Goal: Task Accomplishment & Management: Use online tool/utility

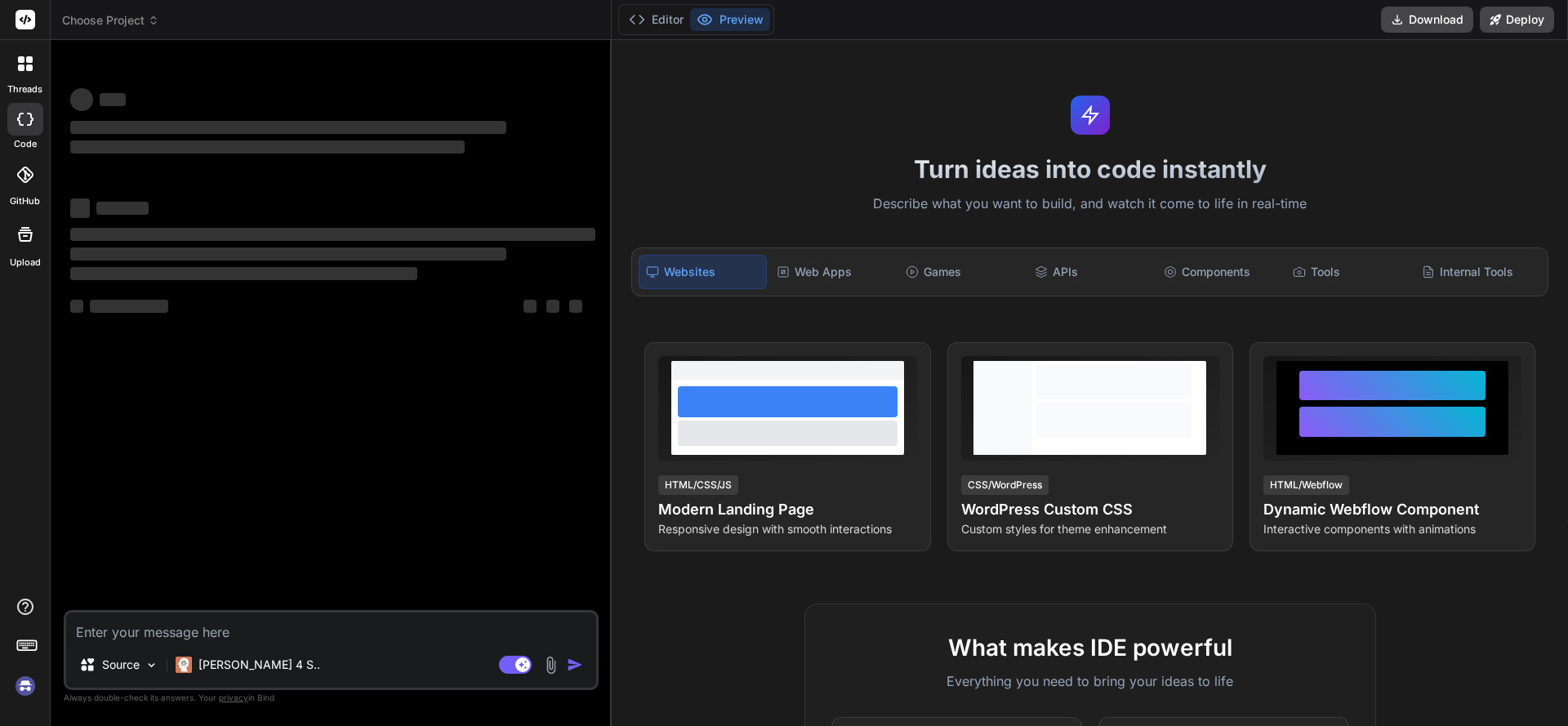
type textarea "x"
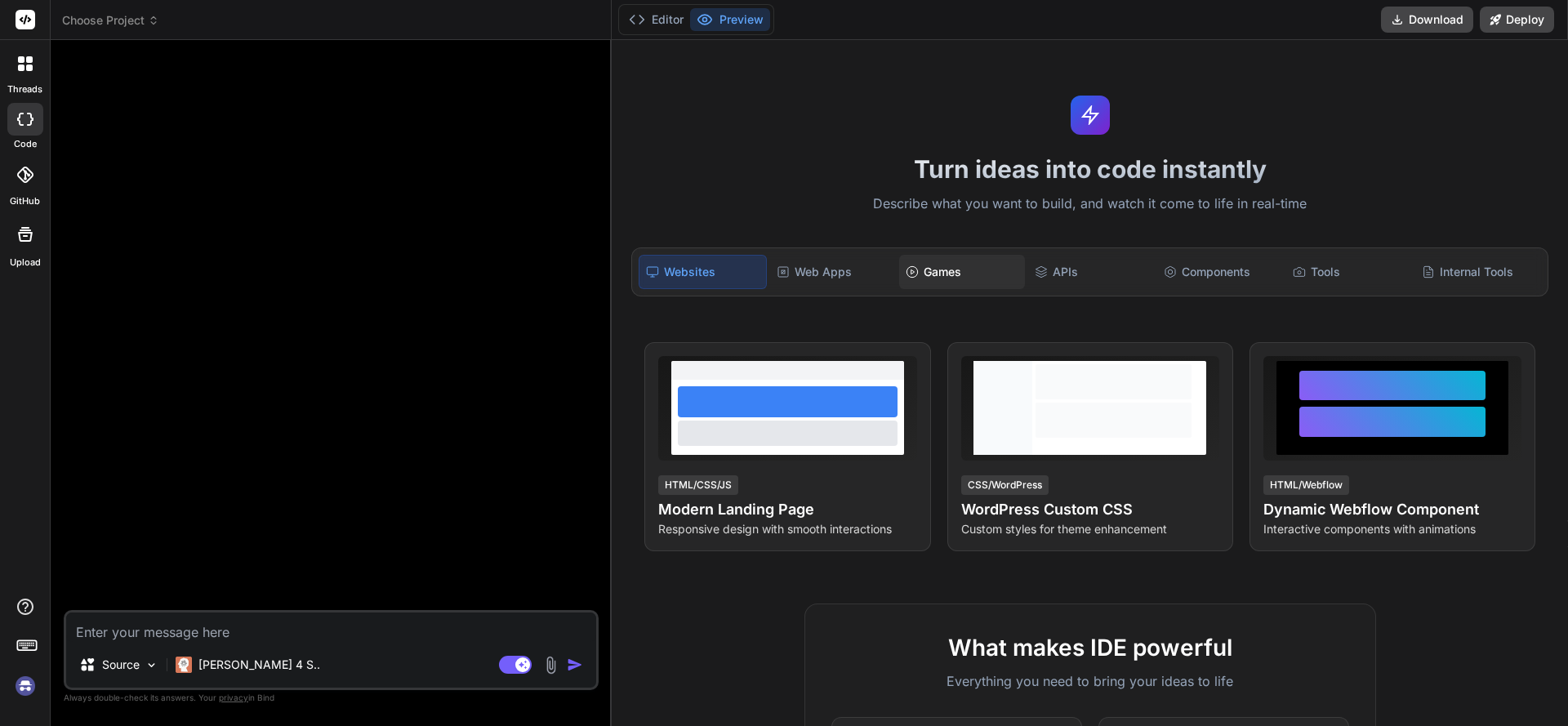
click at [947, 275] on div "Games" at bounding box center [962, 272] width 126 height 34
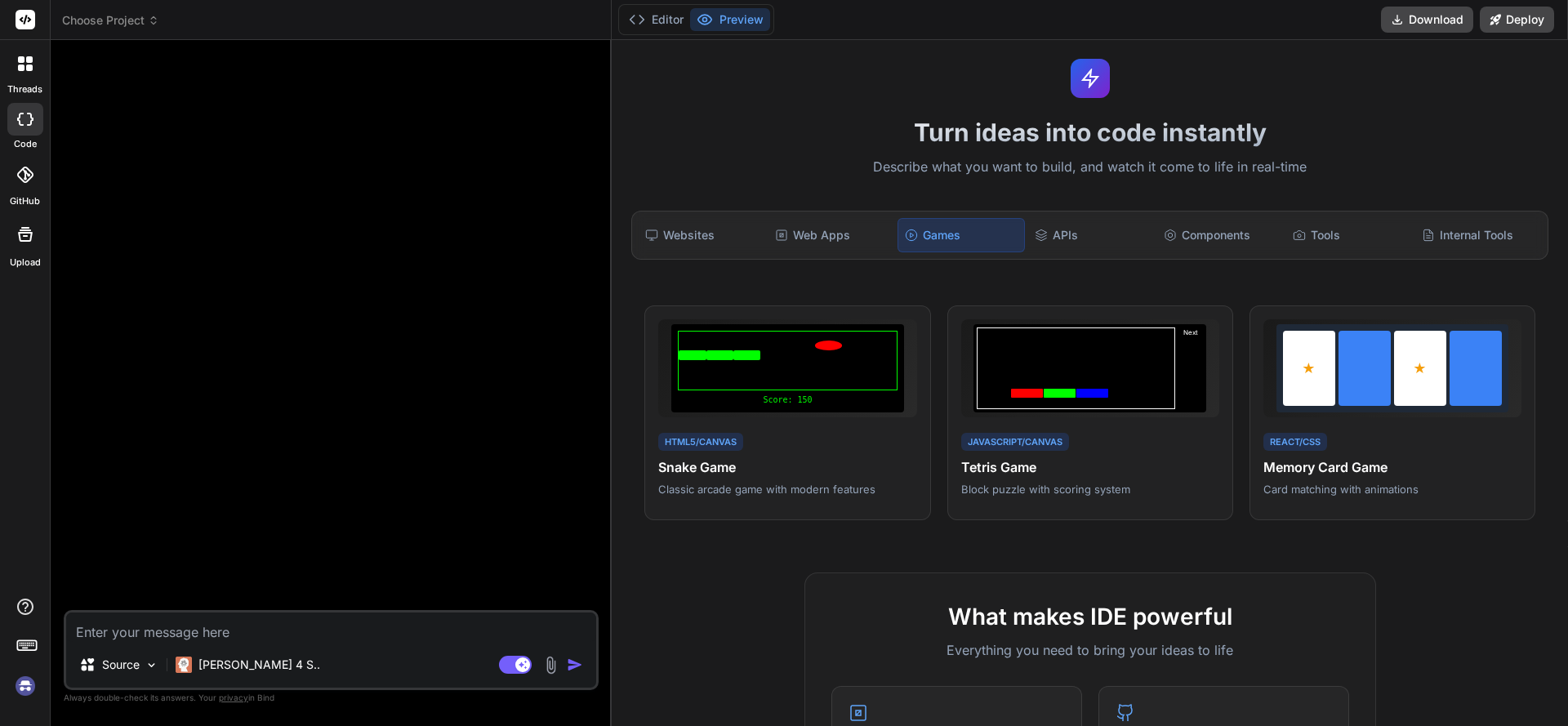
scroll to position [34, 0]
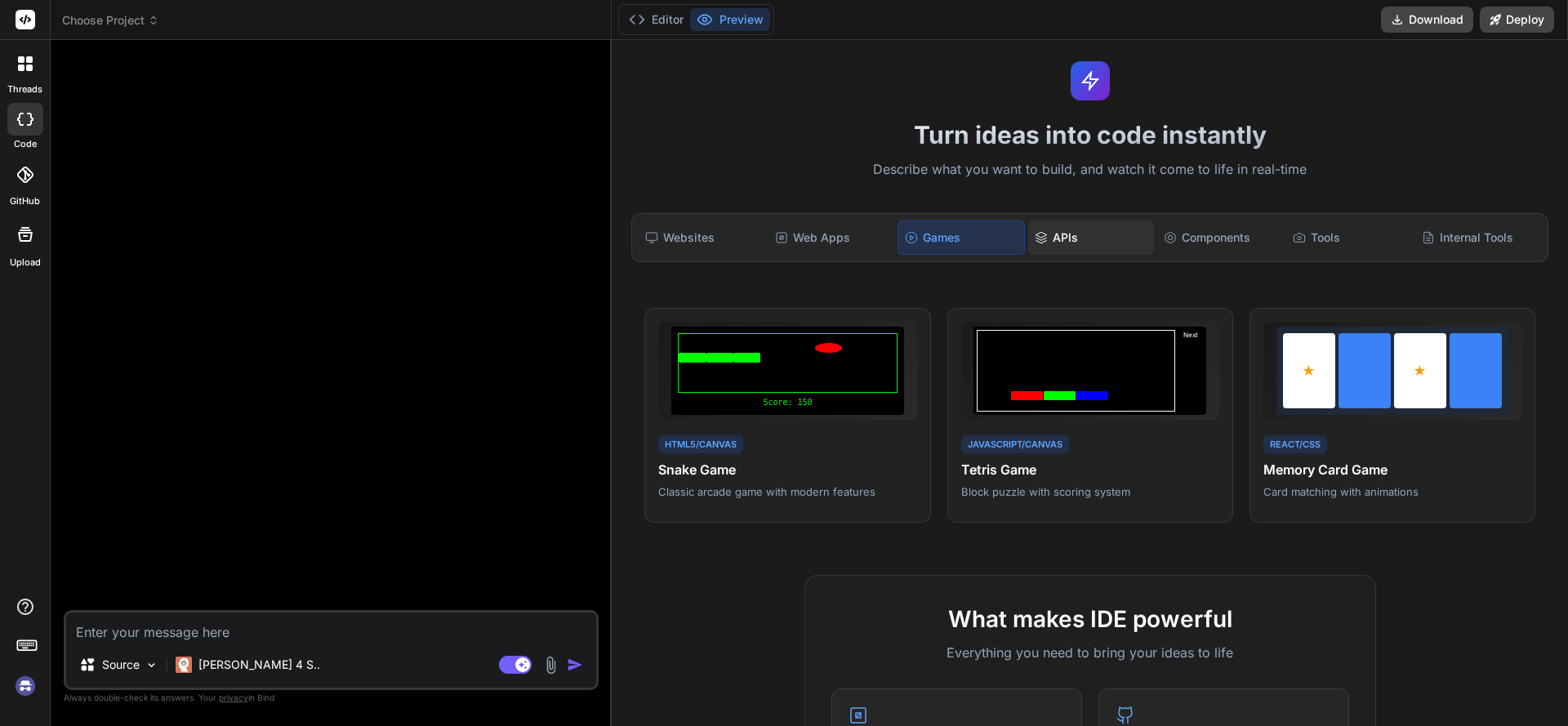
click at [1060, 240] on div "APIs" at bounding box center [1090, 238] width 126 height 34
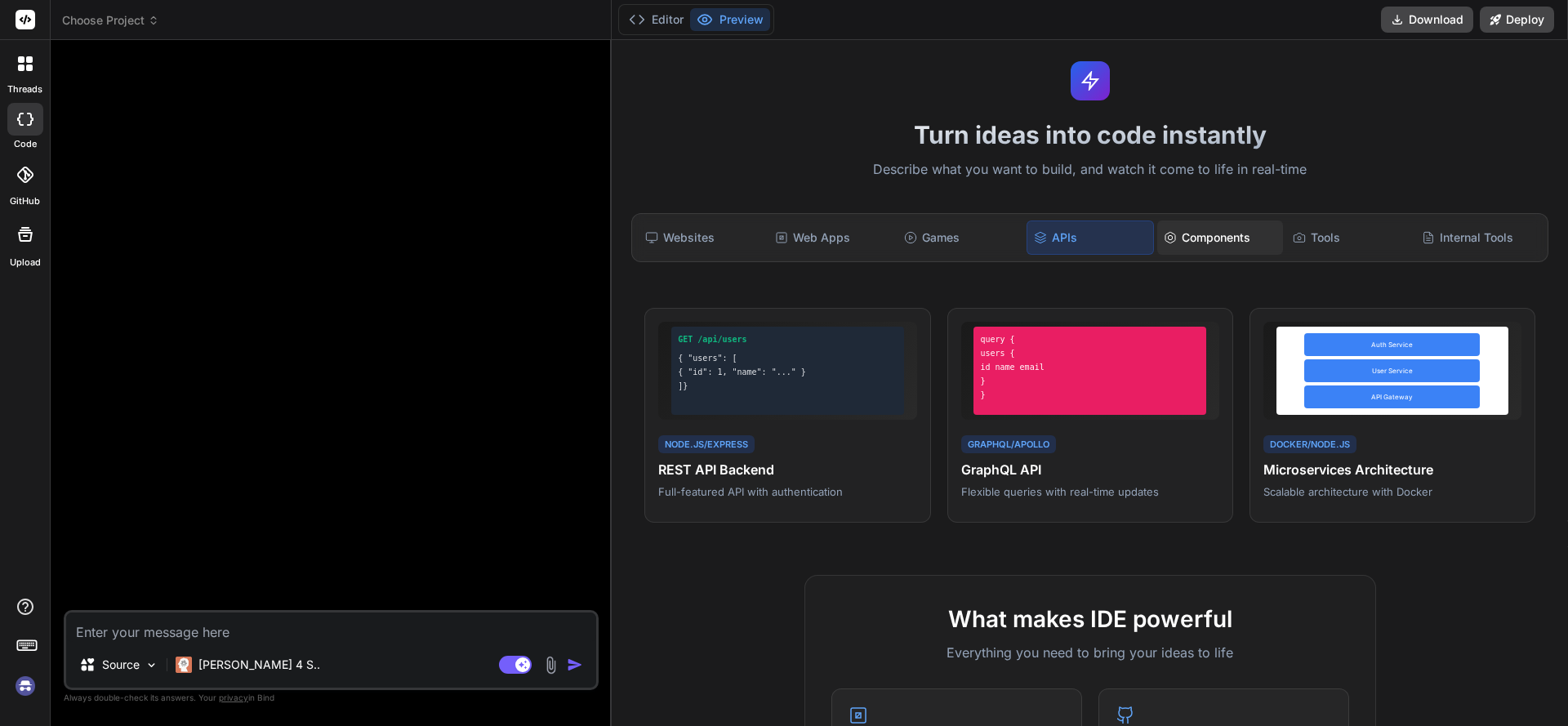
click at [1178, 230] on div "Components" at bounding box center [1219, 238] width 126 height 34
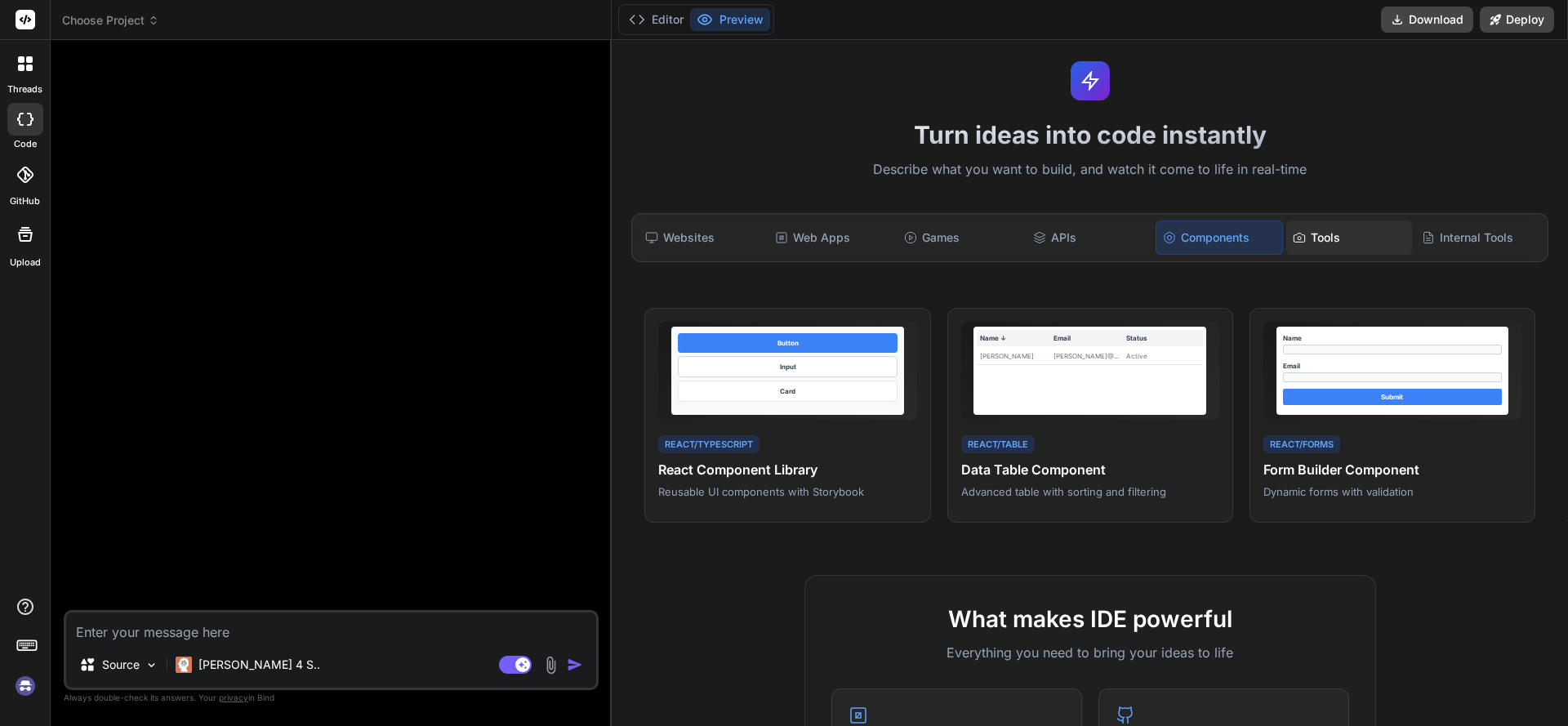
click at [1318, 244] on div "Tools" at bounding box center [1349, 238] width 126 height 34
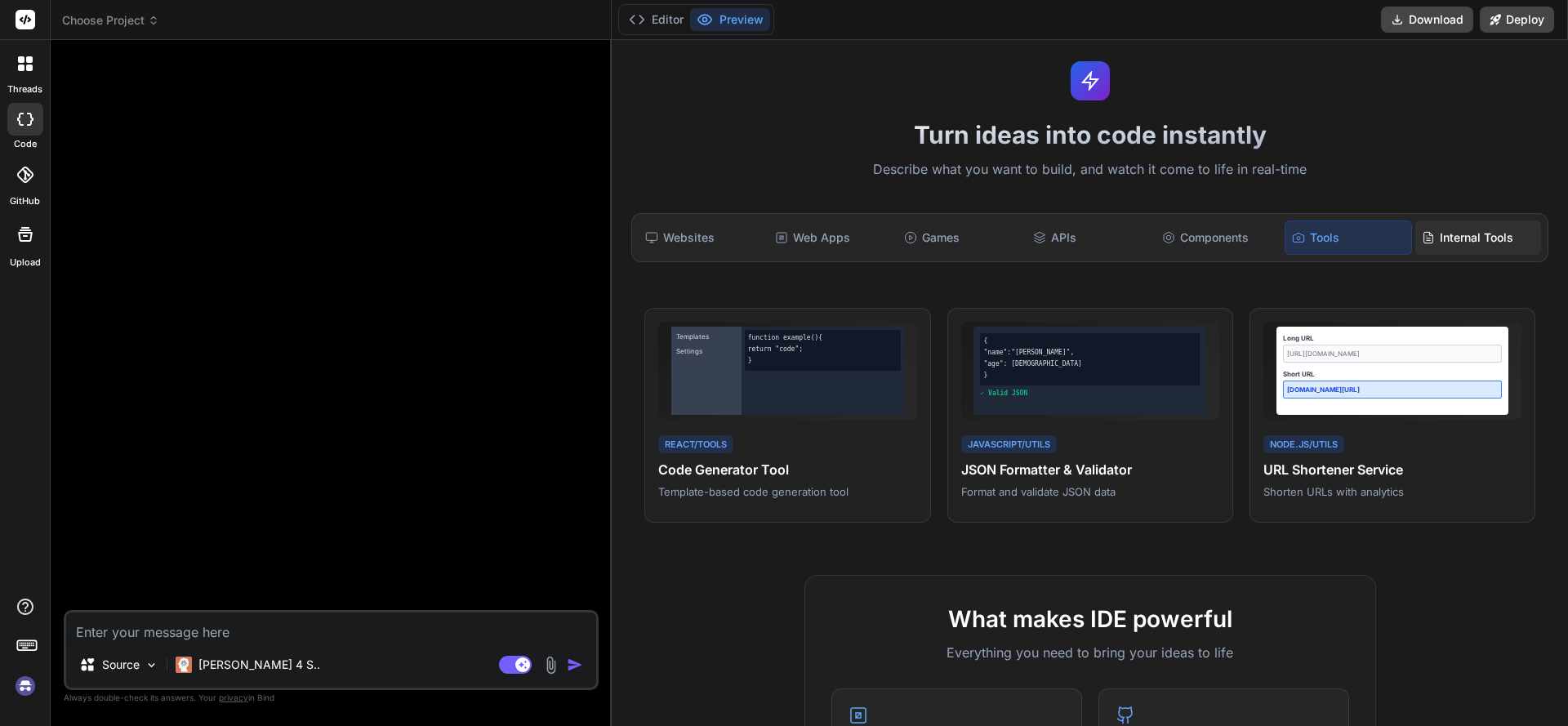
click at [1441, 240] on div "Internal Tools" at bounding box center [1478, 238] width 126 height 34
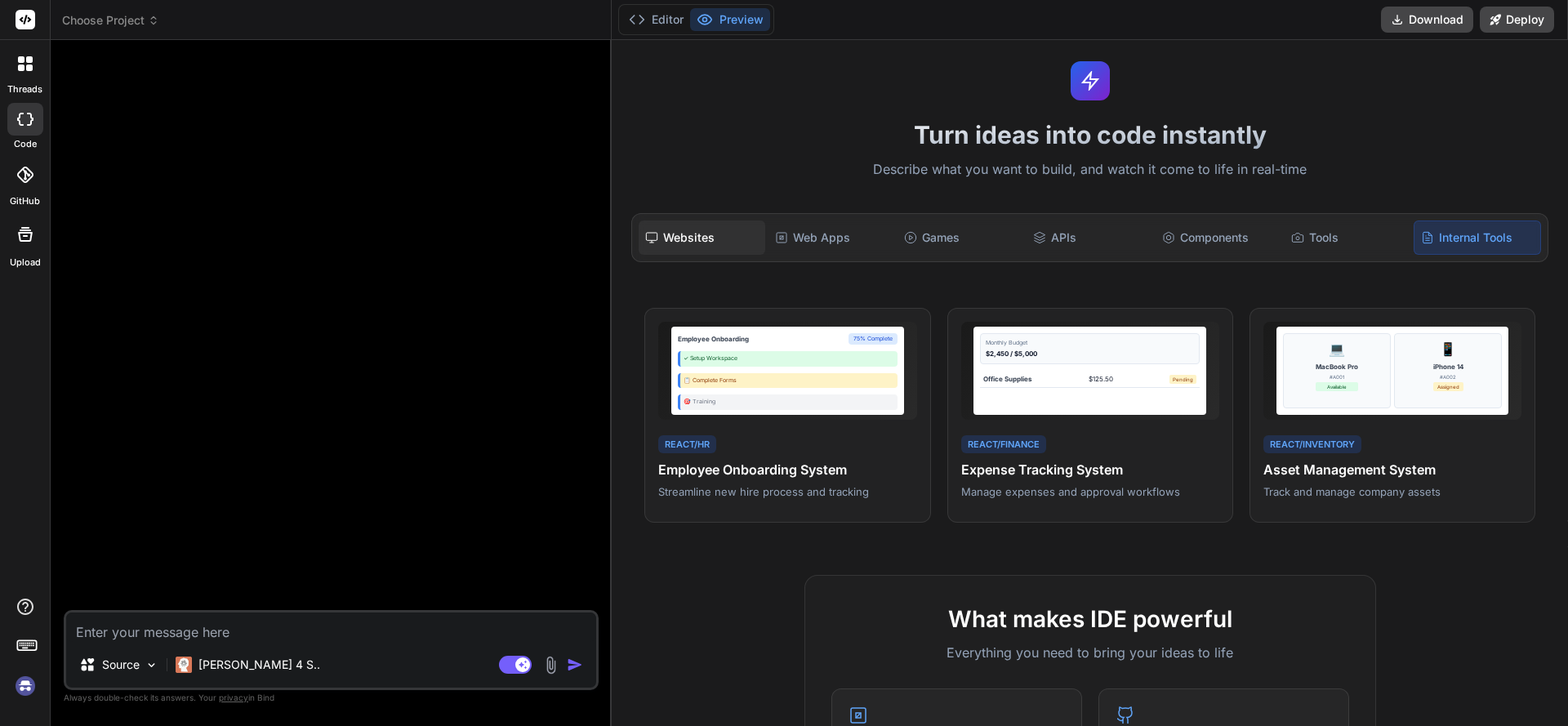
click at [722, 235] on div "Websites" at bounding box center [701, 238] width 126 height 34
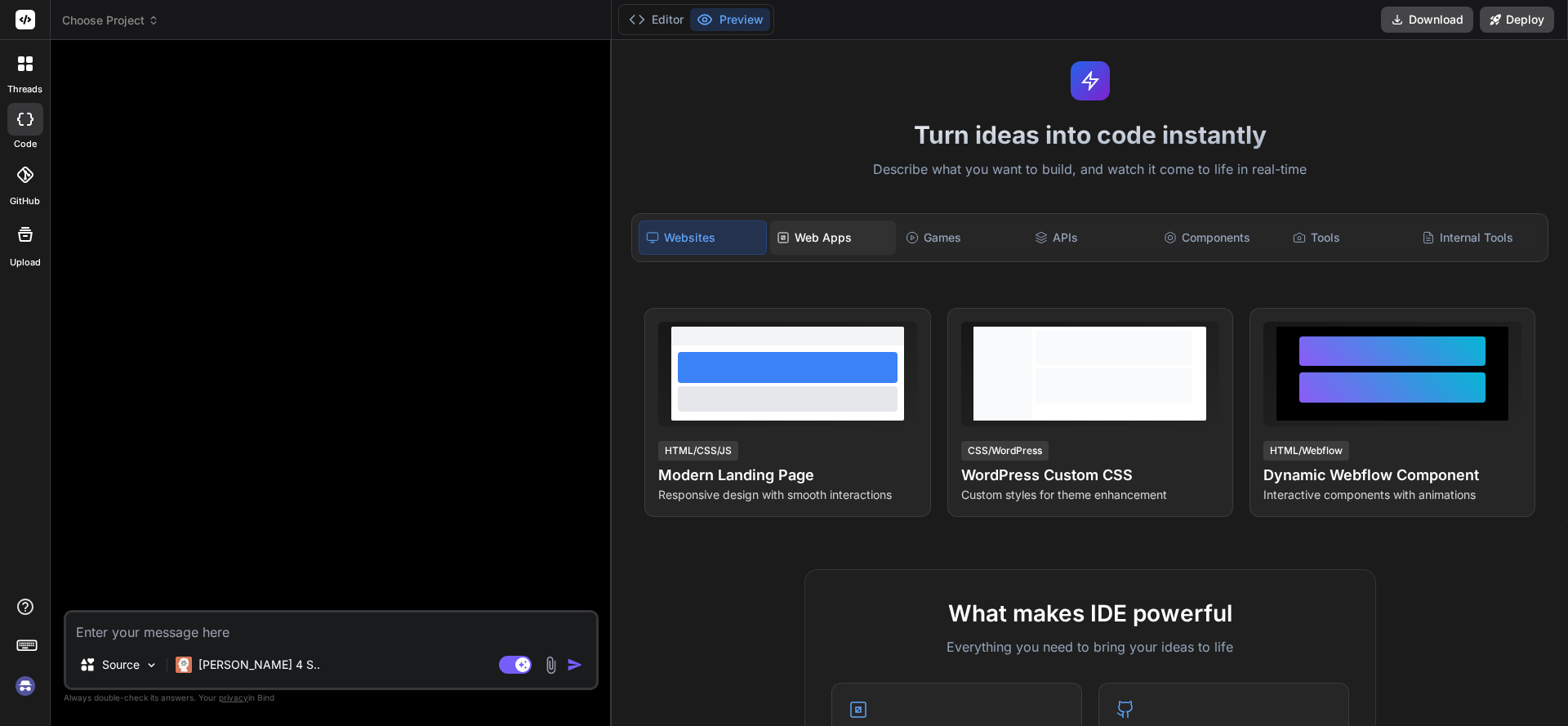
click at [816, 250] on div "Web Apps" at bounding box center [833, 238] width 126 height 34
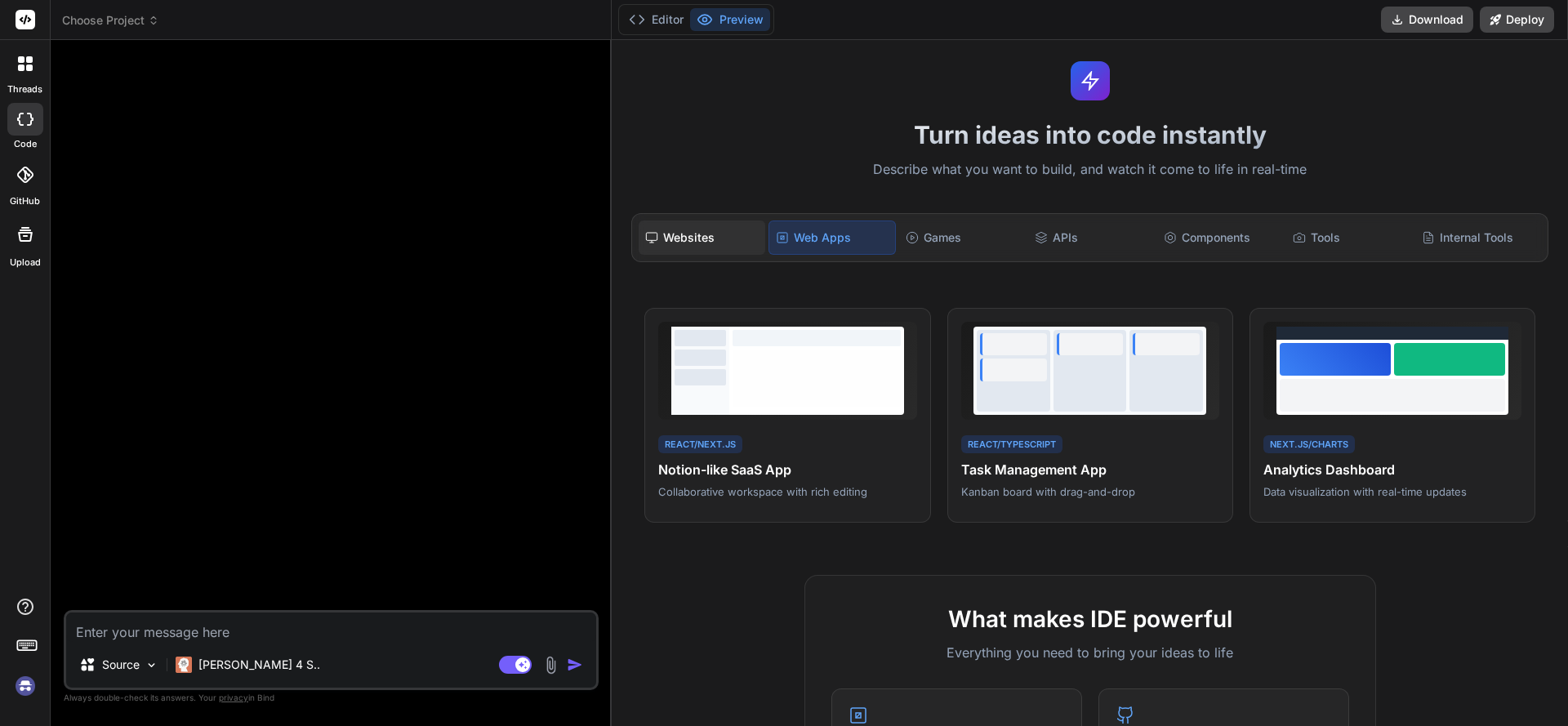
click at [704, 227] on div "Websites" at bounding box center [701, 238] width 126 height 34
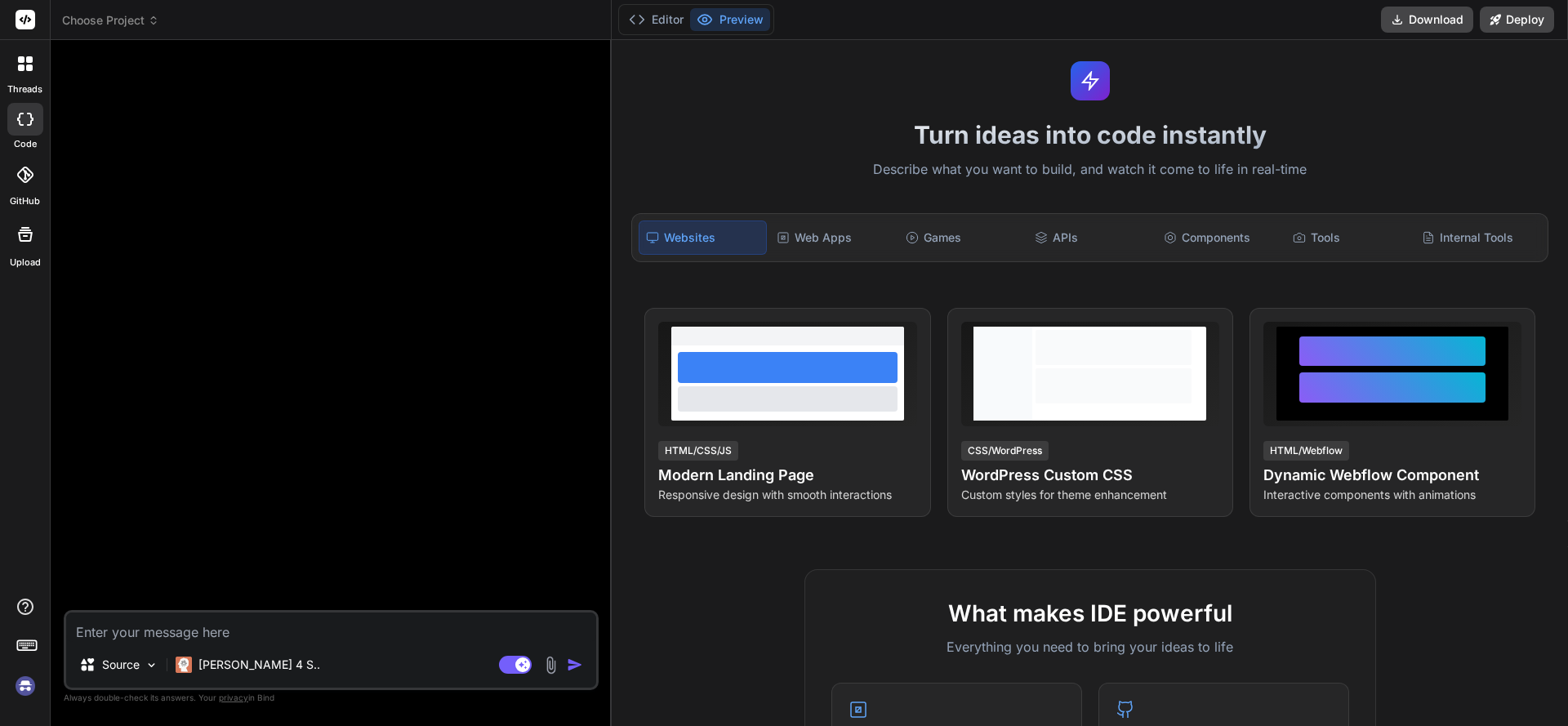
click at [289, 626] on textarea at bounding box center [331, 627] width 530 height 29
type textarea "A"
type textarea "x"
type textarea "A"
type textarea "x"
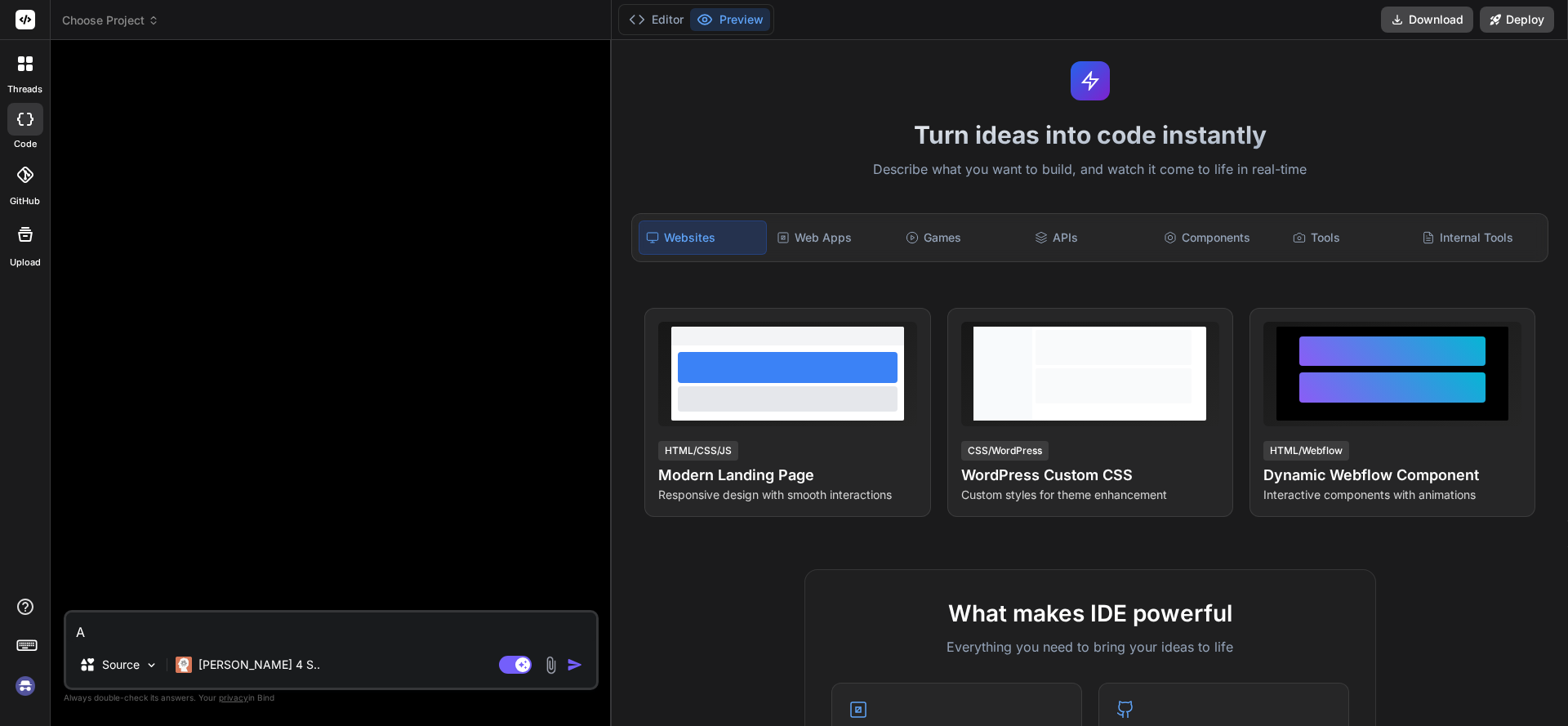
type textarea "A m"
type textarea "x"
type textarea "A mo"
type textarea "x"
type textarea "A mob"
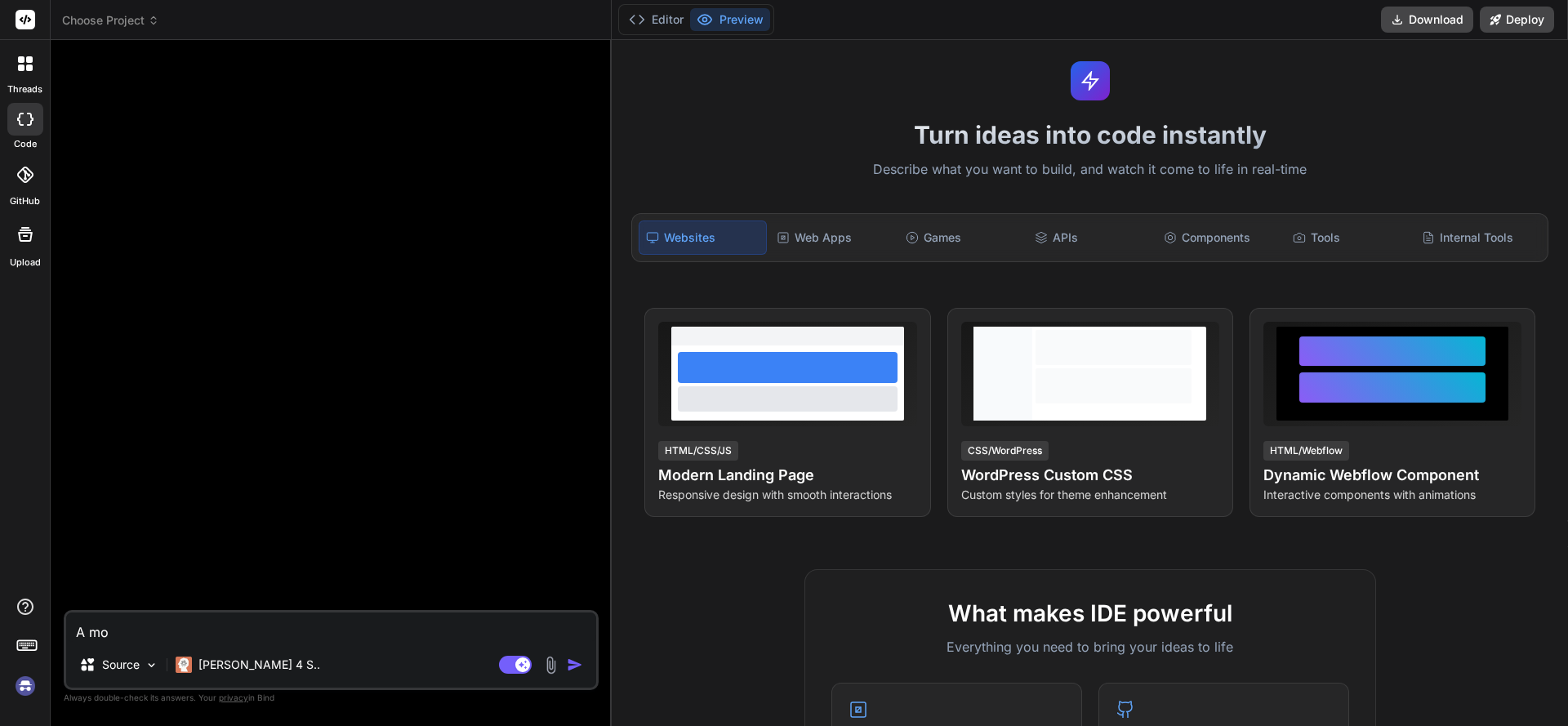
type textarea "x"
type textarea "A mobi"
type textarea "x"
type textarea "A mobil"
type textarea "x"
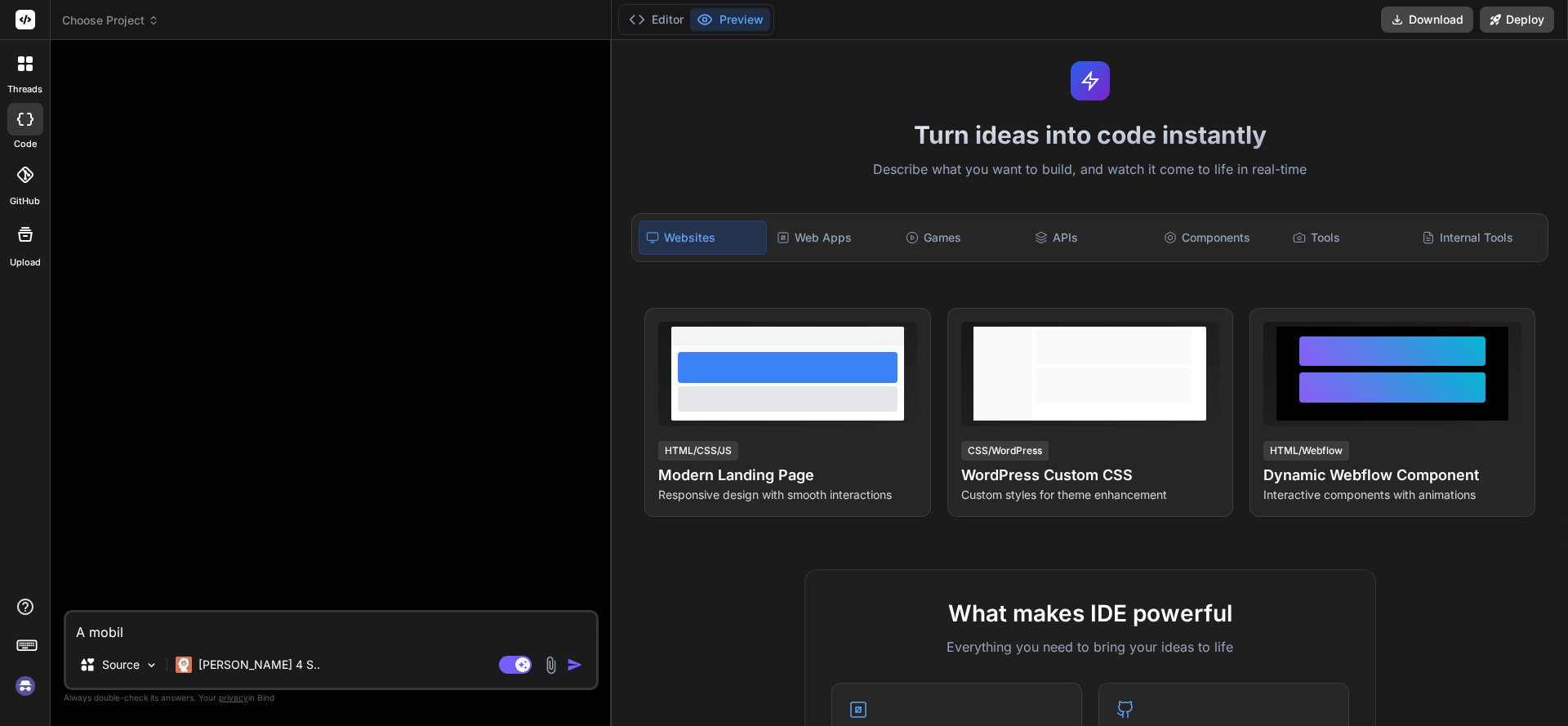
type textarea "A mobile"
type textarea "x"
type textarea "A mobile"
type textarea "x"
type textarea "A mobile a"
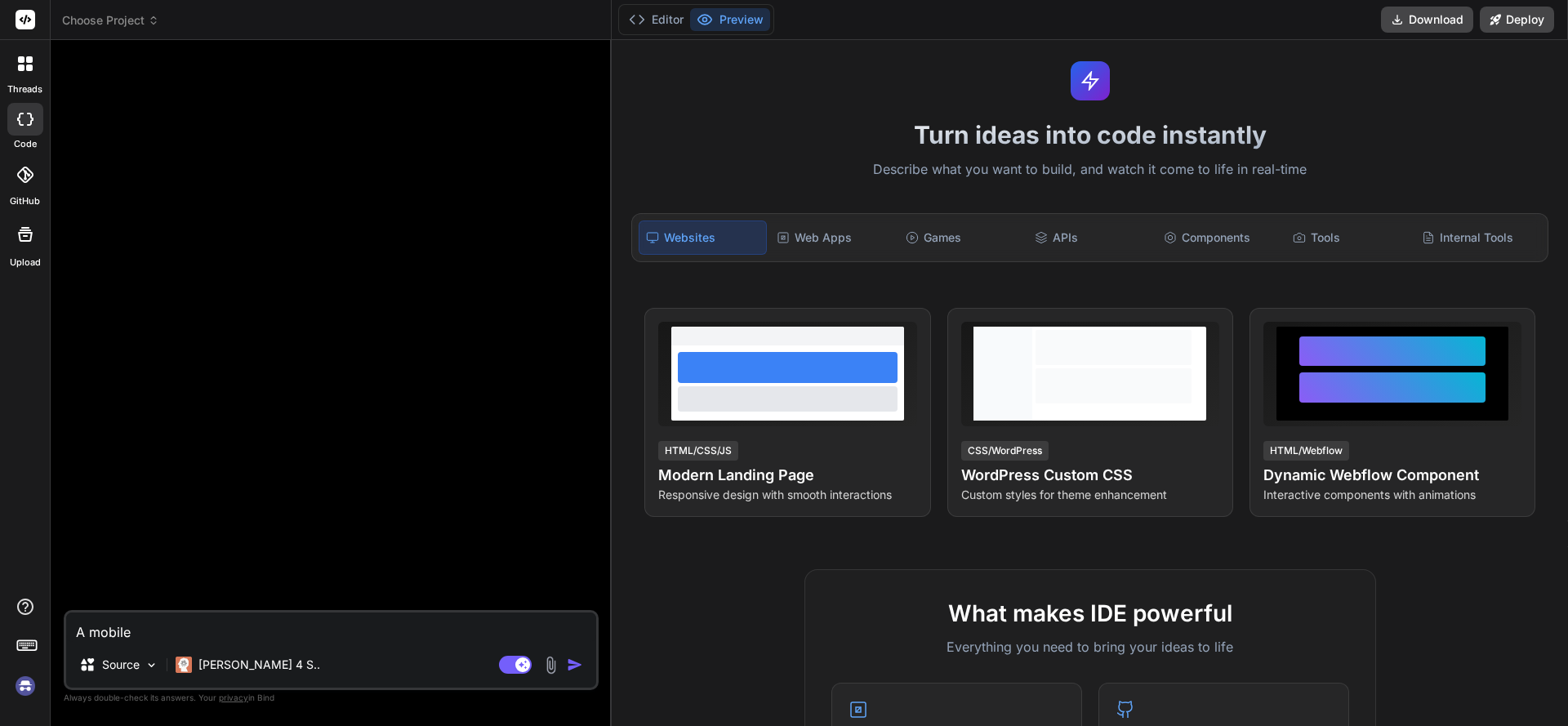
type textarea "x"
type textarea "A mobile ap"
type textarea "x"
type textarea "A mobile app"
type textarea "x"
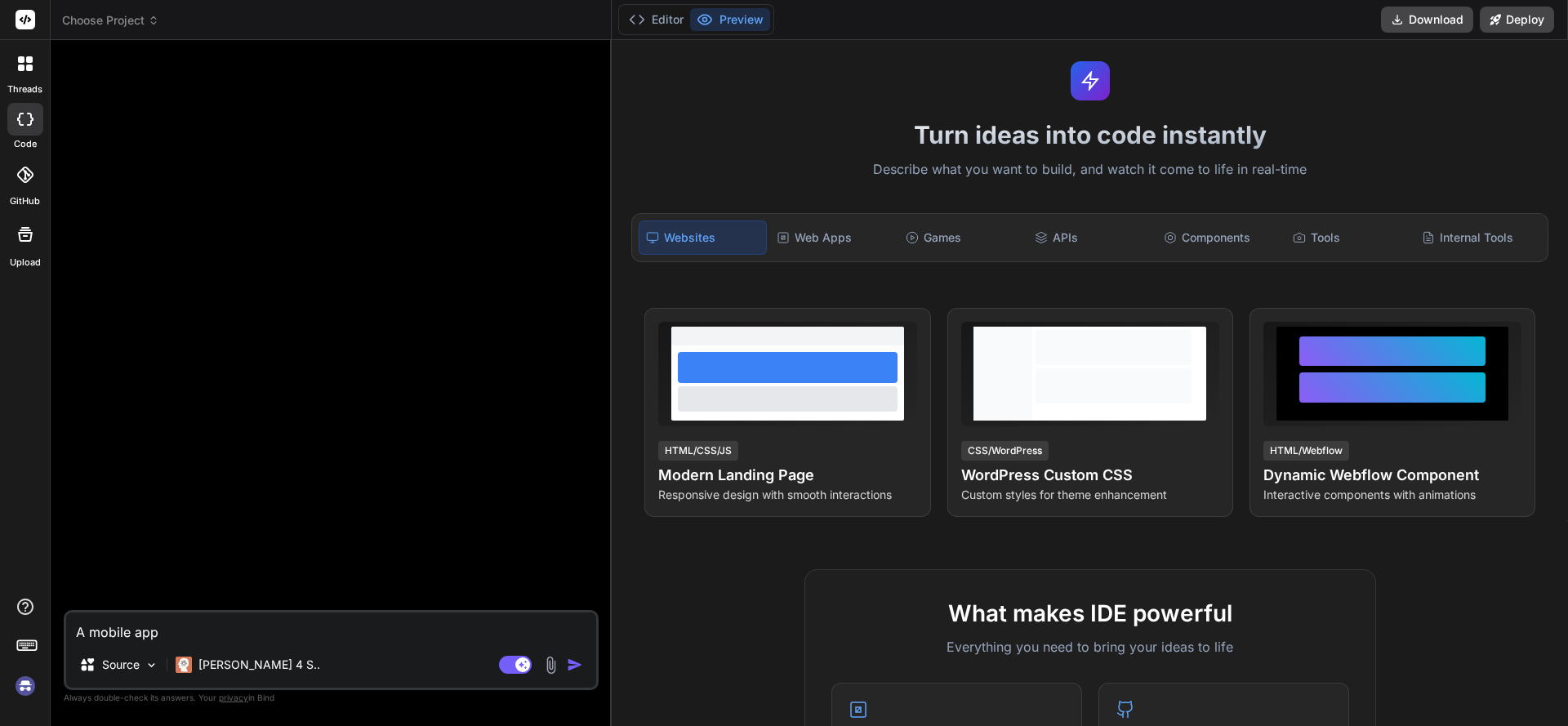
type textarea "A mobile app"
type textarea "x"
type textarea "A mobile app"
type textarea "x"
type textarea "A mobile app w"
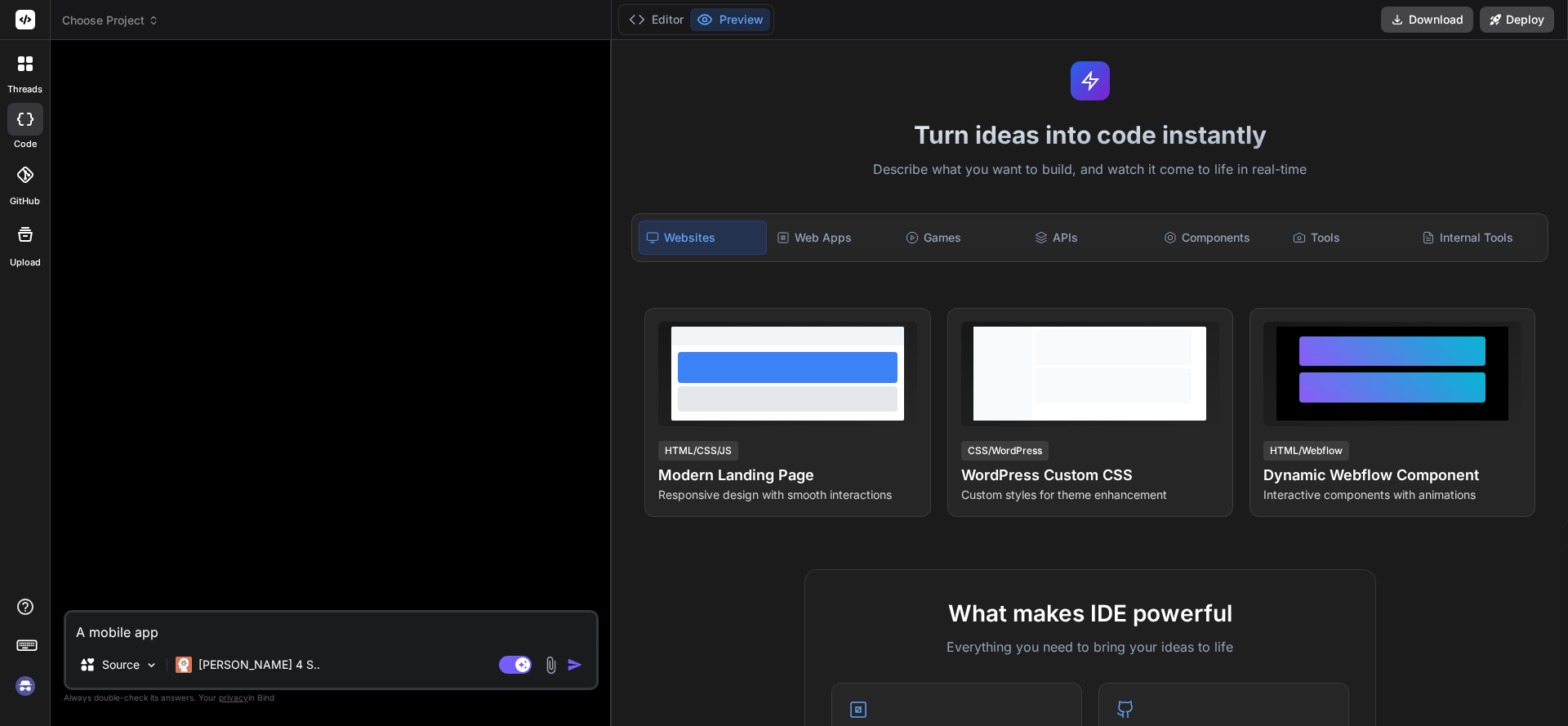
type textarea "x"
type textarea "A mobile app wi"
type textarea "x"
type textarea "A mobile app wit"
type textarea "x"
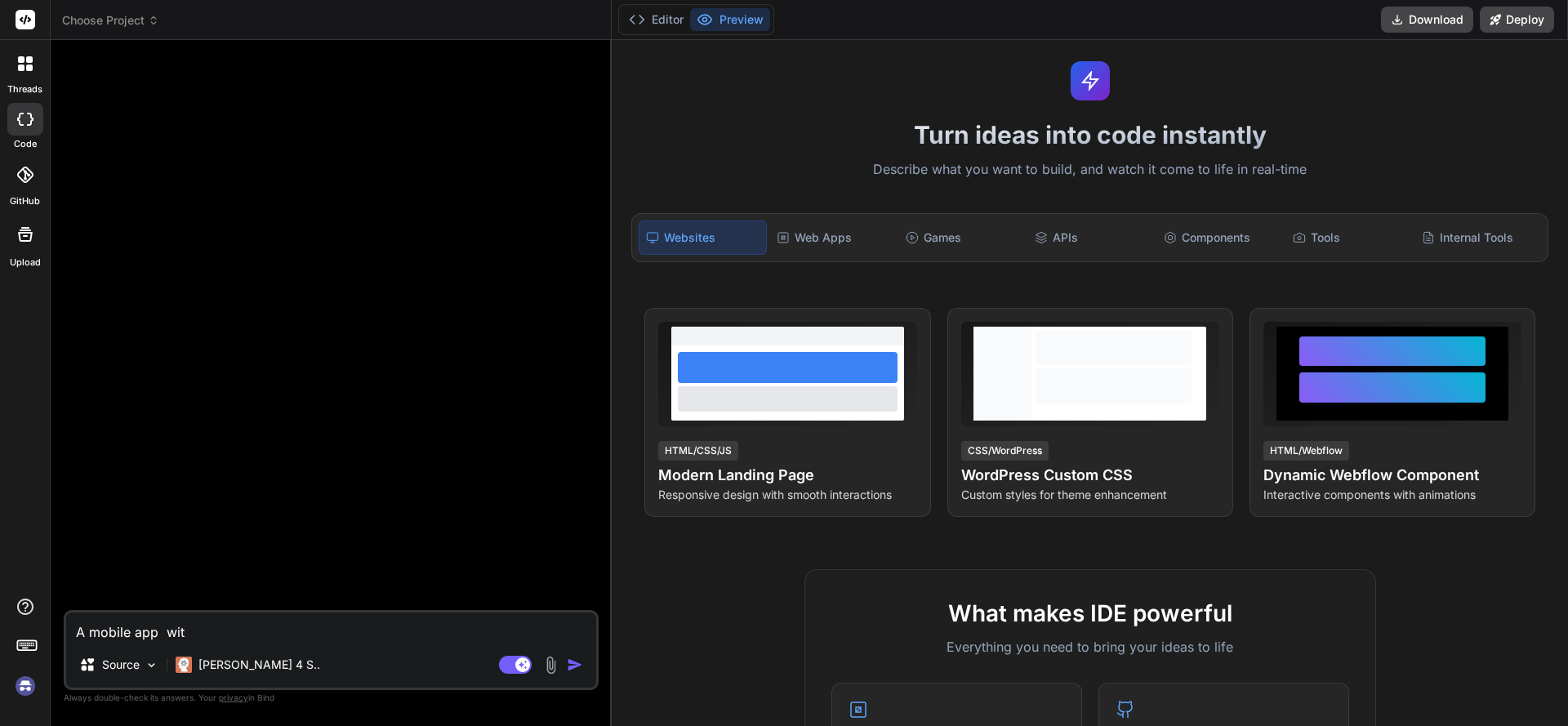
type textarea "A mobile app with"
type textarea "x"
type textarea "A mobile app with"
type textarea "x"
type textarea "A mobile app with r"
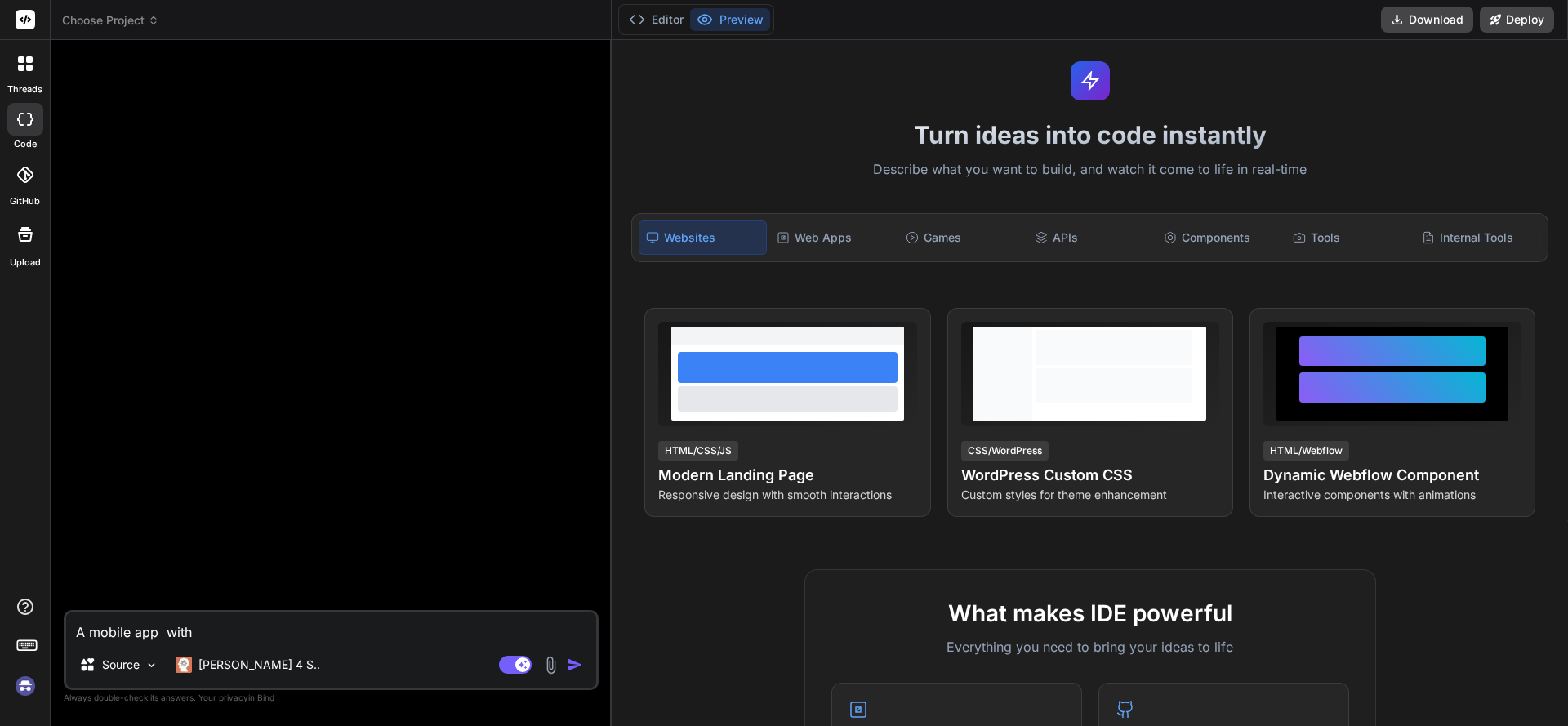
type textarea "x"
type textarea "A mobile app with re"
type textarea "x"
type textarea "A mobile app with rea"
type textarea "x"
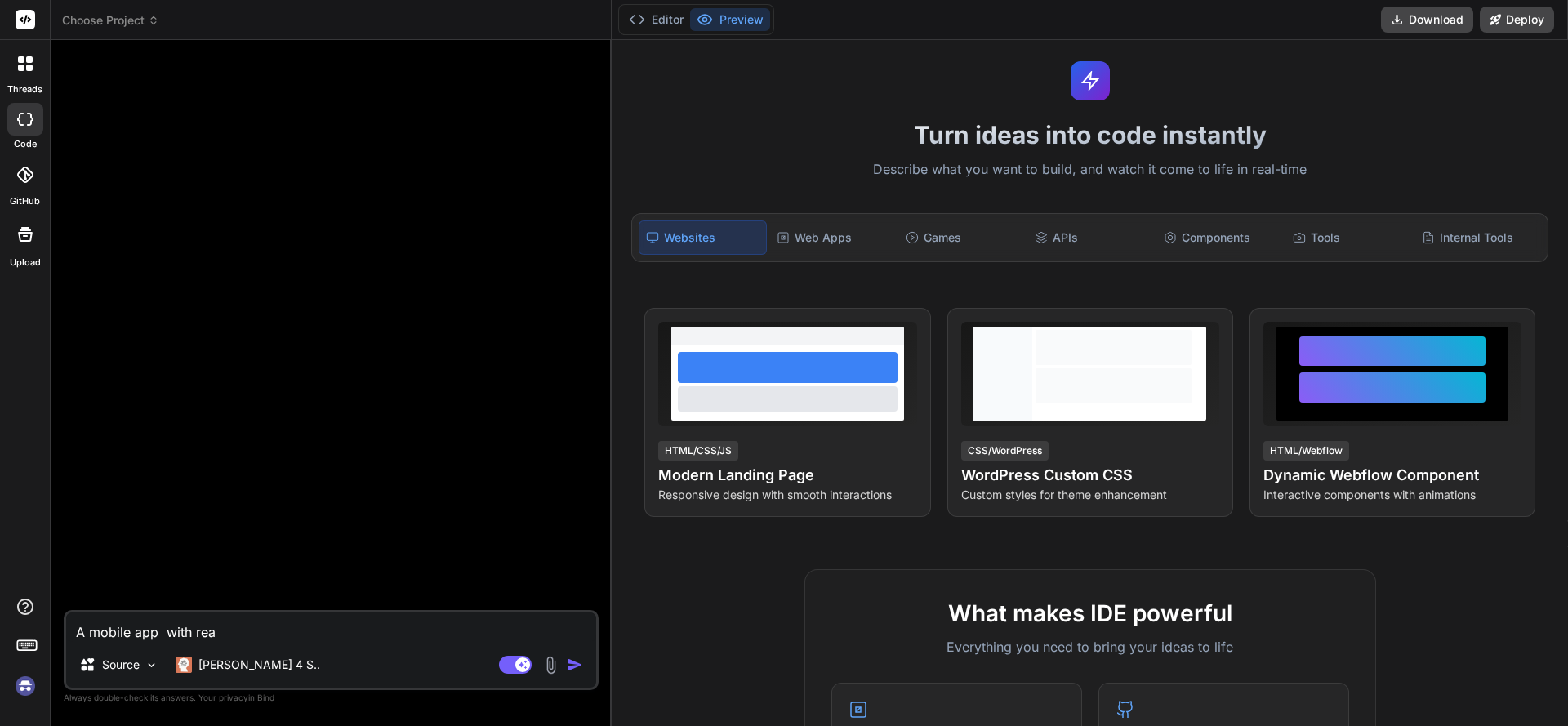
type textarea "A mobile app with reac"
type textarea "x"
type textarea "A mobile app with react"
type textarea "x"
type textarea "A mobile app with react"
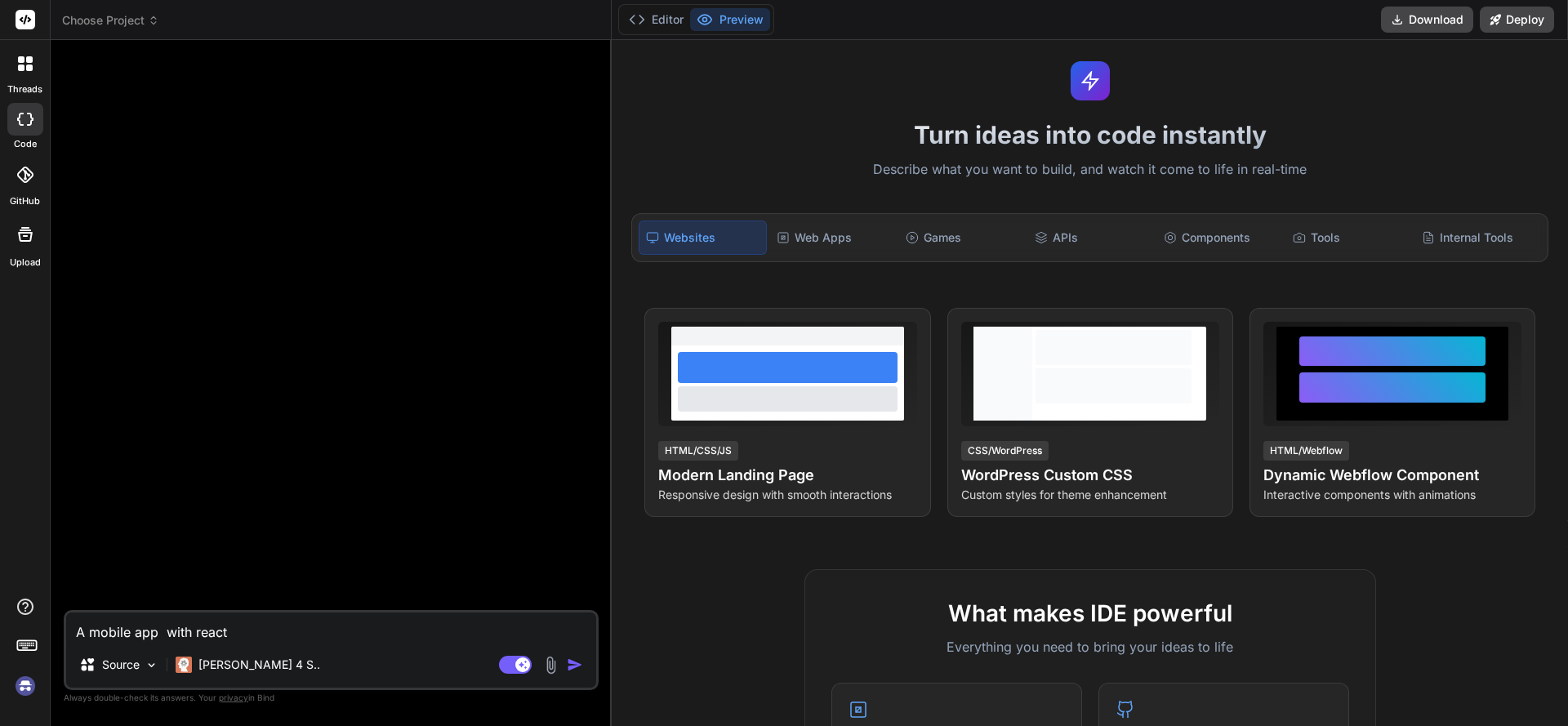
type textarea "x"
type textarea "A mobile app with react n"
type textarea "x"
type textarea "A mobile app with react na"
type textarea "x"
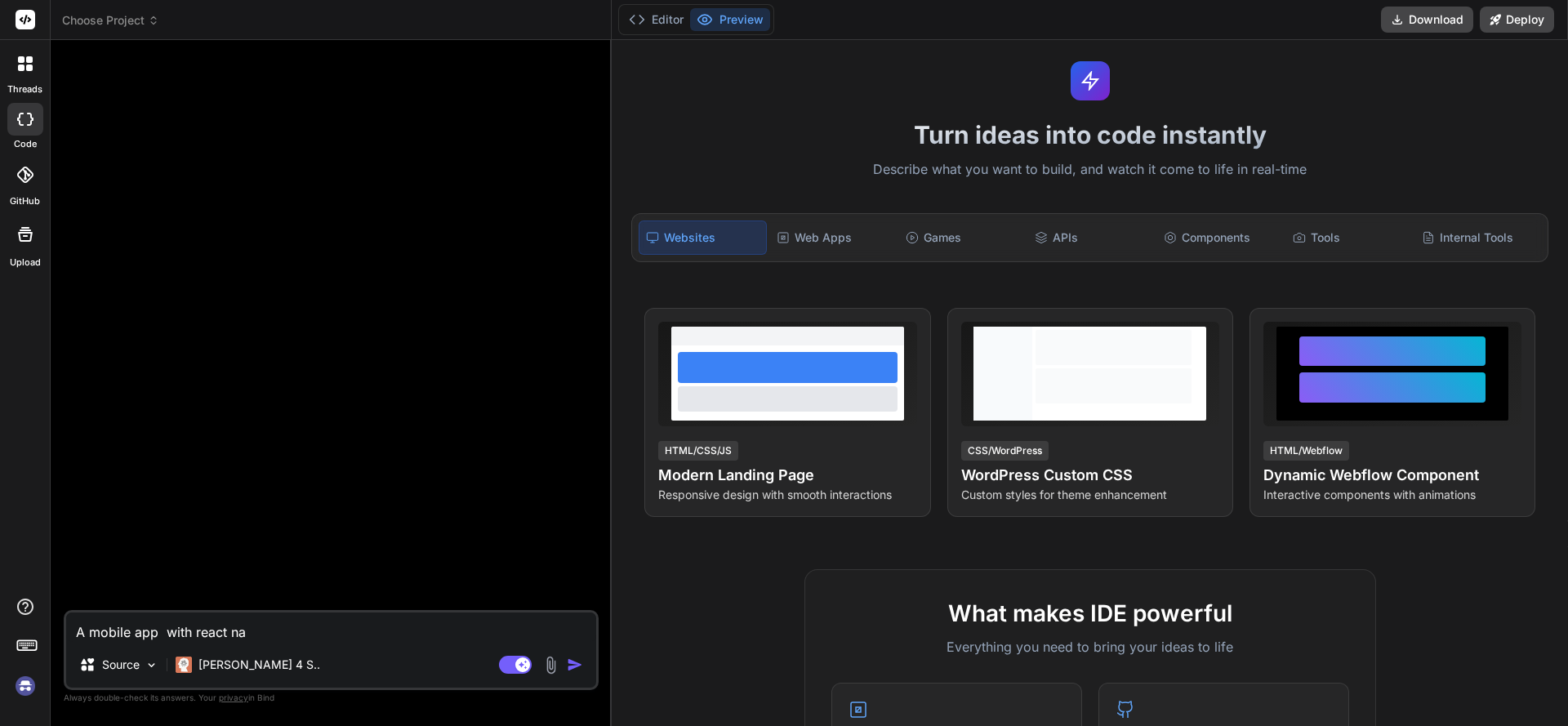
type textarea "A mobile app with react nat"
type textarea "x"
type textarea "A mobile app with react nati"
type textarea "x"
type textarea "A mobile app with react nativ"
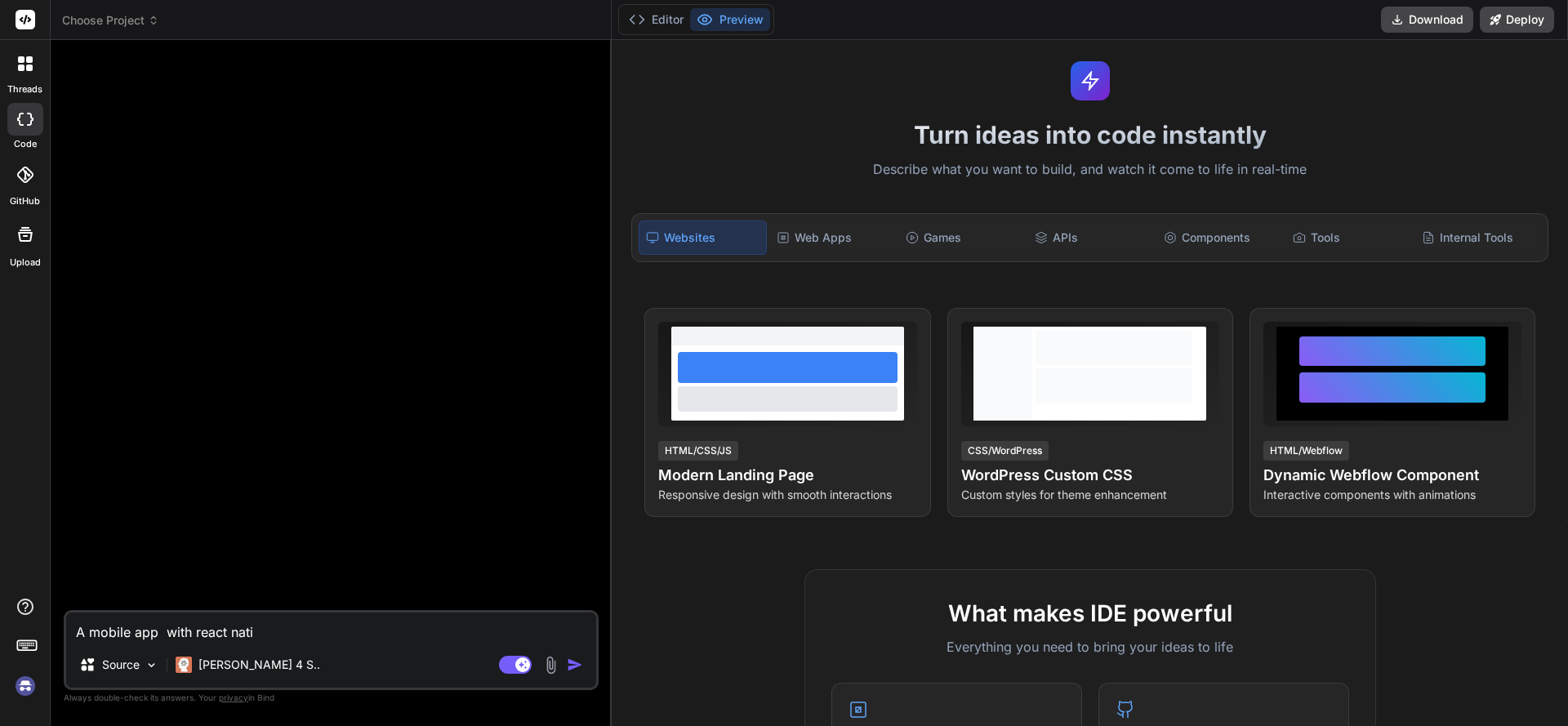
type textarea "x"
type textarea "A mobile app with react native"
type textarea "x"
type textarea "A mobile app with react native"
type textarea "x"
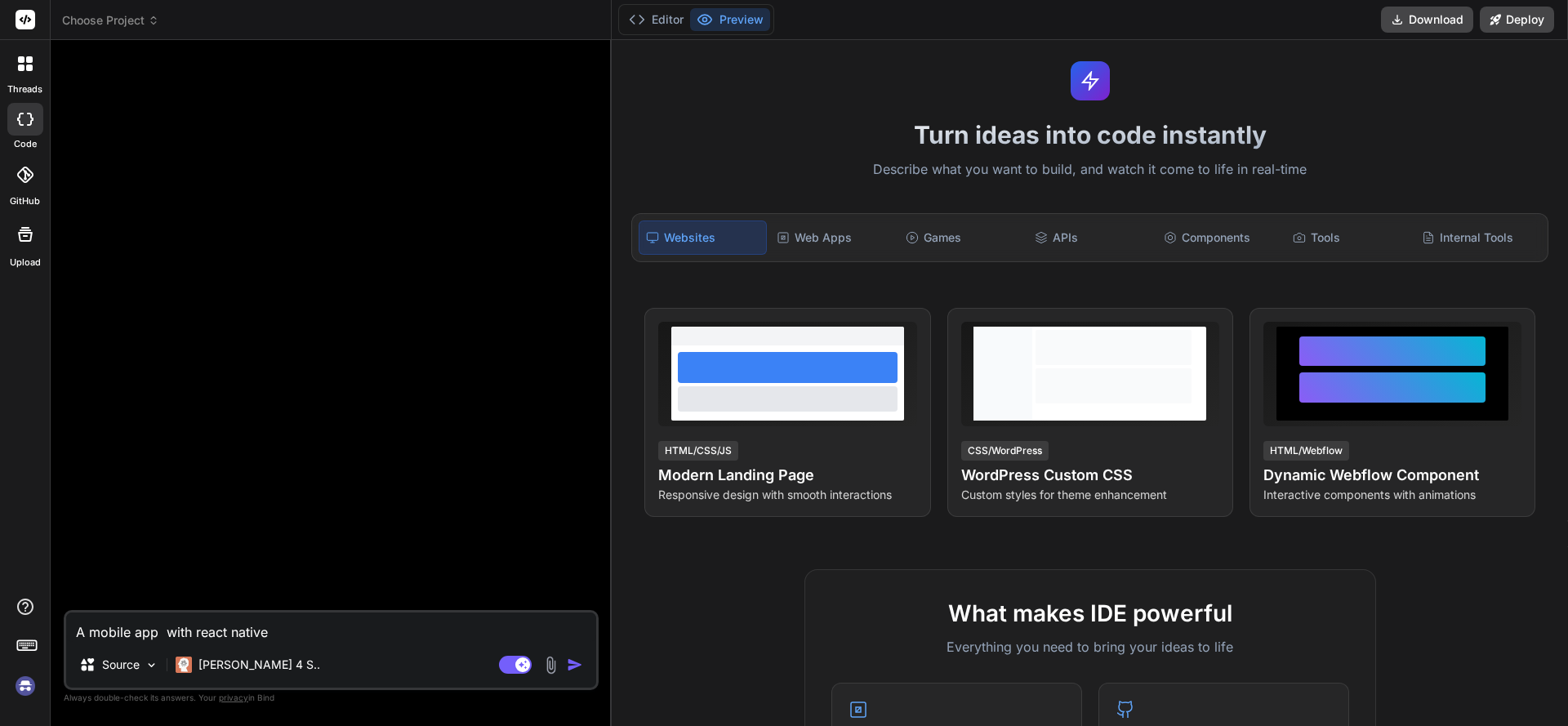
type textarea "A mobile app with react native c"
type textarea "x"
type textarea "A mobile app with react native ca"
type textarea "x"
type textarea "A mobile app with react native cal"
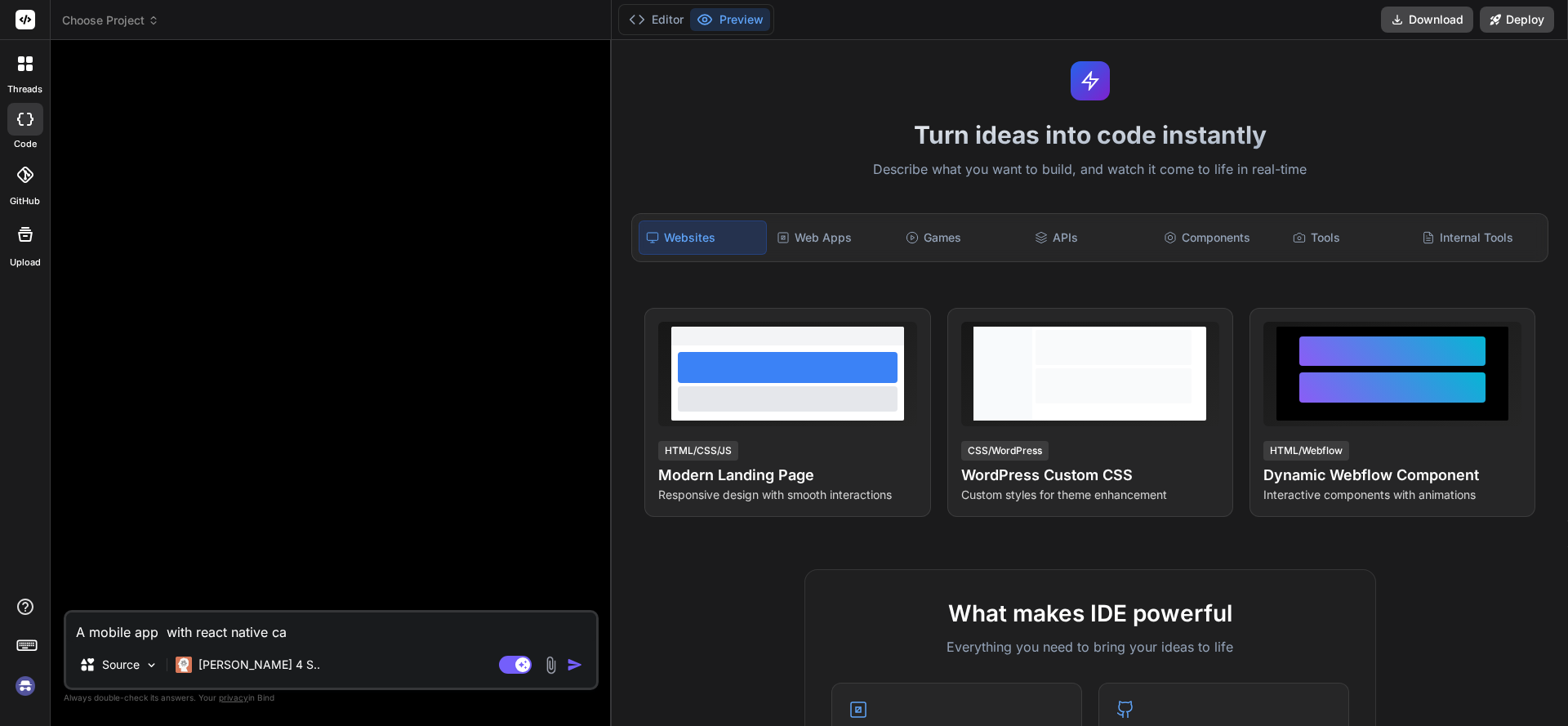
type textarea "x"
type textarea "A mobile app with react native call"
type textarea "x"
type textarea "A mobile app with react native calle"
type textarea "x"
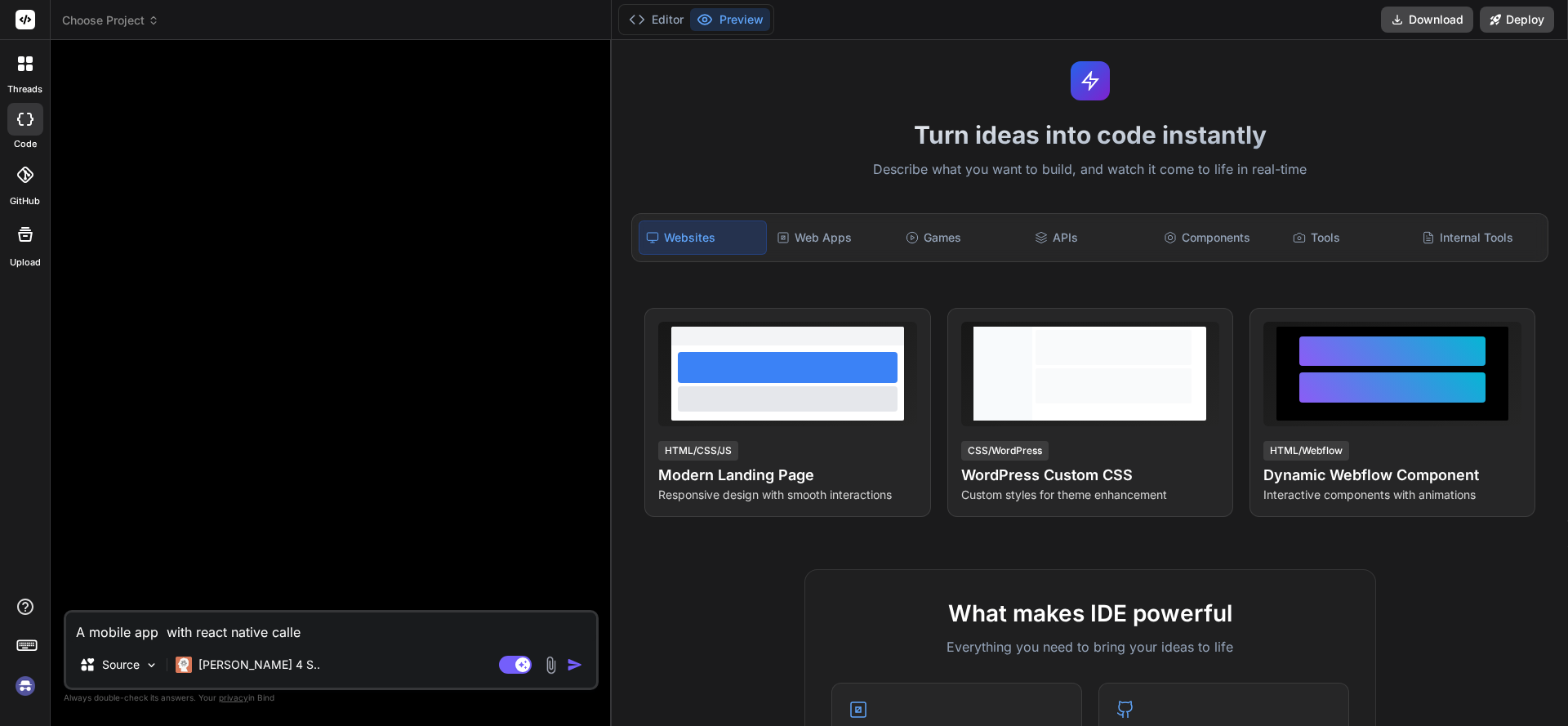
type textarea "A mobile app with react native called"
type textarea "x"
type textarea "A mobile app with react native called"
type textarea "x"
type textarea "A mobile app with react native called f"
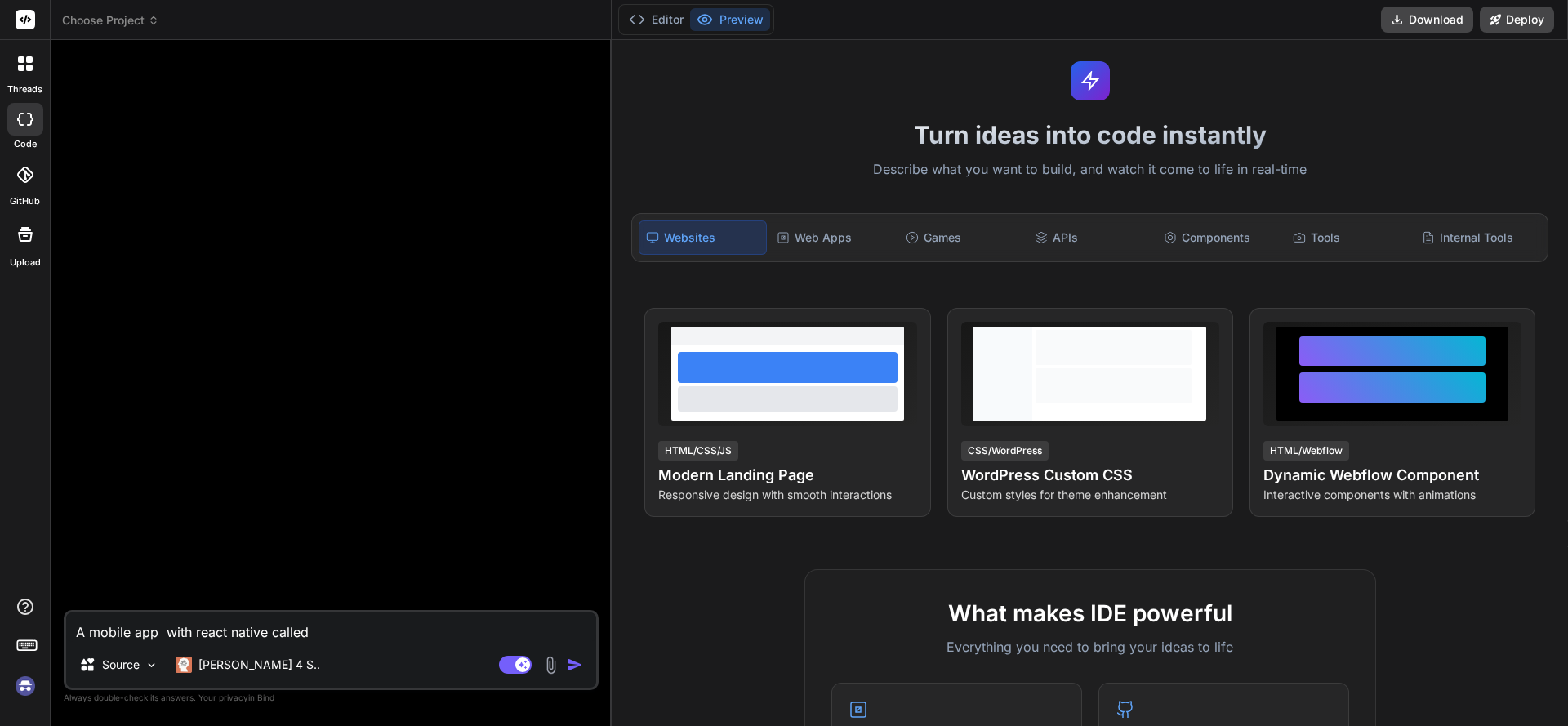
type textarea "x"
type textarea "A mobile app with react native called fa"
type textarea "x"
type textarea "A mobile app with react native called far"
type textarea "x"
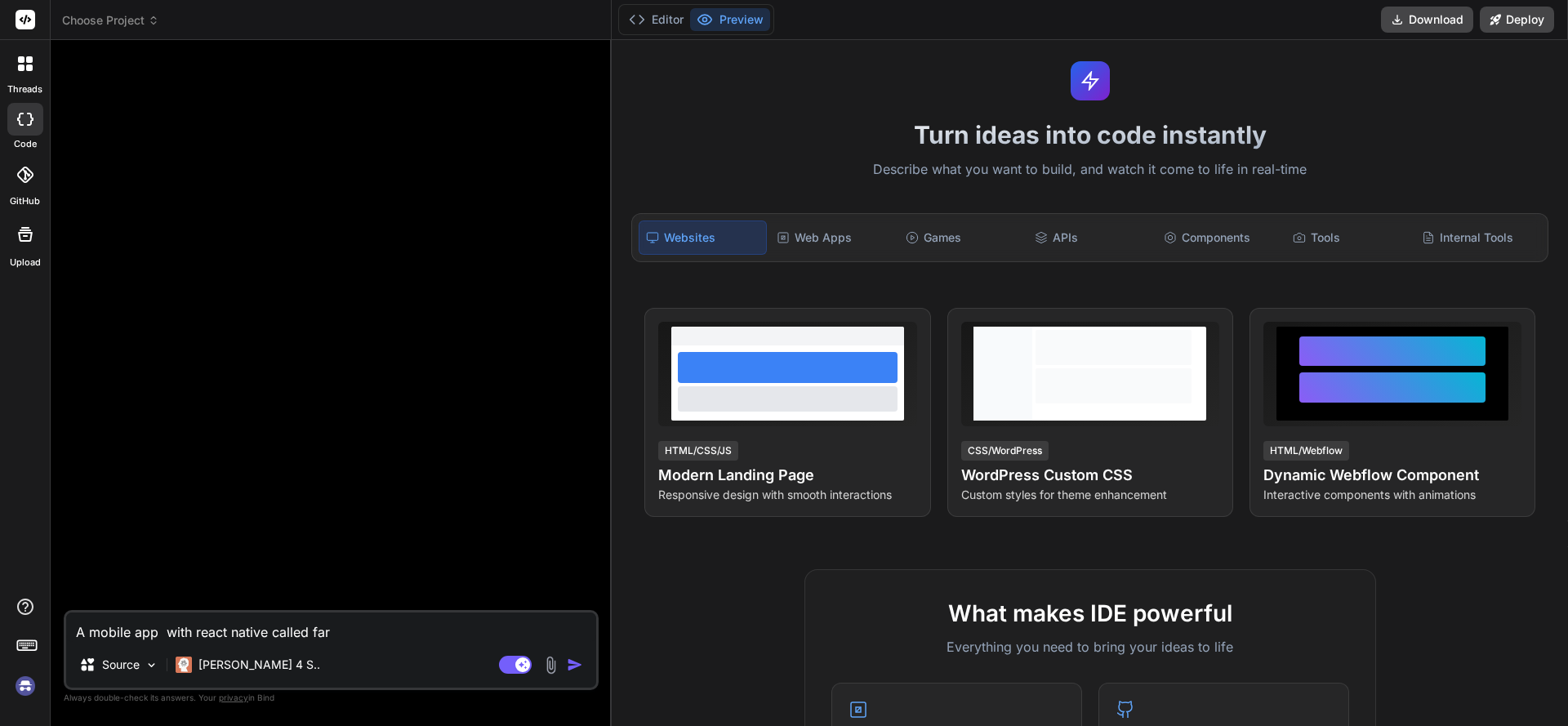
type textarea "A mobile app with react native called farm"
type textarea "x"
type textarea "A mobile app with react native called farmb"
type textarea "x"
type textarea "A mobile app with react native called farmbl"
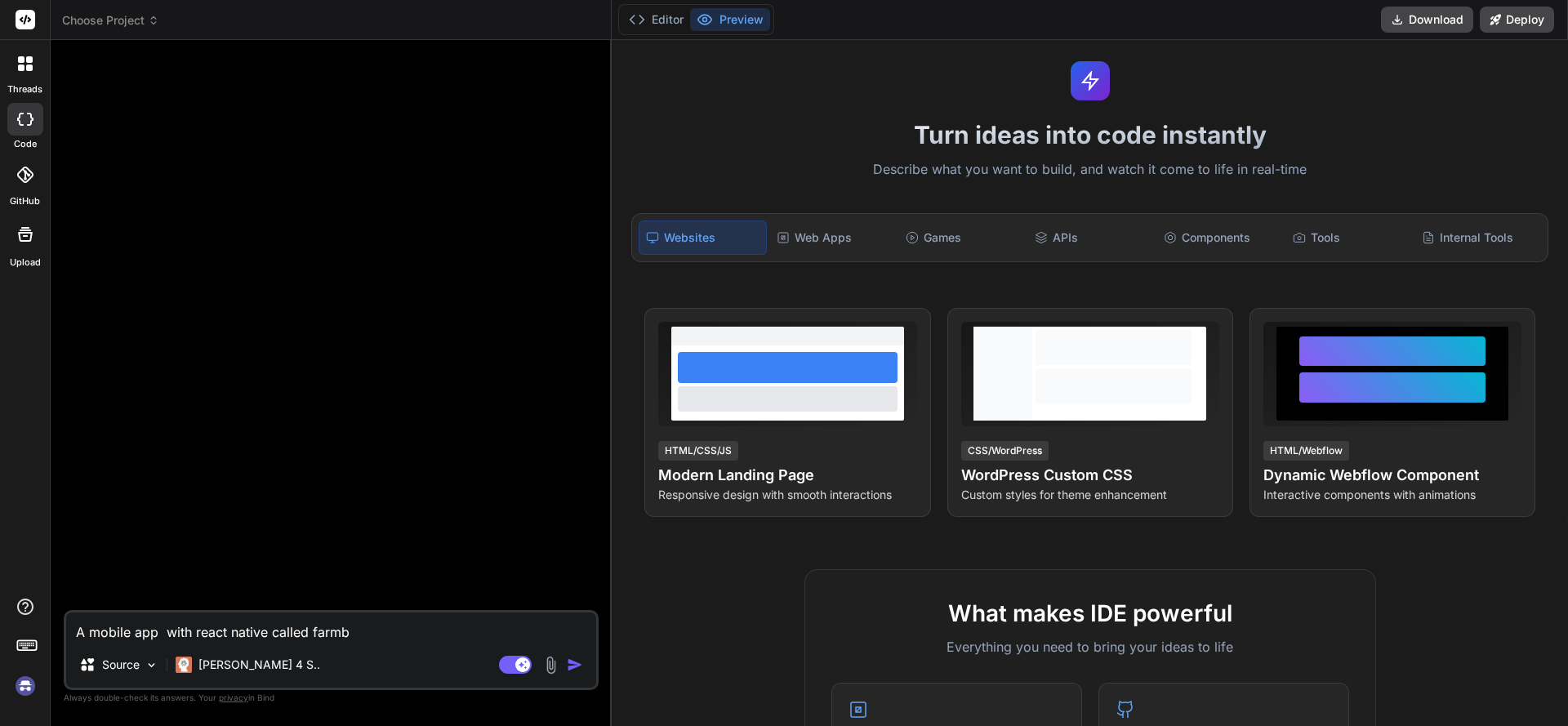
type textarea "x"
type textarea "A mobile app with react native called farmble"
type textarea "x"
type textarea "A mobile app with react native called farmble"
type textarea "x"
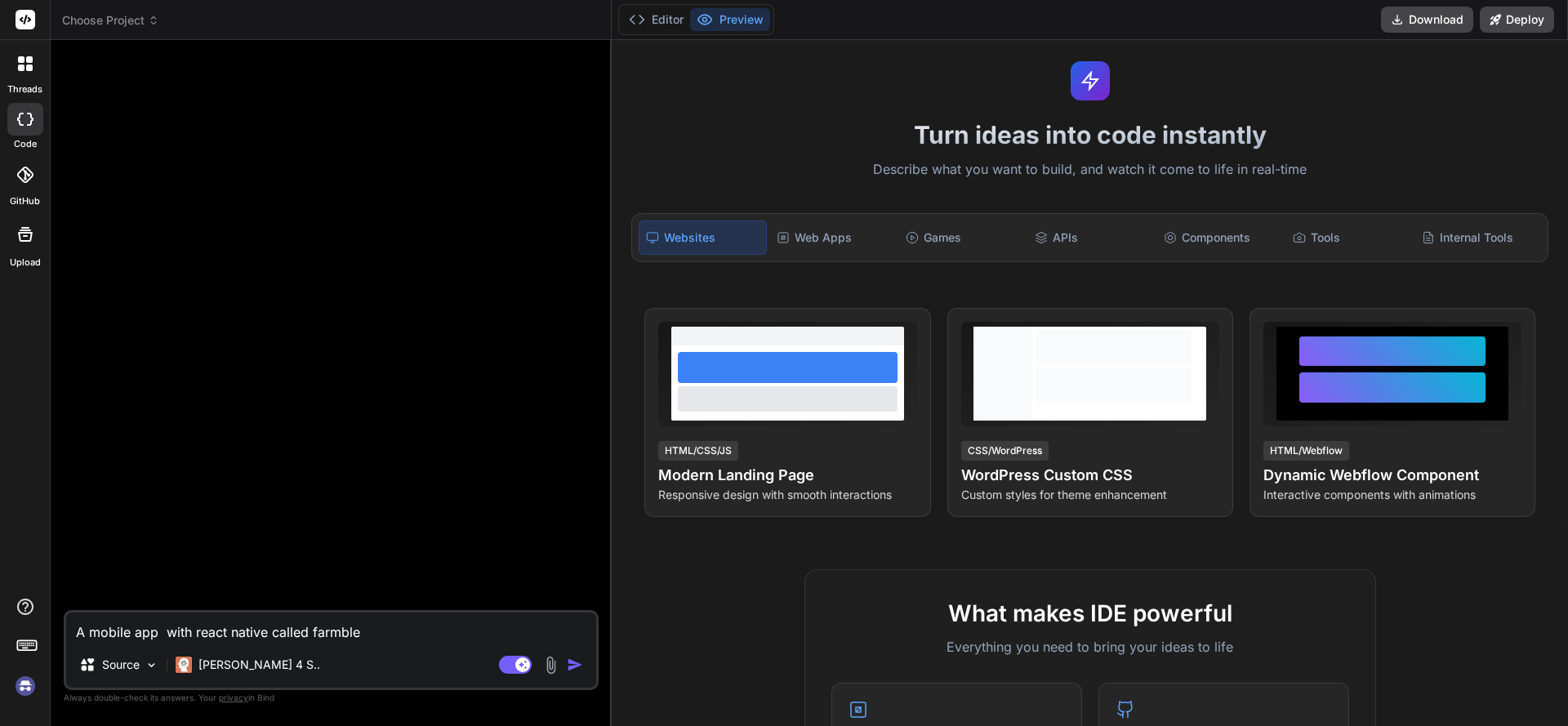
type textarea "A mobile app with react native called farmble w"
type textarea "x"
type textarea "A mobile app with react native called farmble wi"
type textarea "x"
type textarea "A mobile app with react native called farmble wit"
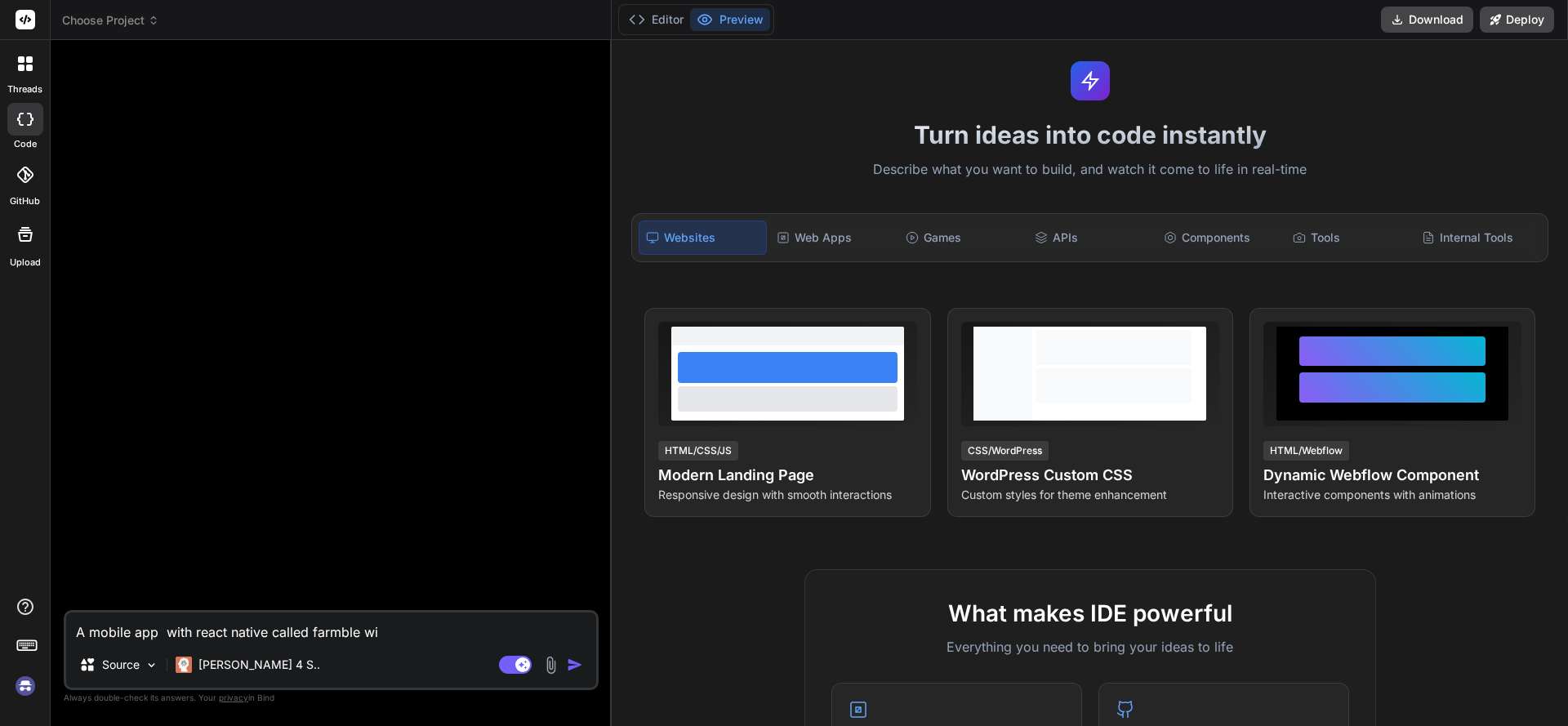
type textarea "x"
type textarea "A mobile app with react native called farmble with"
type textarea "x"
type textarea "A mobile app with react native called farmble with"
type textarea "x"
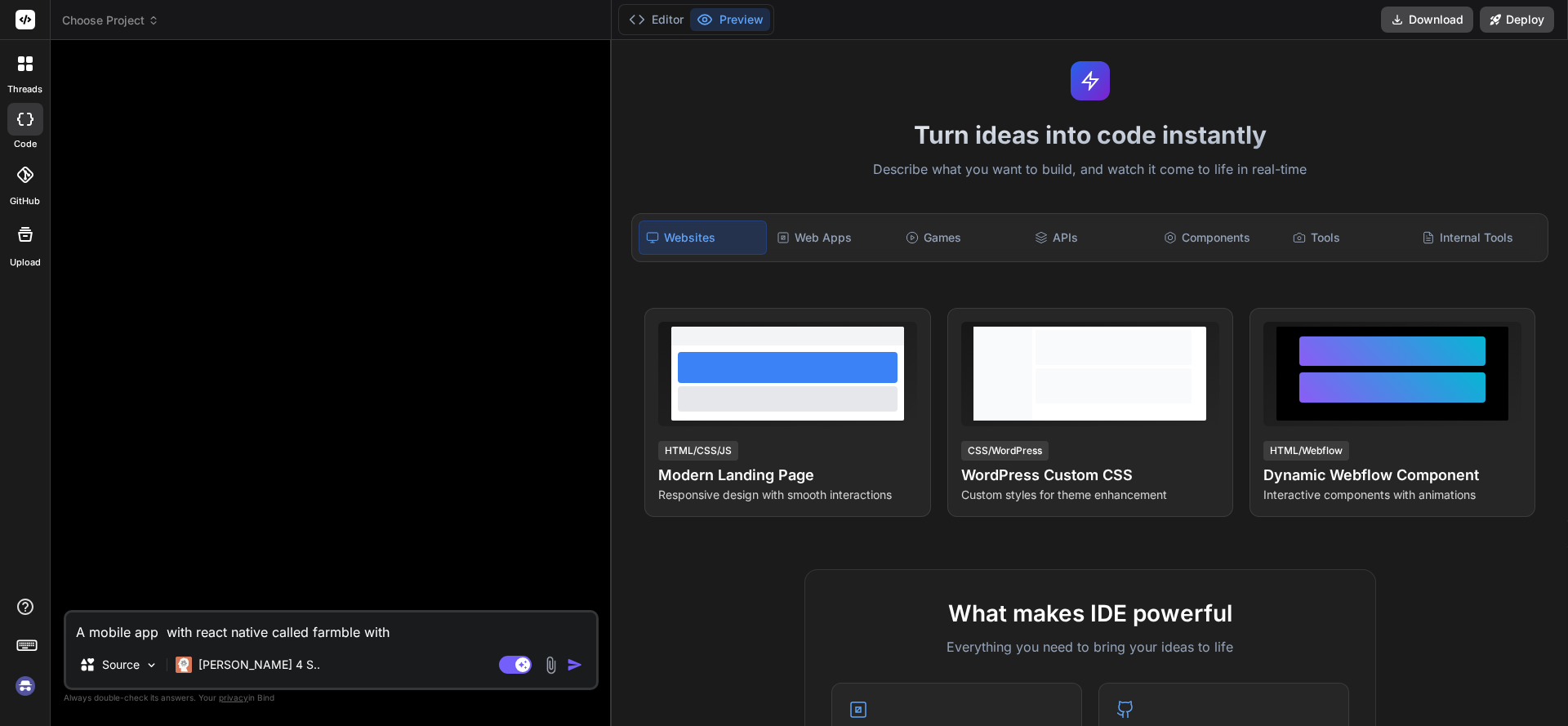
type textarea "A mobile app with react native called farmble with a"
type textarea "x"
type textarea "A mobile app with react native called farmble with a"
type textarea "x"
type textarea "A mobile app with react native called farmble with a l"
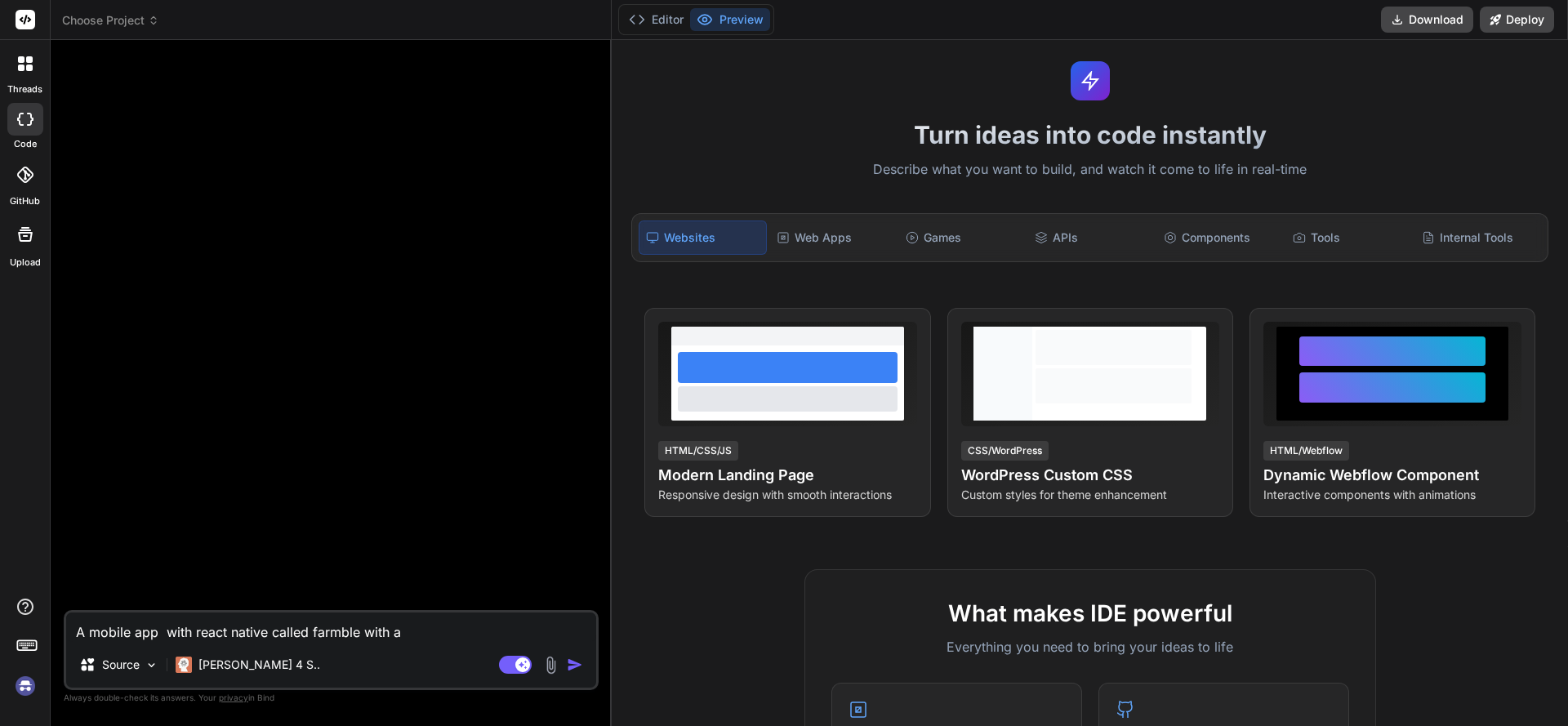
type textarea "x"
type textarea "A mobile app with react native called farmble with a lo"
type textarea "x"
type textarea "A mobile app with react native called farmble with a log"
type textarea "x"
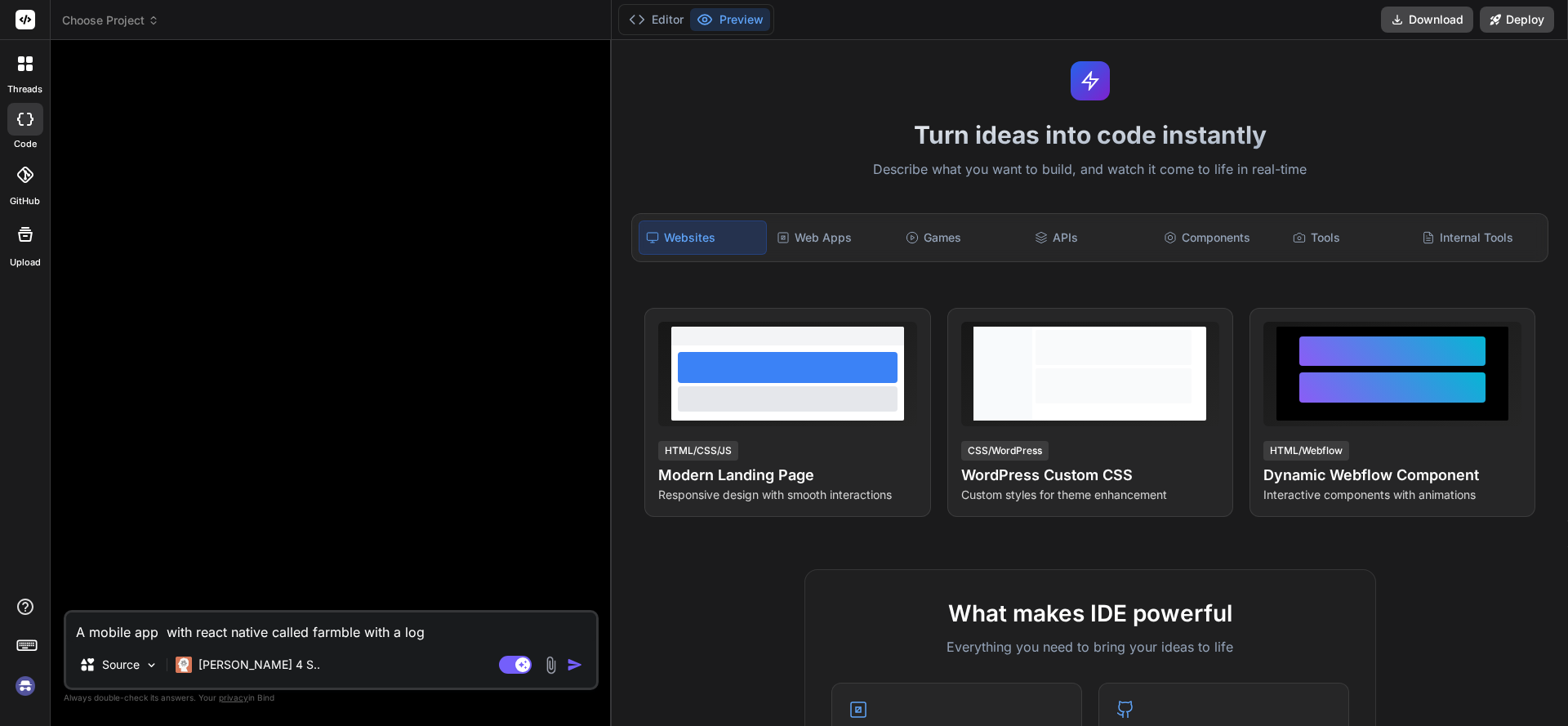
type textarea "A mobile app with react native called farmble with a logi"
type textarea "x"
type textarea "A mobile app with react native called farmble with a login"
type textarea "x"
type textarea "A mobile app with react native called farmble with a login"
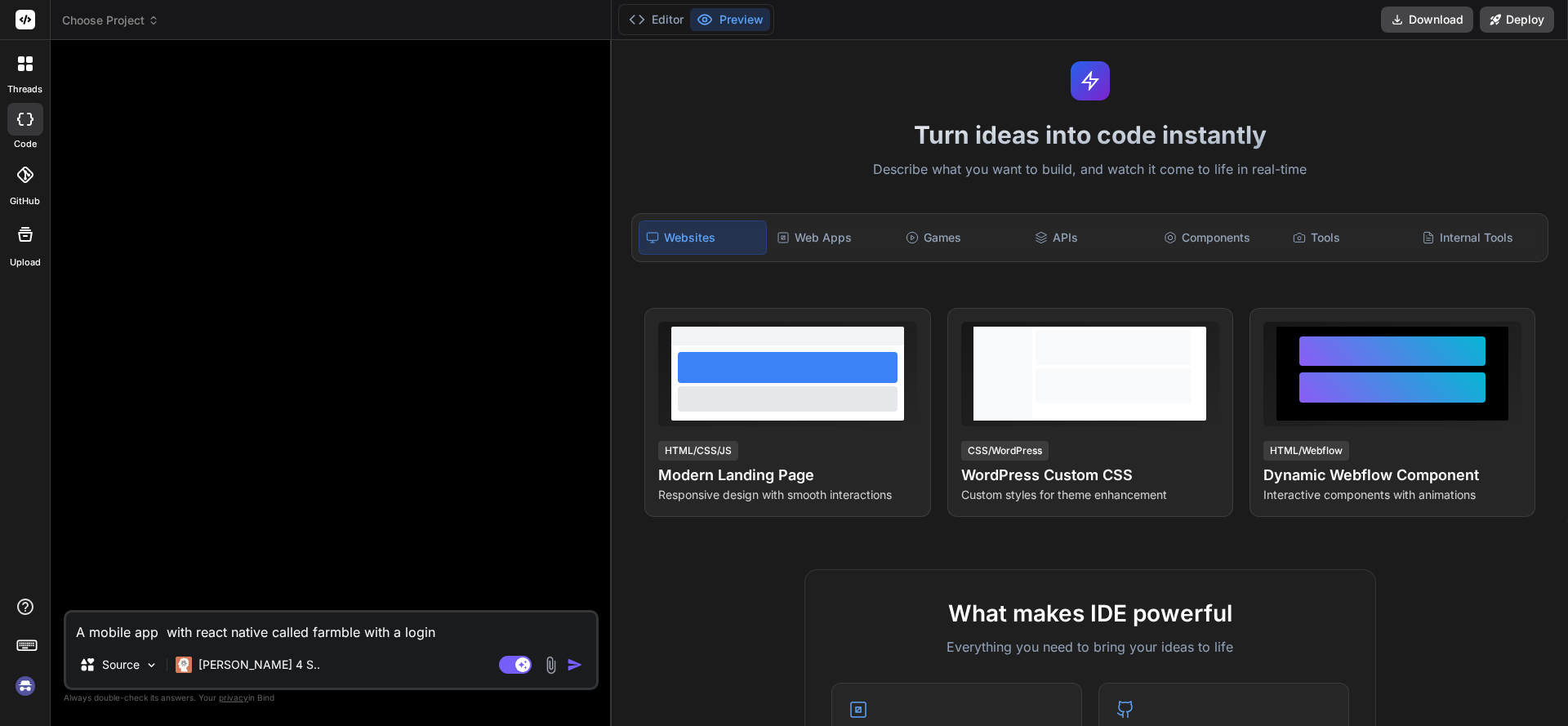
type textarea "x"
type textarea "A mobile app with react native called farmble with a login f"
type textarea "x"
type textarea "A mobile app with react native called farmble with a login fo"
type textarea "x"
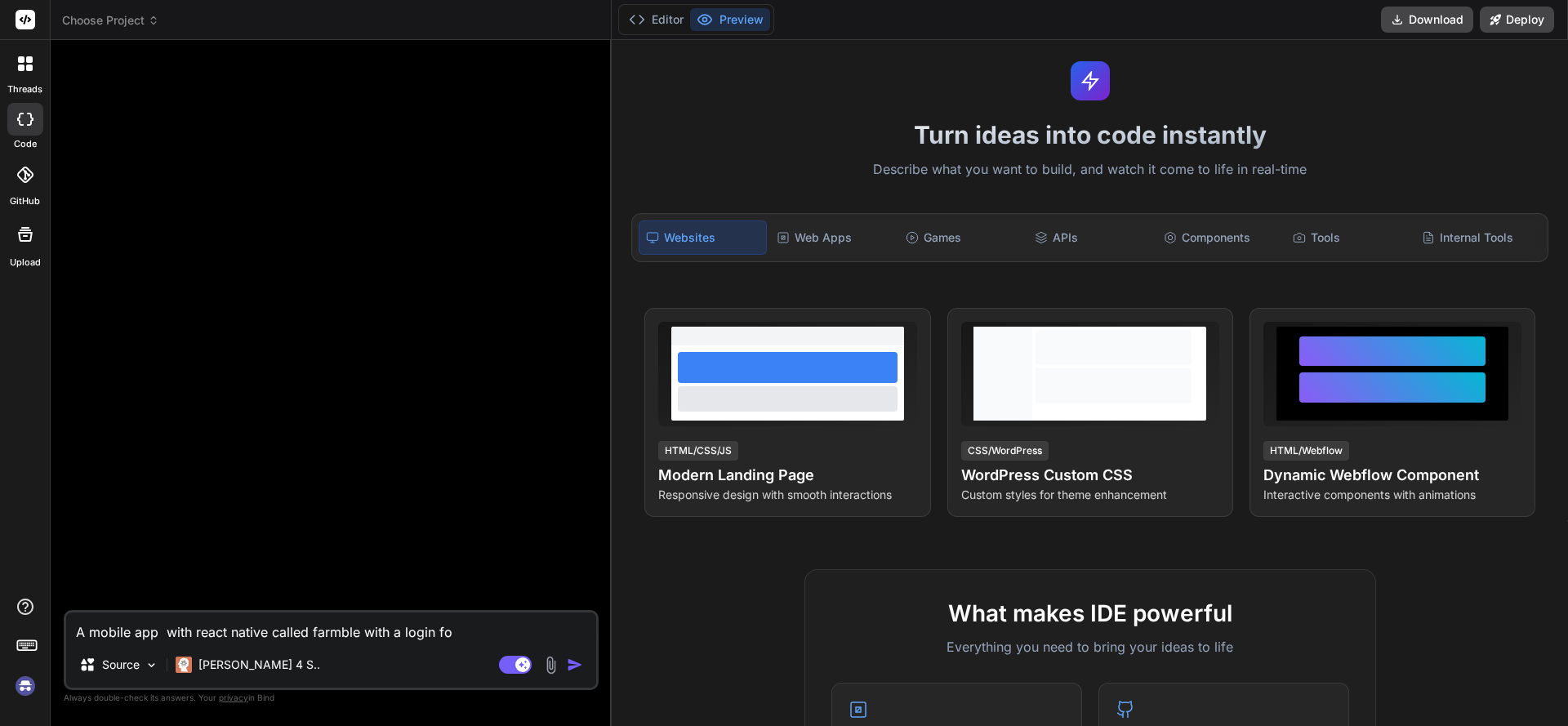
type textarea "A mobile app with react native called farmble with a login for"
type textarea "x"
type textarea "A mobile app with react native called farmble with a login for"
type textarea "x"
type textarea "A mobile app with react native called farmble with a login for f"
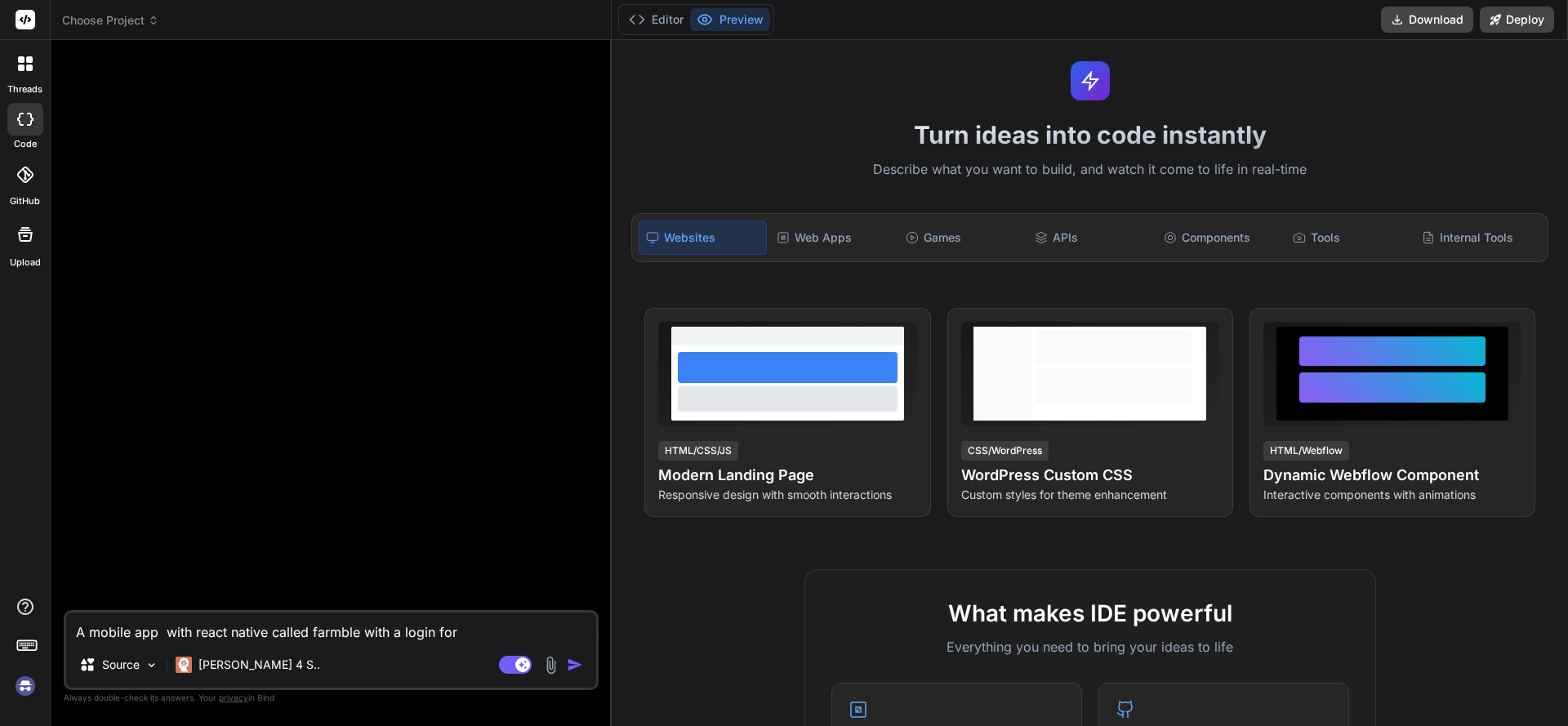
type textarea "x"
type textarea "A mobile app with react native called farmble with a login for fa"
type textarea "x"
type textarea "A mobile app with react native called farmble with a login for far"
type textarea "x"
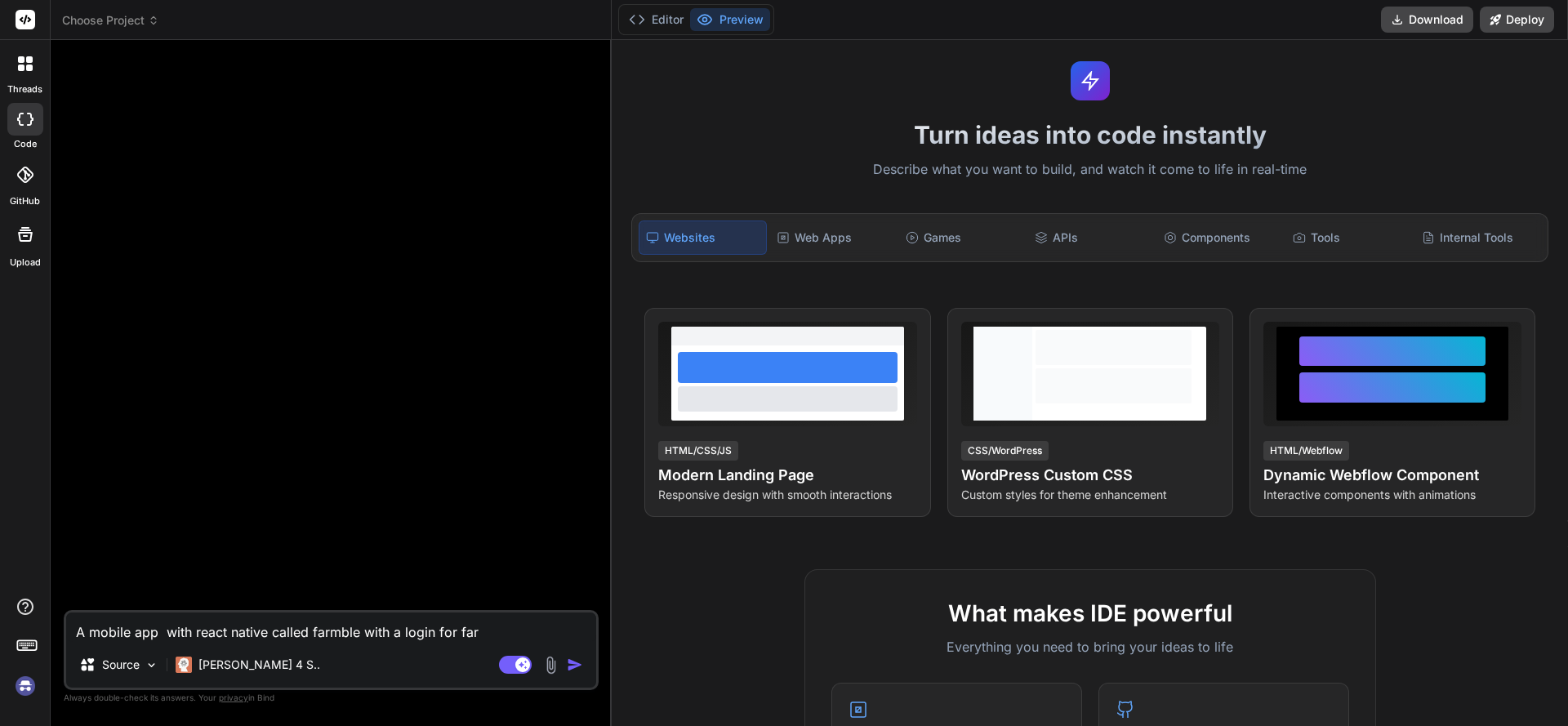
type textarea "A mobile app with react native called farmble with a login for farm"
type textarea "x"
type textarea "A mobile app with react native called farmble with a login for farme"
type textarea "x"
type textarea "A mobile app with react native called farmble with a login for farmer"
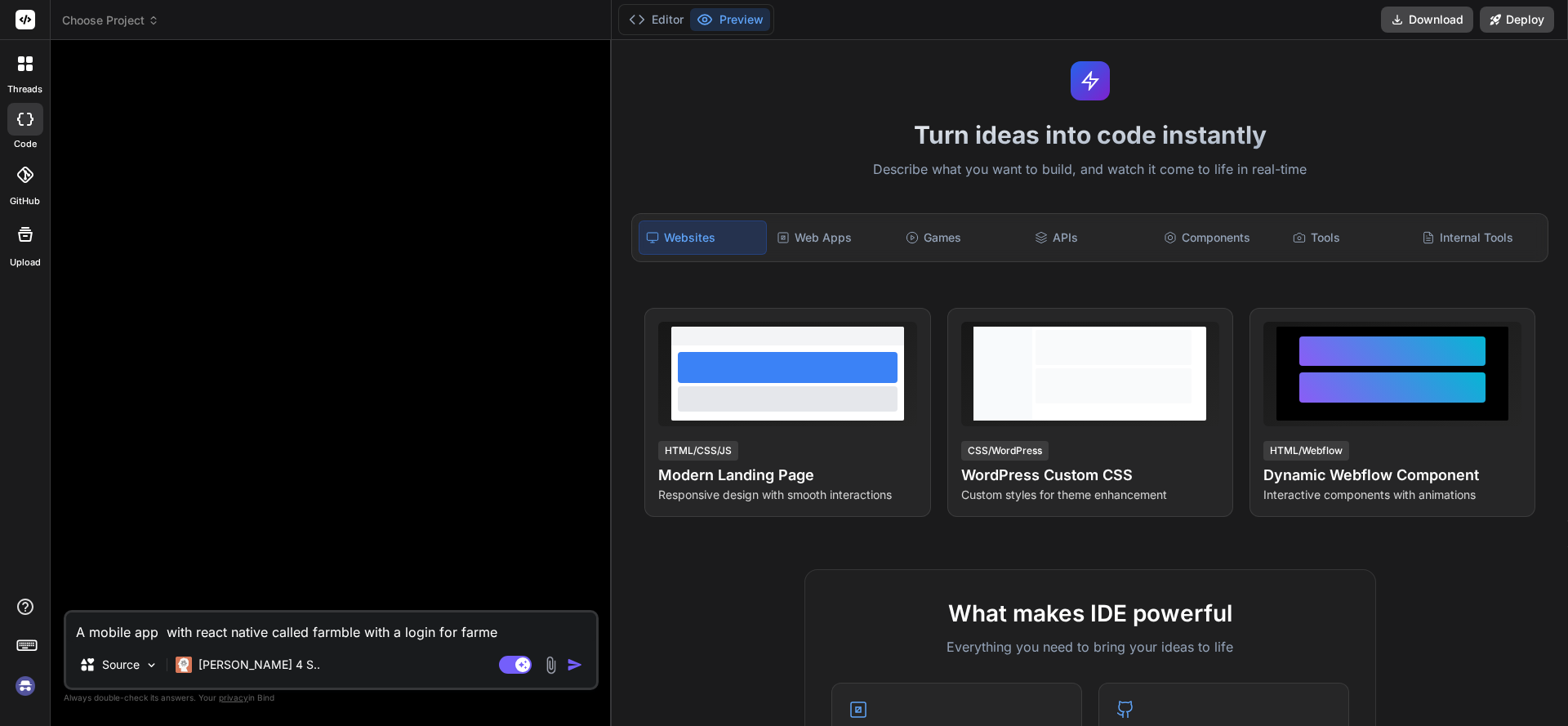
type textarea "x"
type textarea "A mobile app with react native called farmble with a login for farmers"
type textarea "x"
type textarea "A mobile app with react native called farmble with a login for farmers"
type textarea "x"
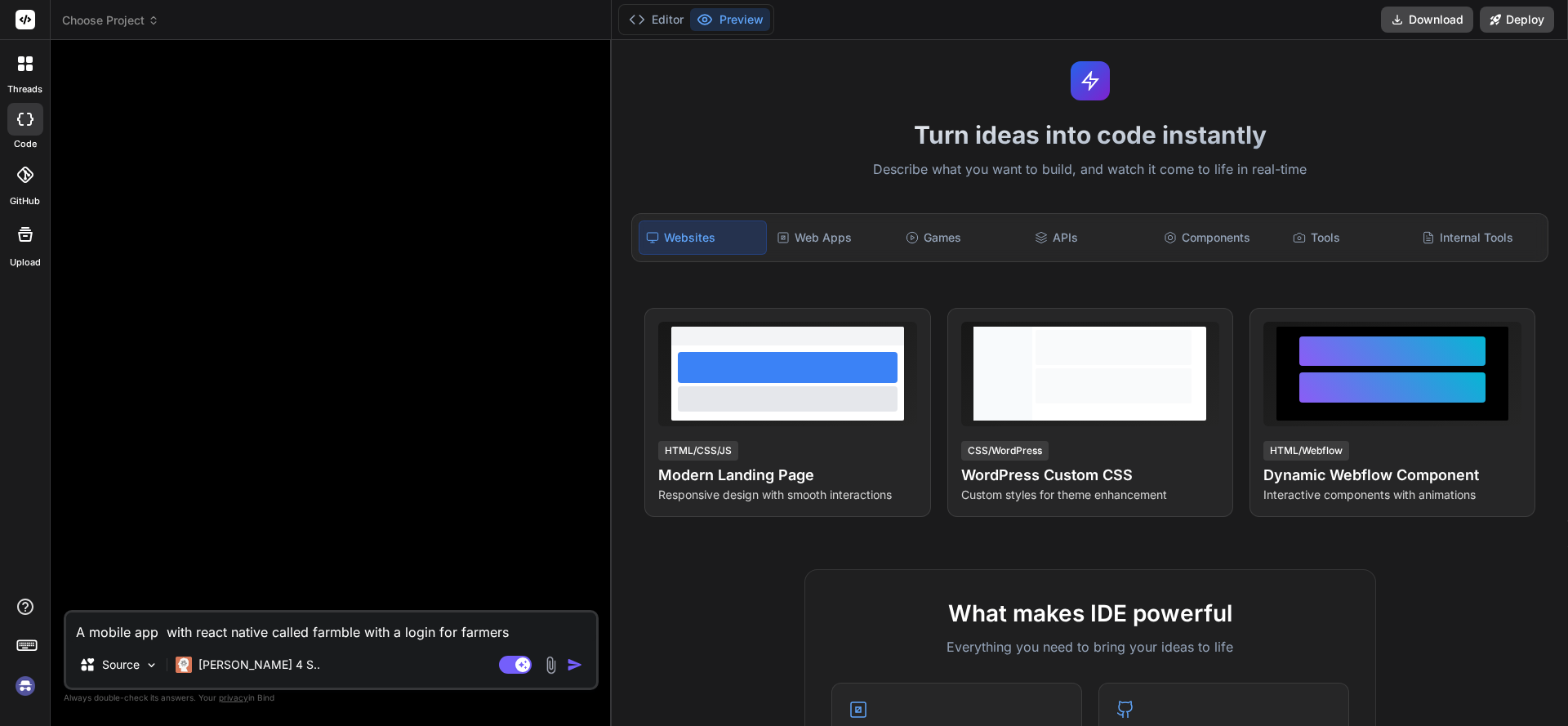
type textarea "A mobile app with react native called farmble with a login for farmers a"
type textarea "x"
type textarea "A mobile app with react native called farmble with a login for farmers an"
type textarea "x"
type textarea "A mobile app with react native called farmble with a login for farmers and"
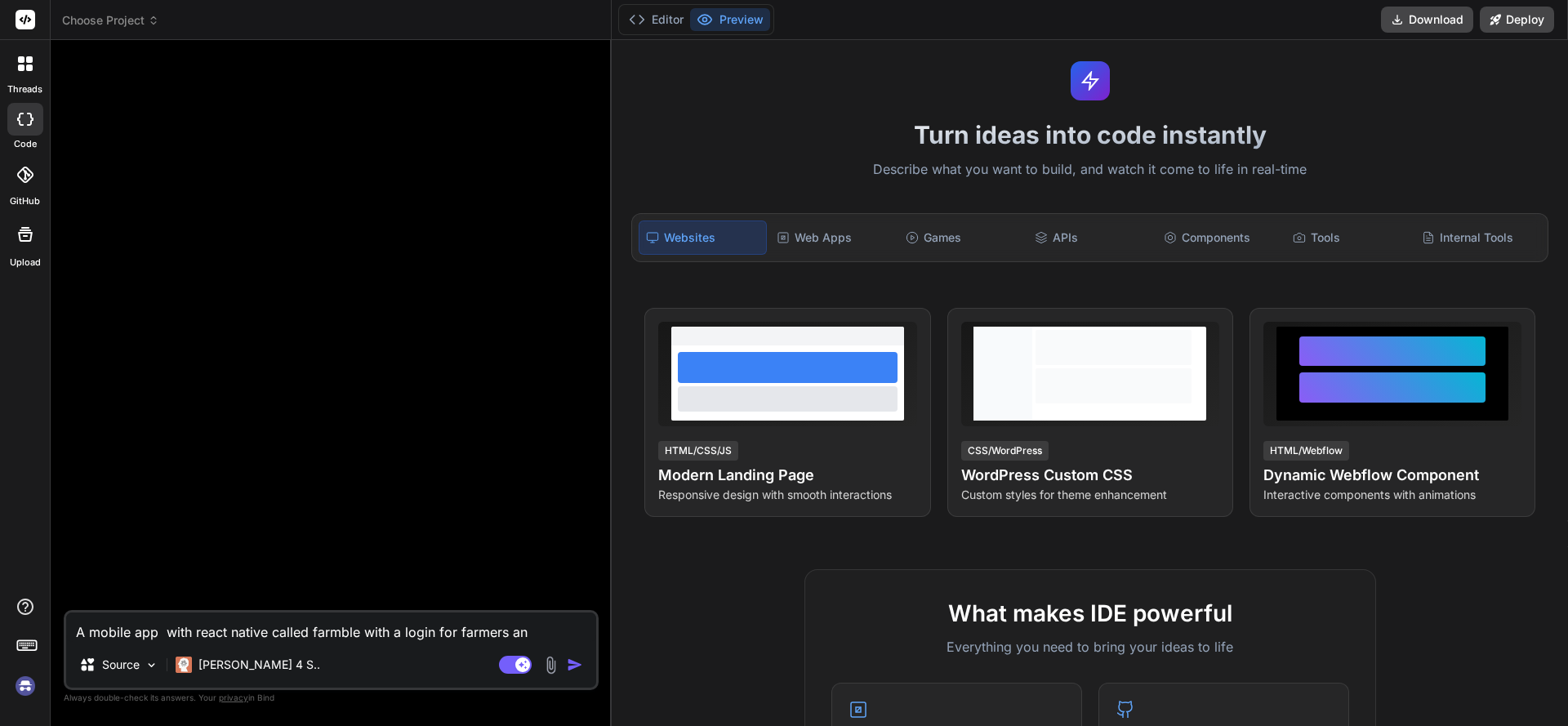
type textarea "x"
type textarea "A mobile app with react native called farmble with a login for farmers and"
type textarea "x"
type textarea "A mobile app with react native called farmble with a login for farmers and c"
type textarea "x"
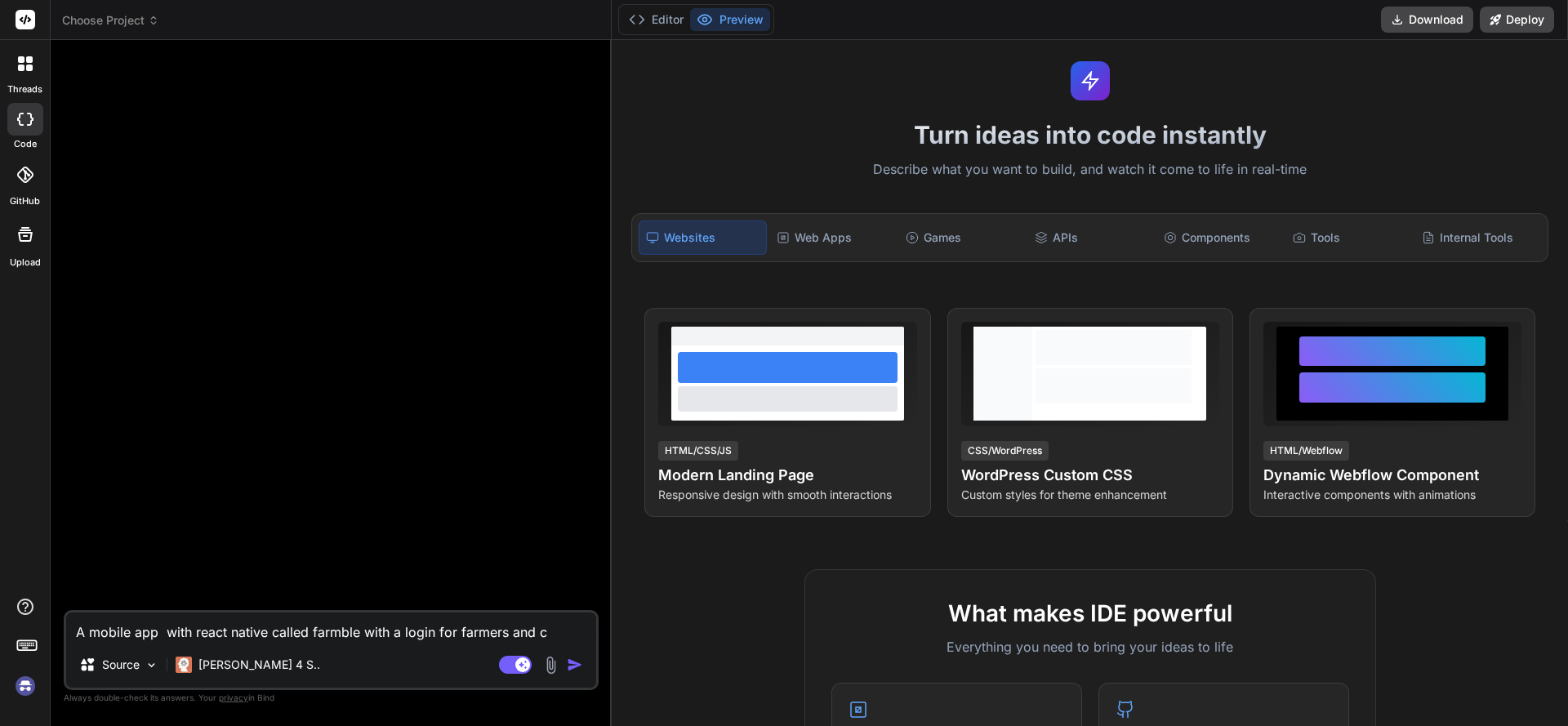
type textarea "A mobile app with react native called farmble with a login for farmers and cu"
type textarea "x"
type textarea "A mobile app with react native called farmble with a login for farmers and cus"
type textarea "x"
type textarea "A mobile app with react native called farmble with a login for farmers and cust"
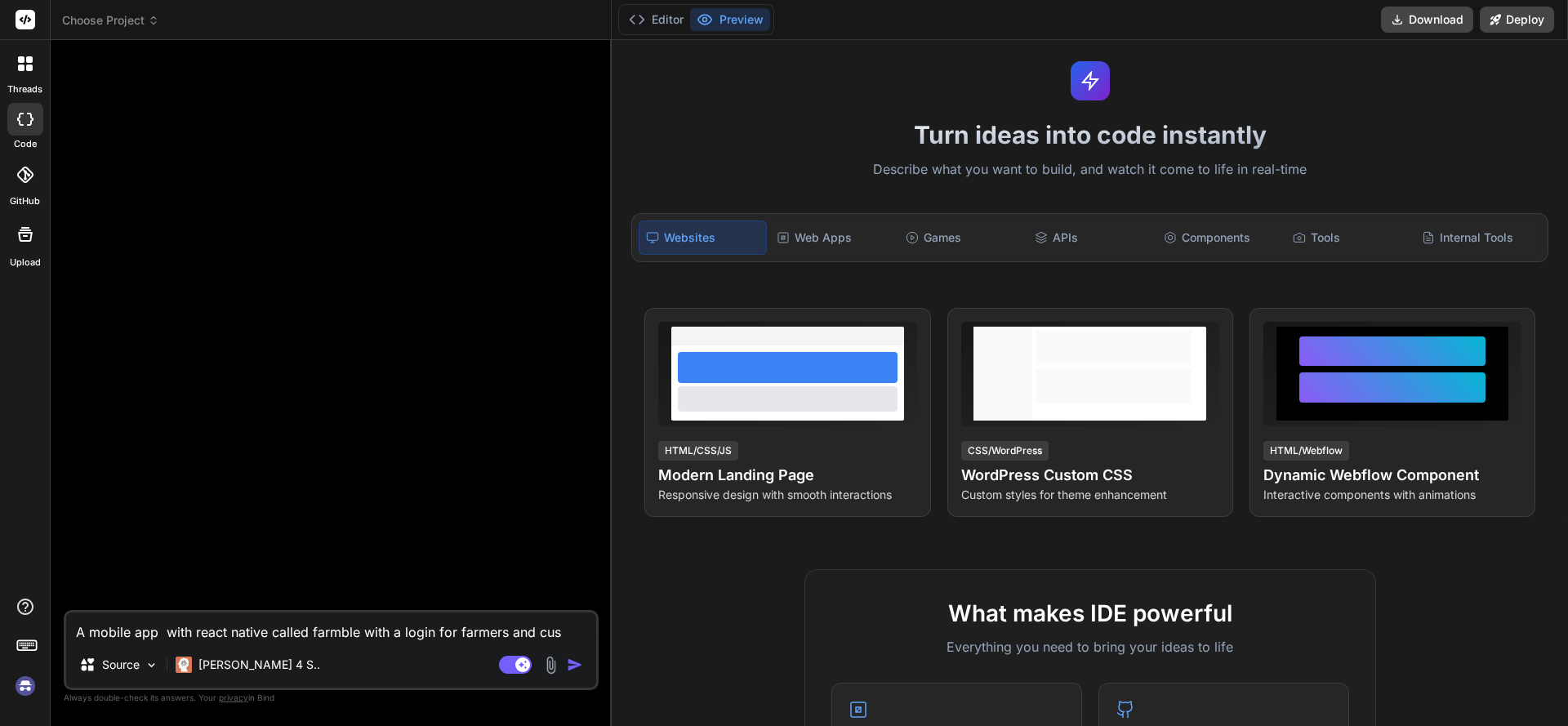
type textarea "x"
type textarea "A mobile app with react native called farmble with a login for farmers and custo"
type textarea "x"
type textarea "A mobile app with react native called farmble with a login for farmers and cust…"
type textarea "x"
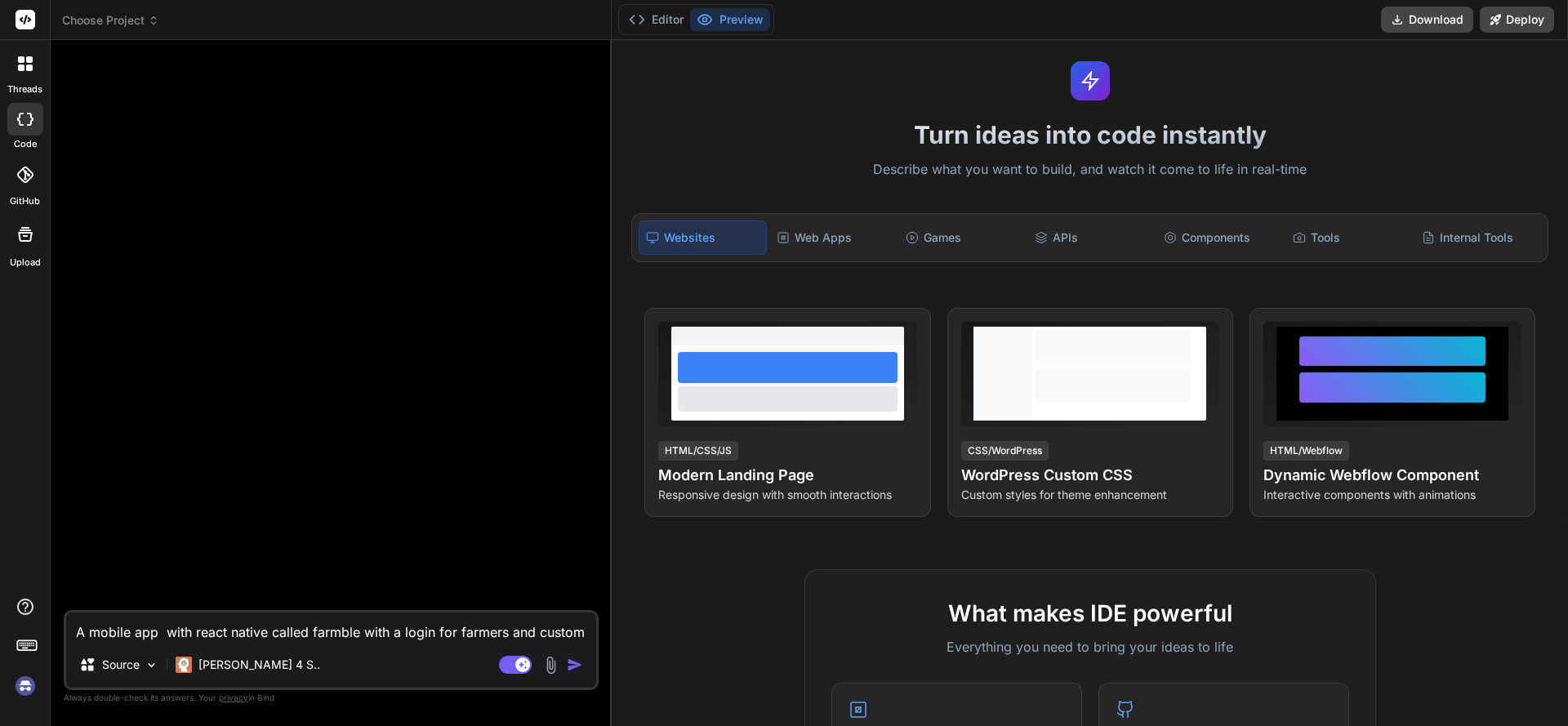
type textarea "A mobile app with react native called farmble with a login for farmers and cust…"
type textarea "x"
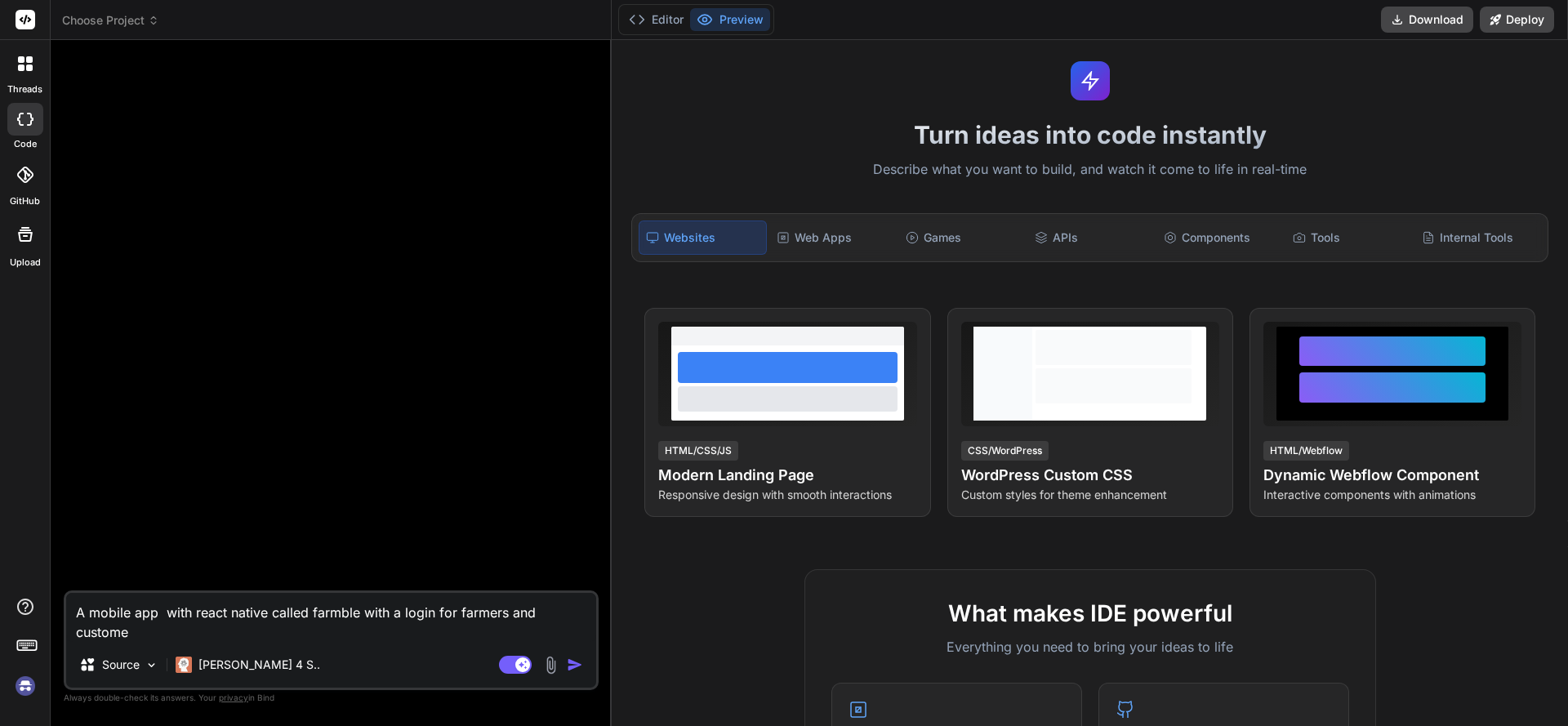
type textarea "A mobile app with react native called farmble with a login for farmers and cust…"
type textarea "x"
type textarea "A mobile app with react native called farmble with a login for farmers and cust…"
type textarea "x"
type textarea "A mobile app with react native called farmble with a login for farmers and cust…"
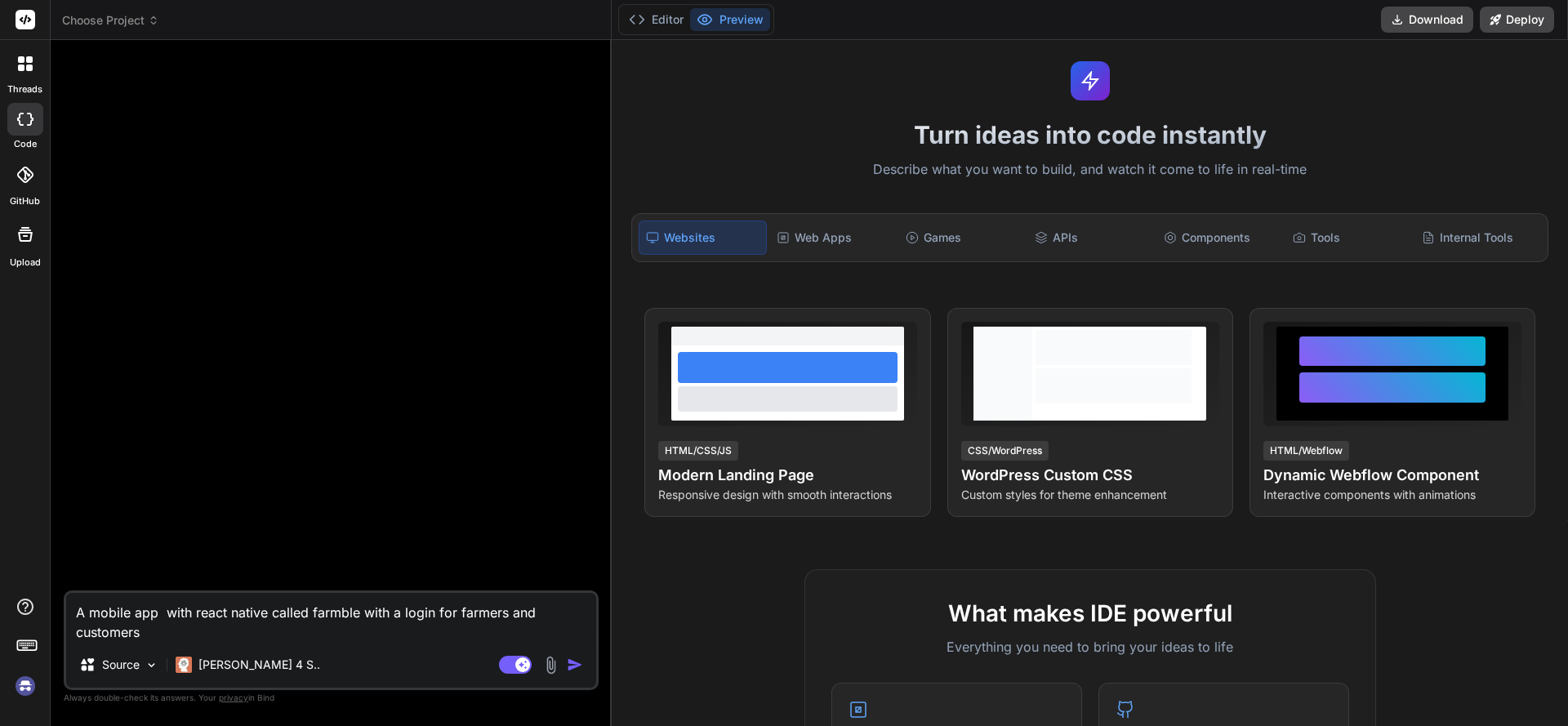
click at [567, 665] on img "button" at bounding box center [575, 664] width 16 height 16
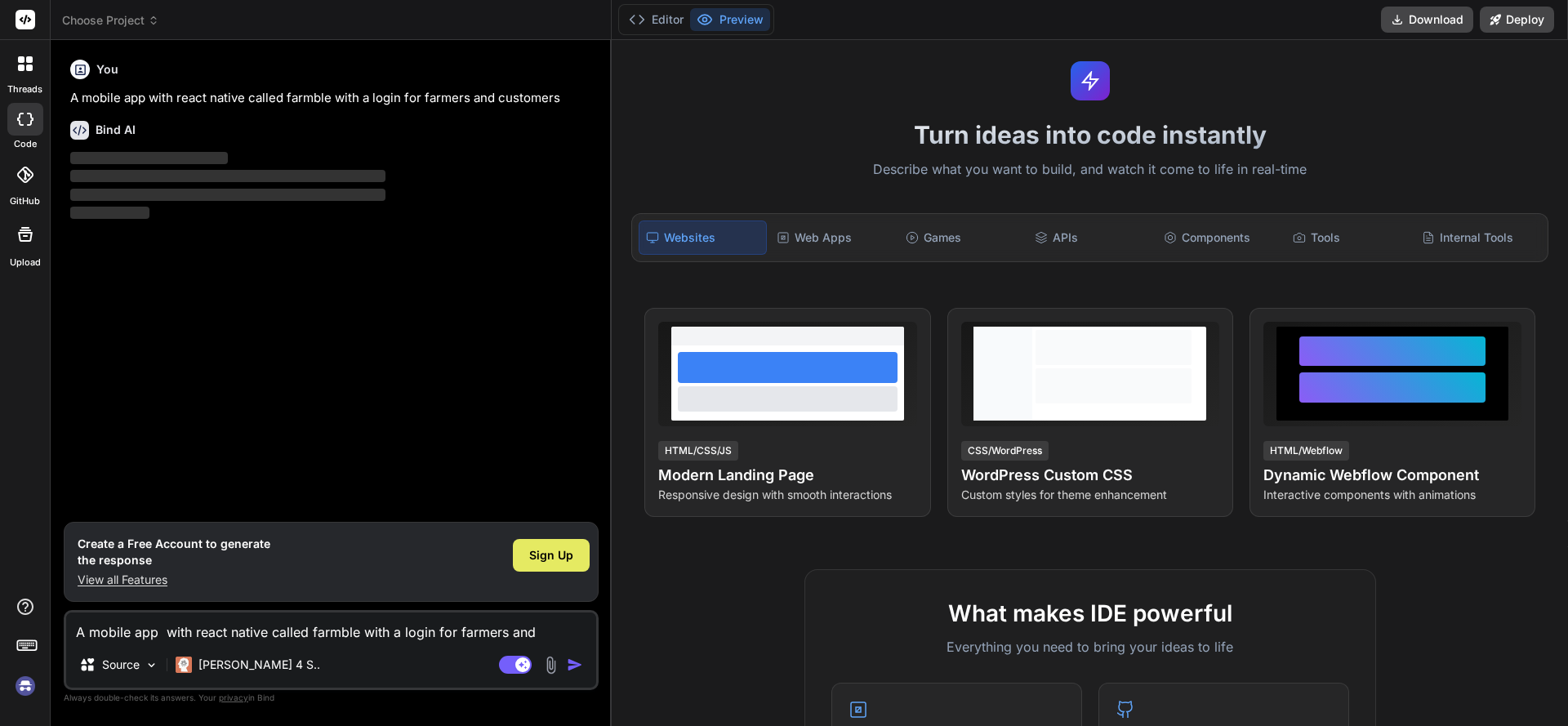
click at [556, 555] on span "Sign Up" at bounding box center [551, 555] width 44 height 16
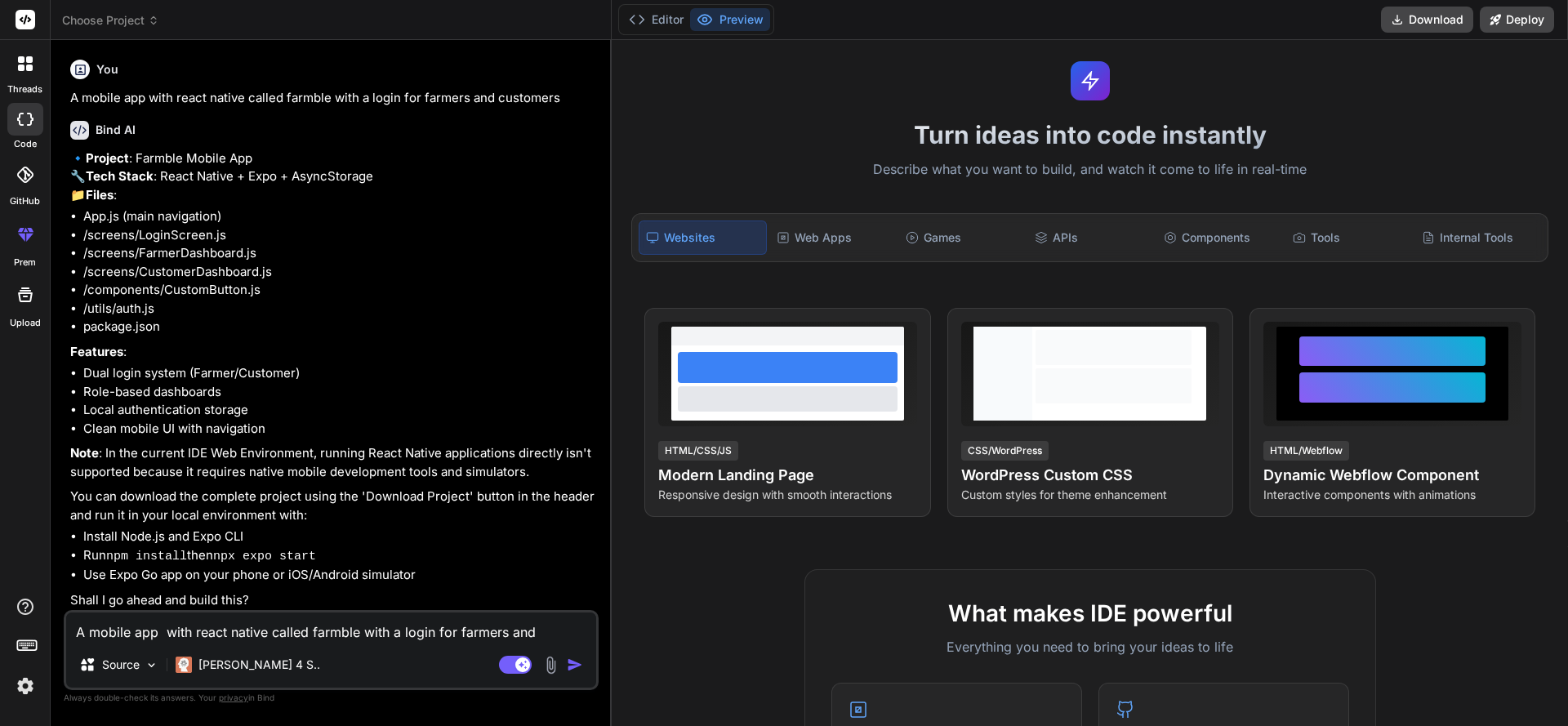
type textarea "x"
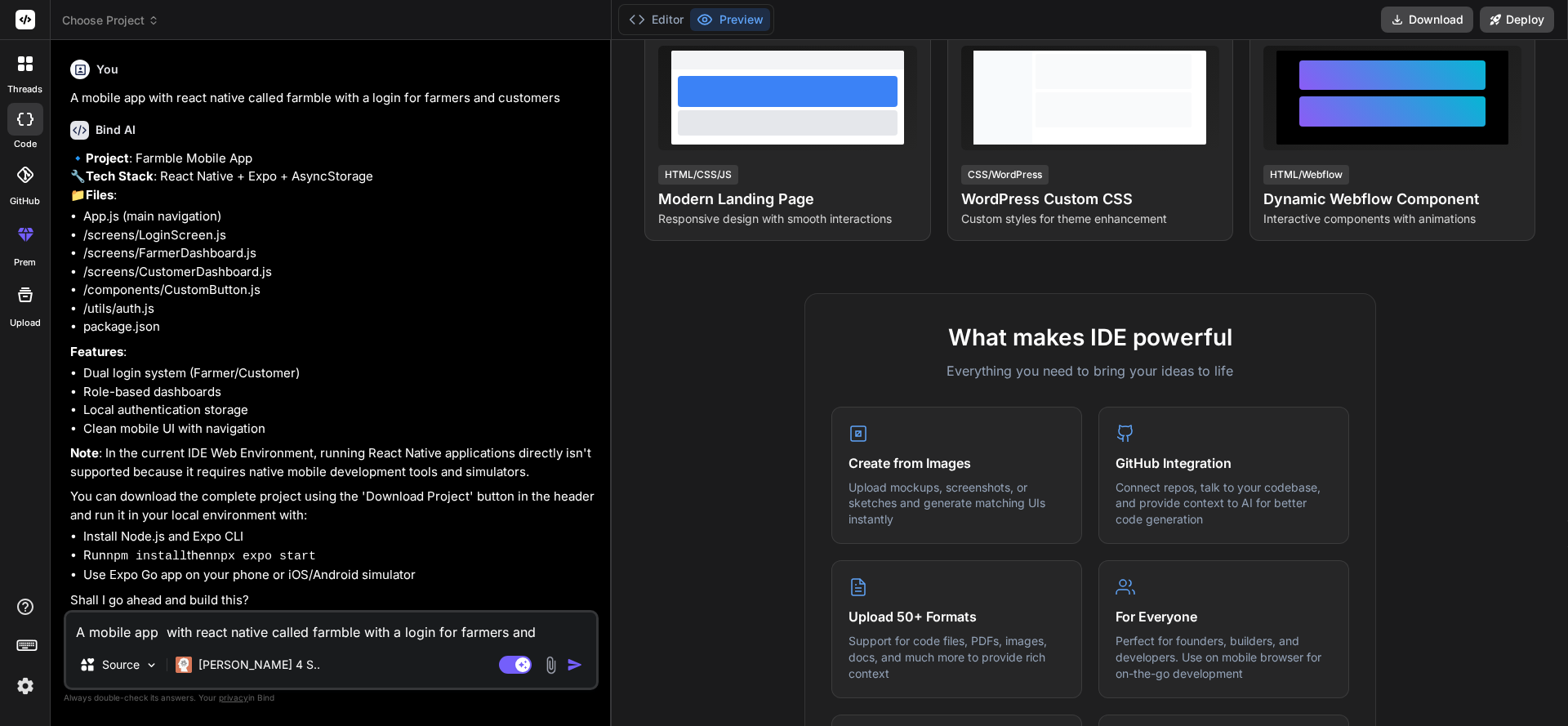
scroll to position [329, 0]
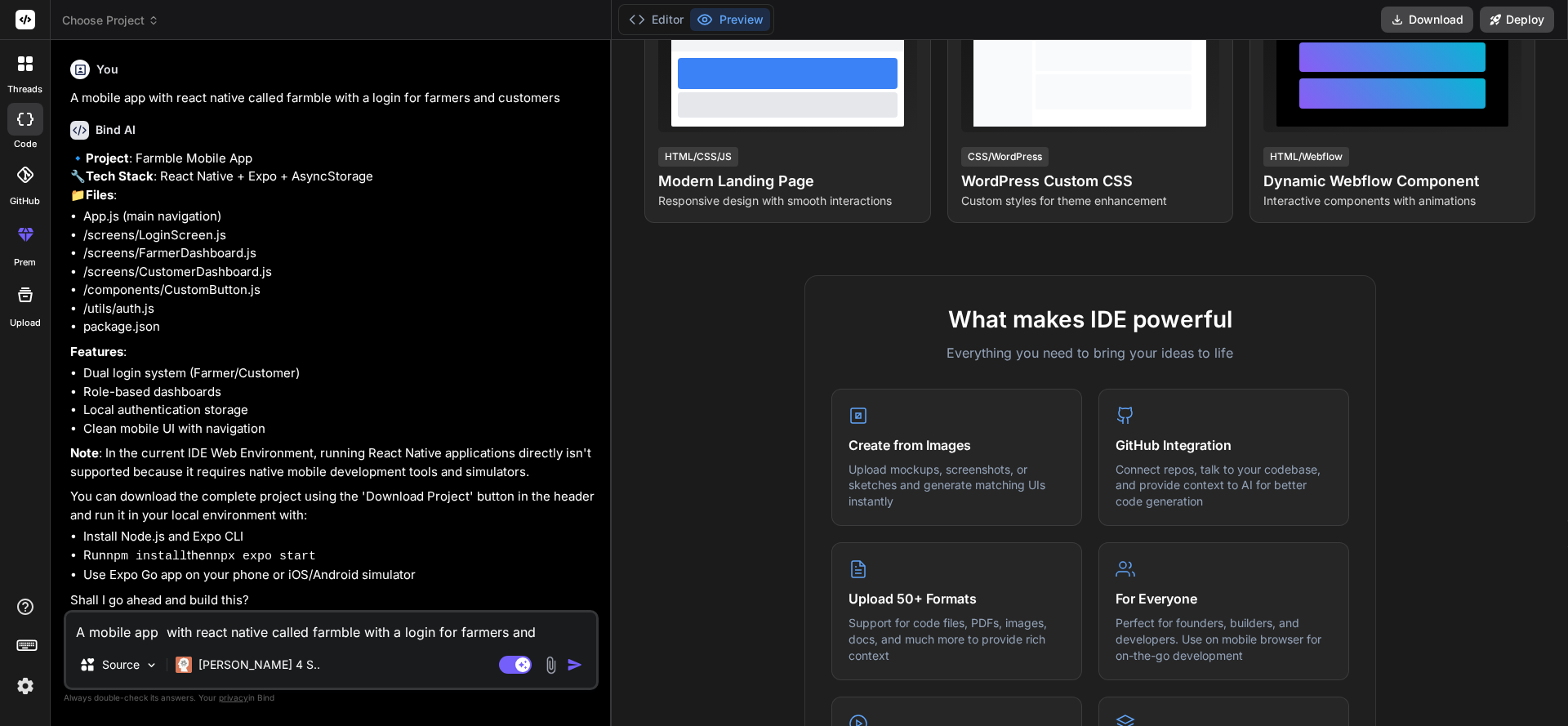
drag, startPoint x: 1567, startPoint y: 103, endPoint x: 1567, endPoint y: 256, distance: 153.0
click at [1567, 256] on div "Turn ideas into code instantly Describe what you want to build, and watch it co…" at bounding box center [1090, 382] width 956 height 685
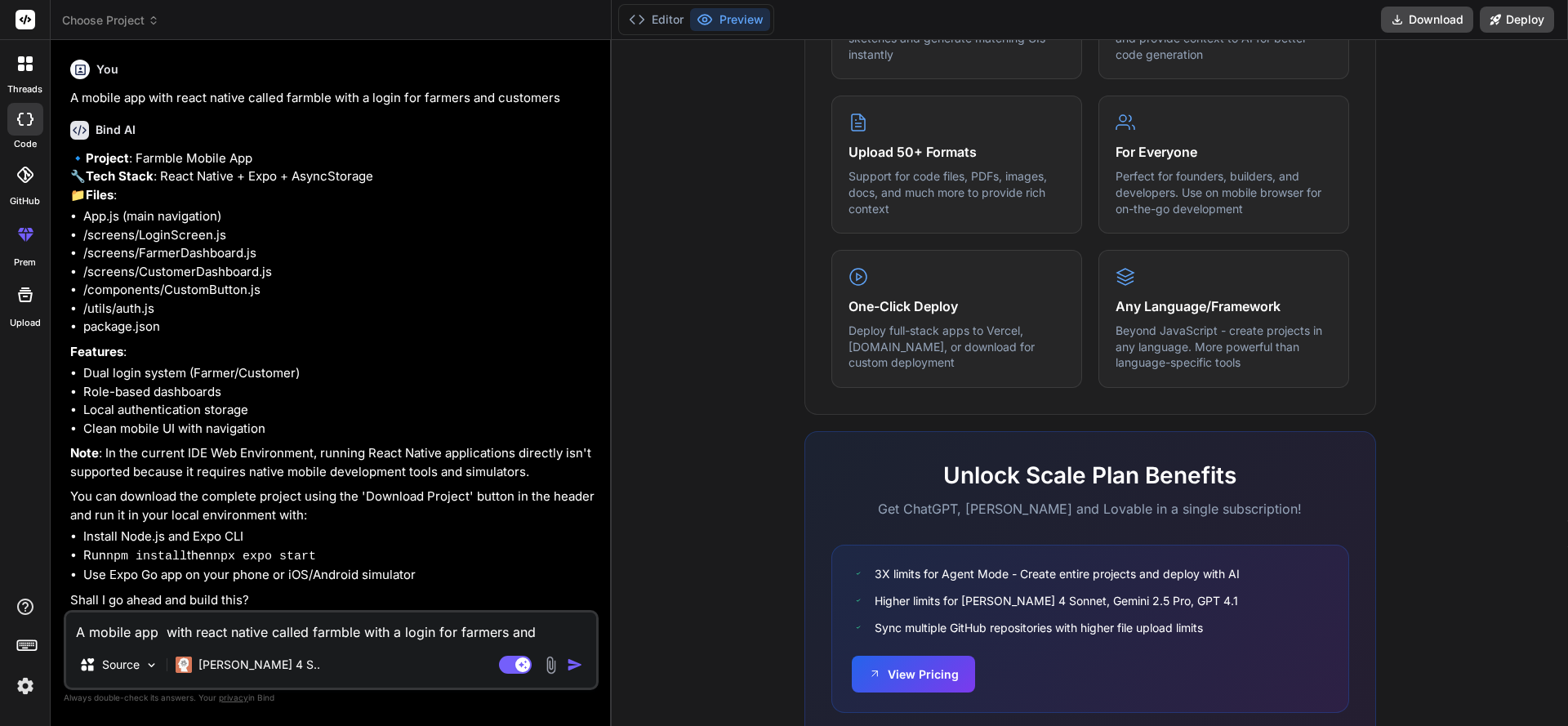
scroll to position [831, 0]
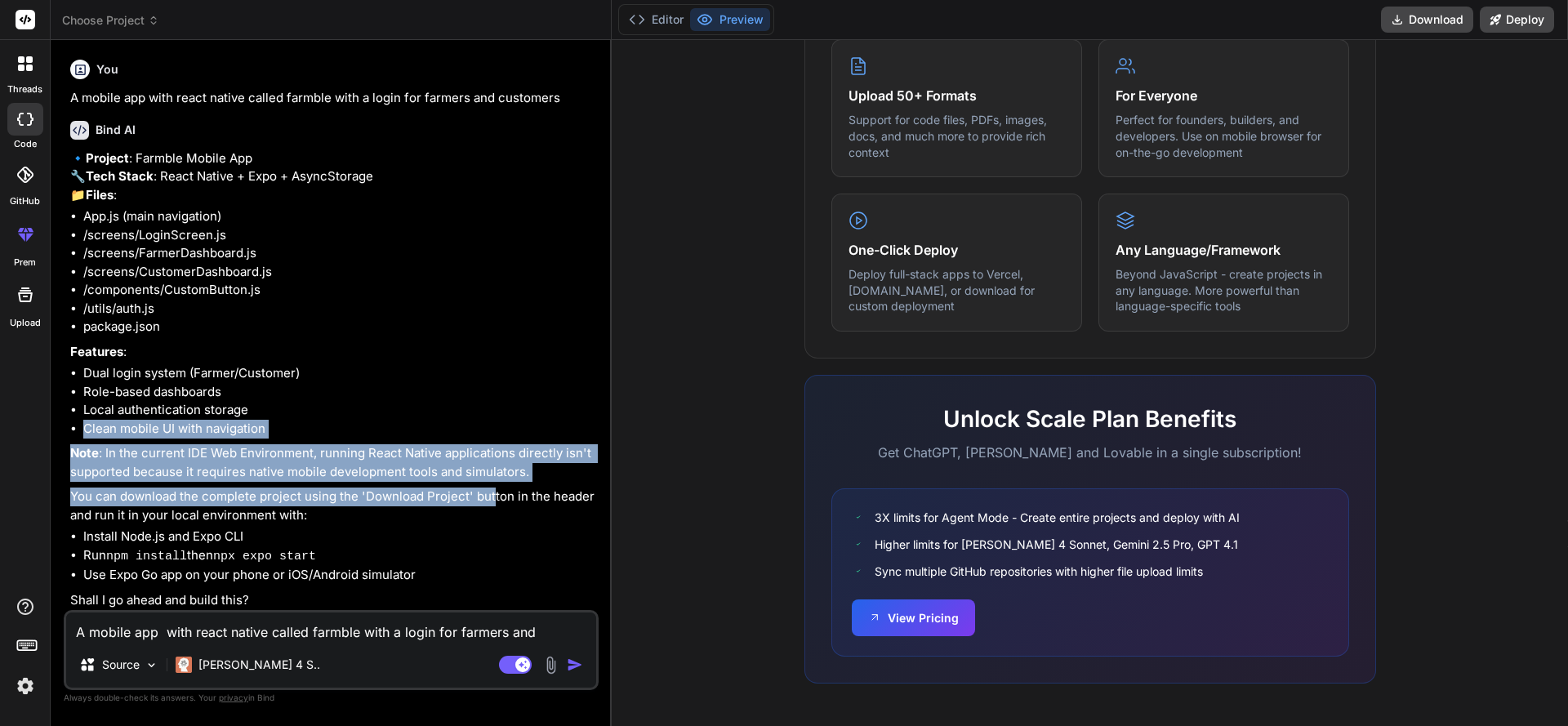
drag, startPoint x: 491, startPoint y: 529, endPoint x: 498, endPoint y: 448, distance: 81.3
click at [498, 448] on div "🔹 Project : Farmble Mobile App 🔧 Tech Stack : React Native + Expo + AsyncStorag…" at bounding box center [332, 379] width 525 height 460
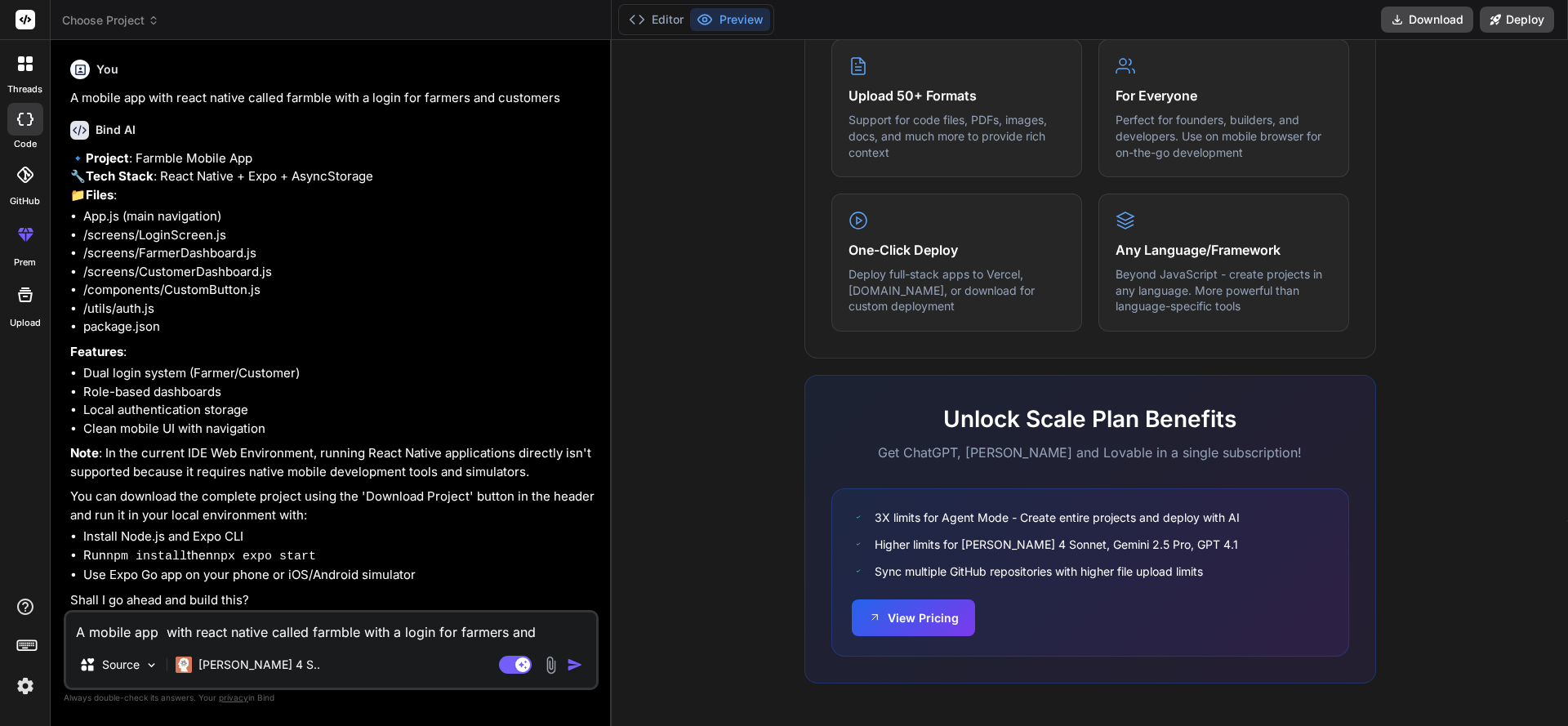
click at [562, 337] on li "package.json" at bounding box center [340, 327] width 512 height 19
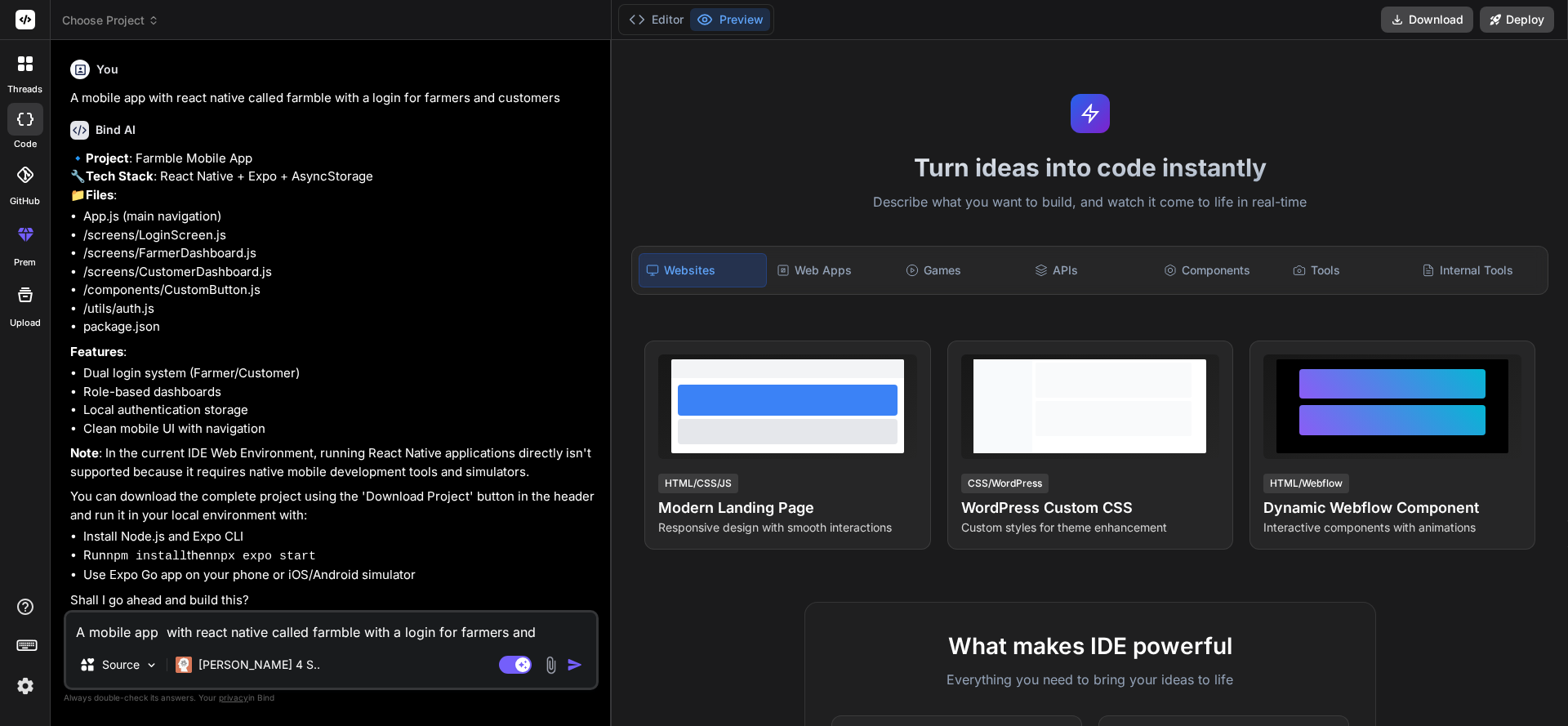
scroll to position [0, 0]
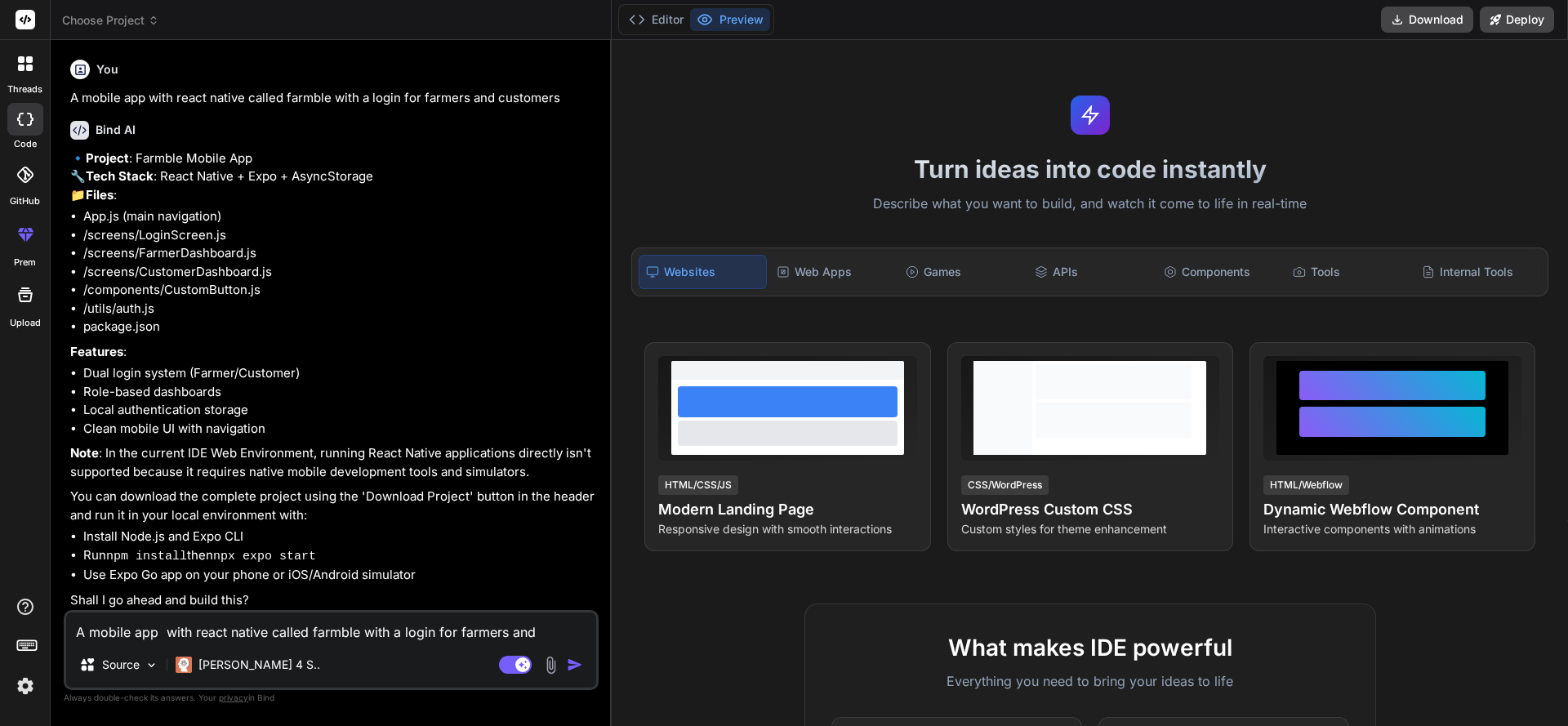
click at [712, 15] on icon at bounding box center [705, 20] width 16 height 16
click at [650, 28] on button "Editor" at bounding box center [656, 19] width 68 height 23
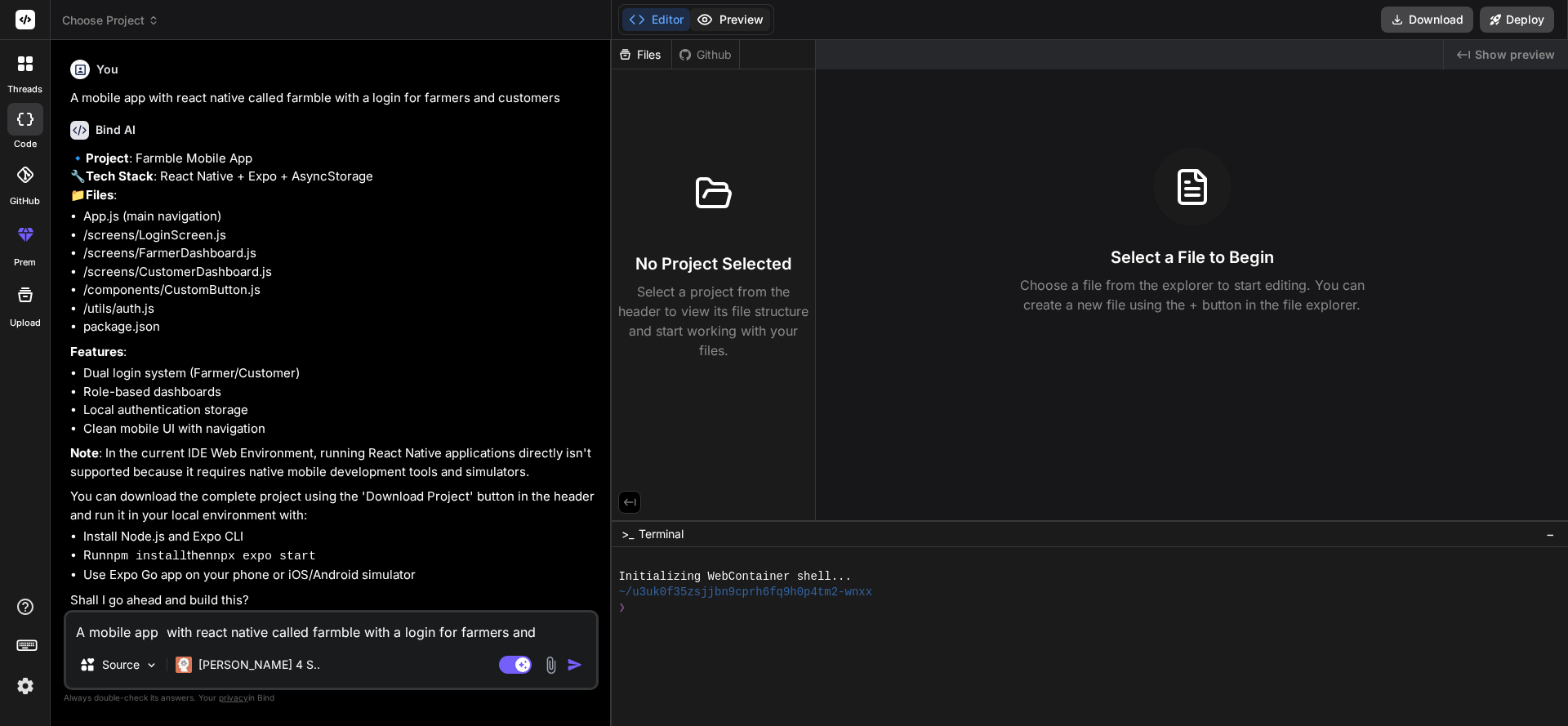
click at [717, 23] on button "Preview" at bounding box center [730, 19] width 80 height 23
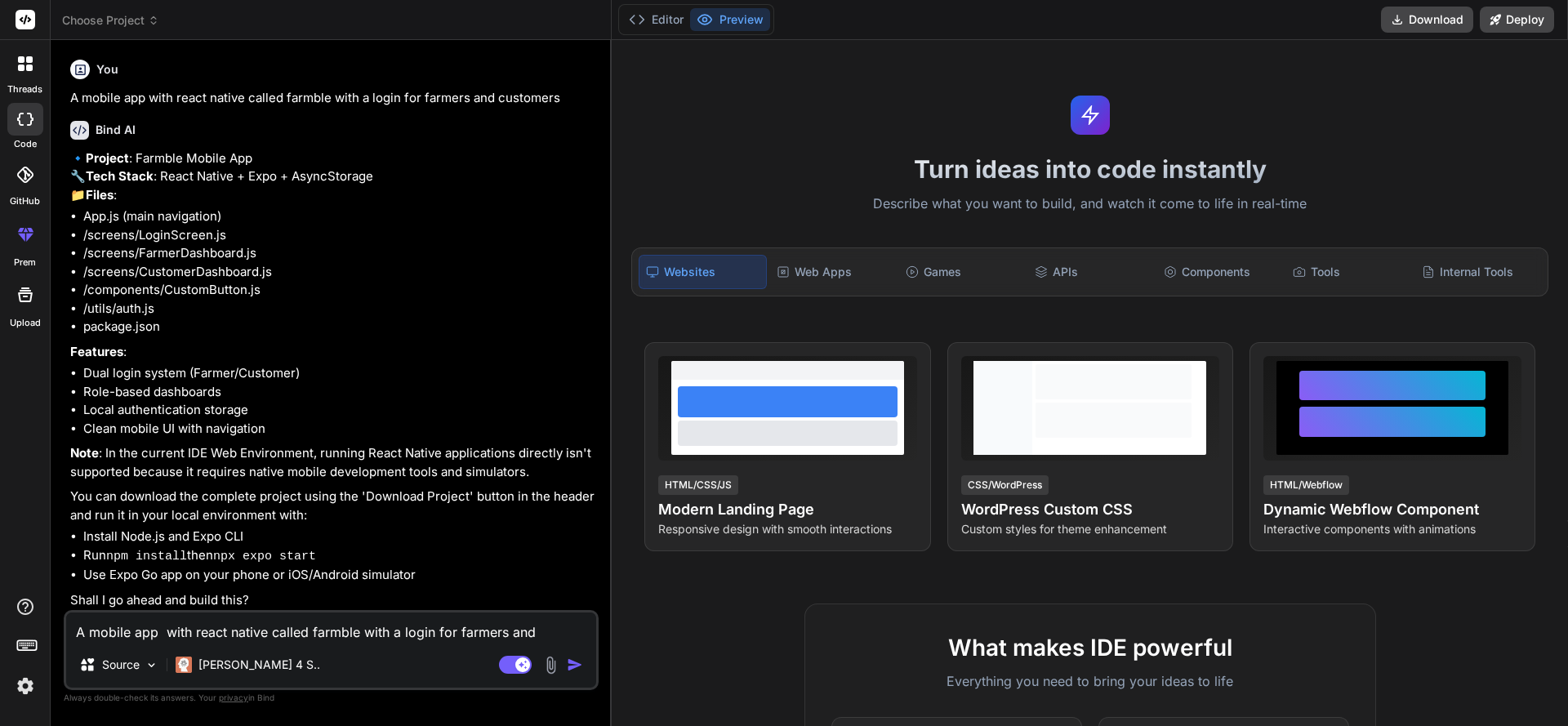
click at [483, 205] on p "🔹 Project : Farmble Mobile App 🔧 Tech Stack : React Native + Expo + AsyncStorag…" at bounding box center [332, 177] width 525 height 55
click at [295, 635] on textarea "A mobile app with react native called farmble with a login for farmers and cust…" at bounding box center [331, 627] width 530 height 29
type textarea "y"
type textarea "x"
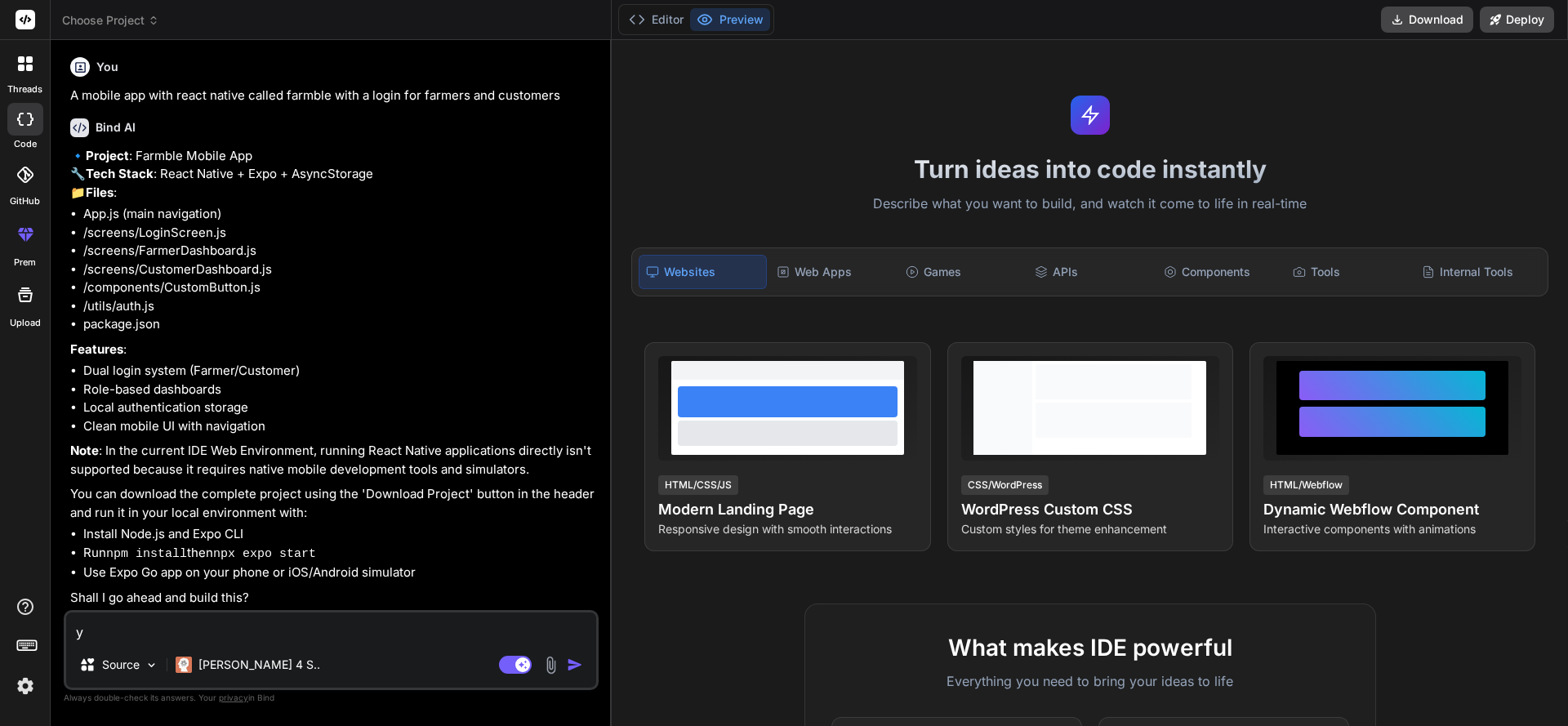
type textarea "ye"
type textarea "x"
type textarea "yes"
type textarea "x"
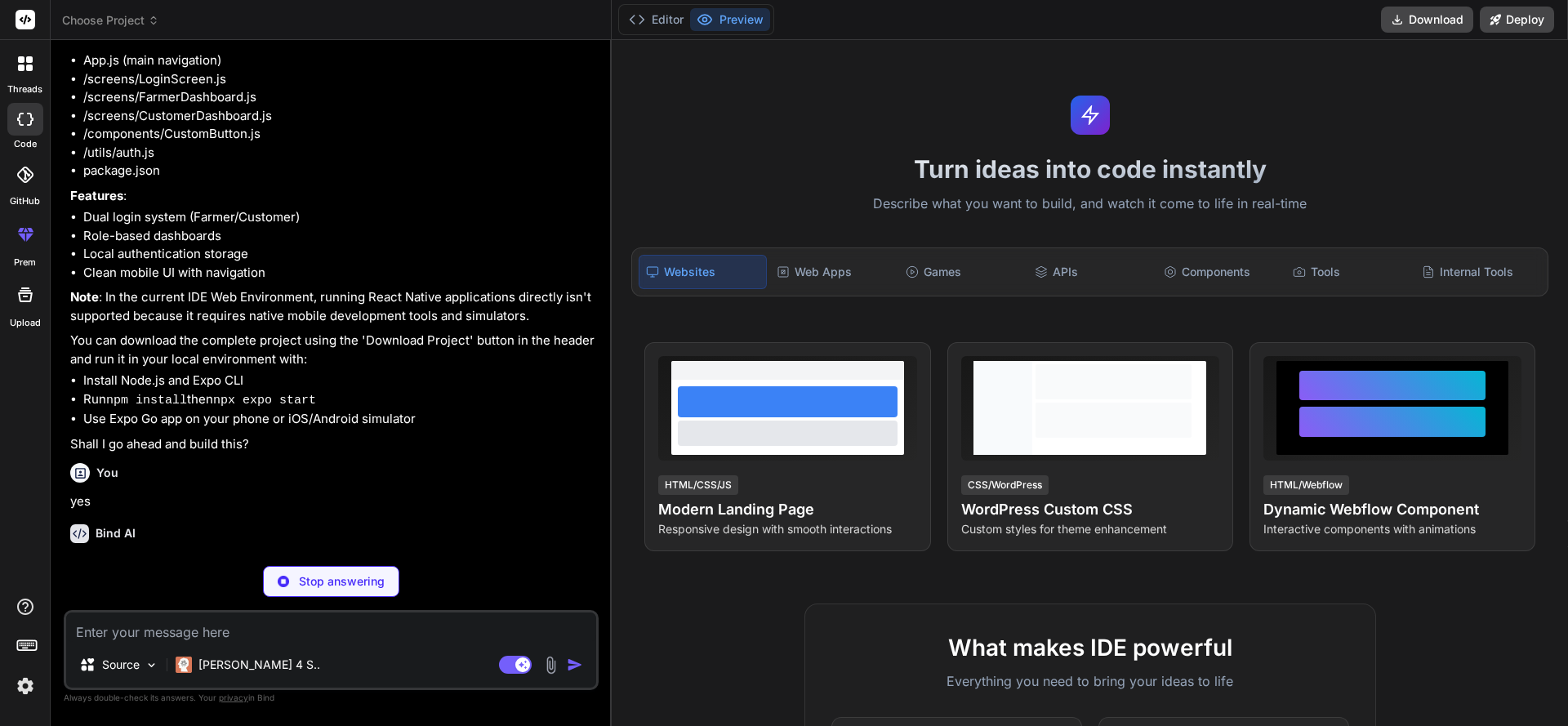
scroll to position [209, 0]
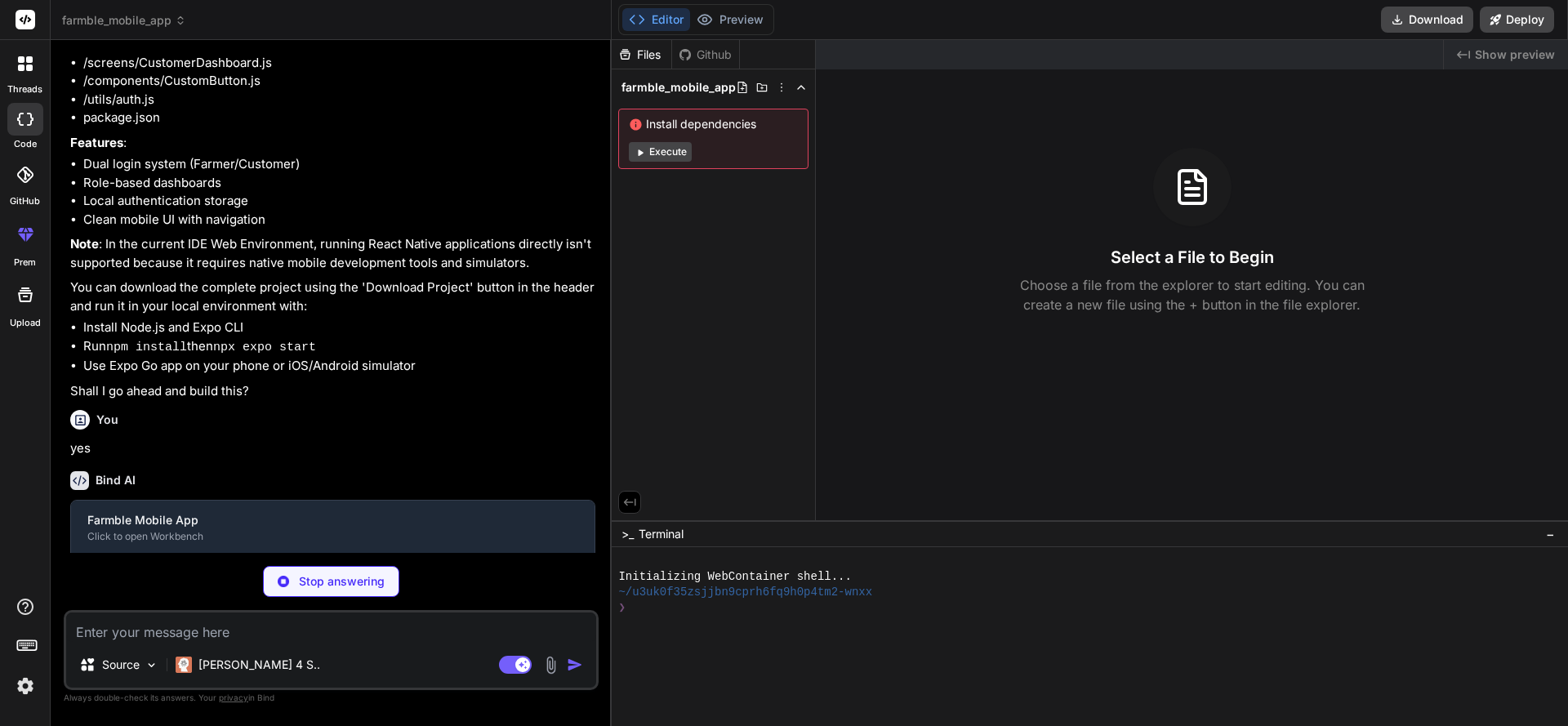
click at [644, 155] on div "Install dependencies Execute" at bounding box center [714, 139] width 191 height 61
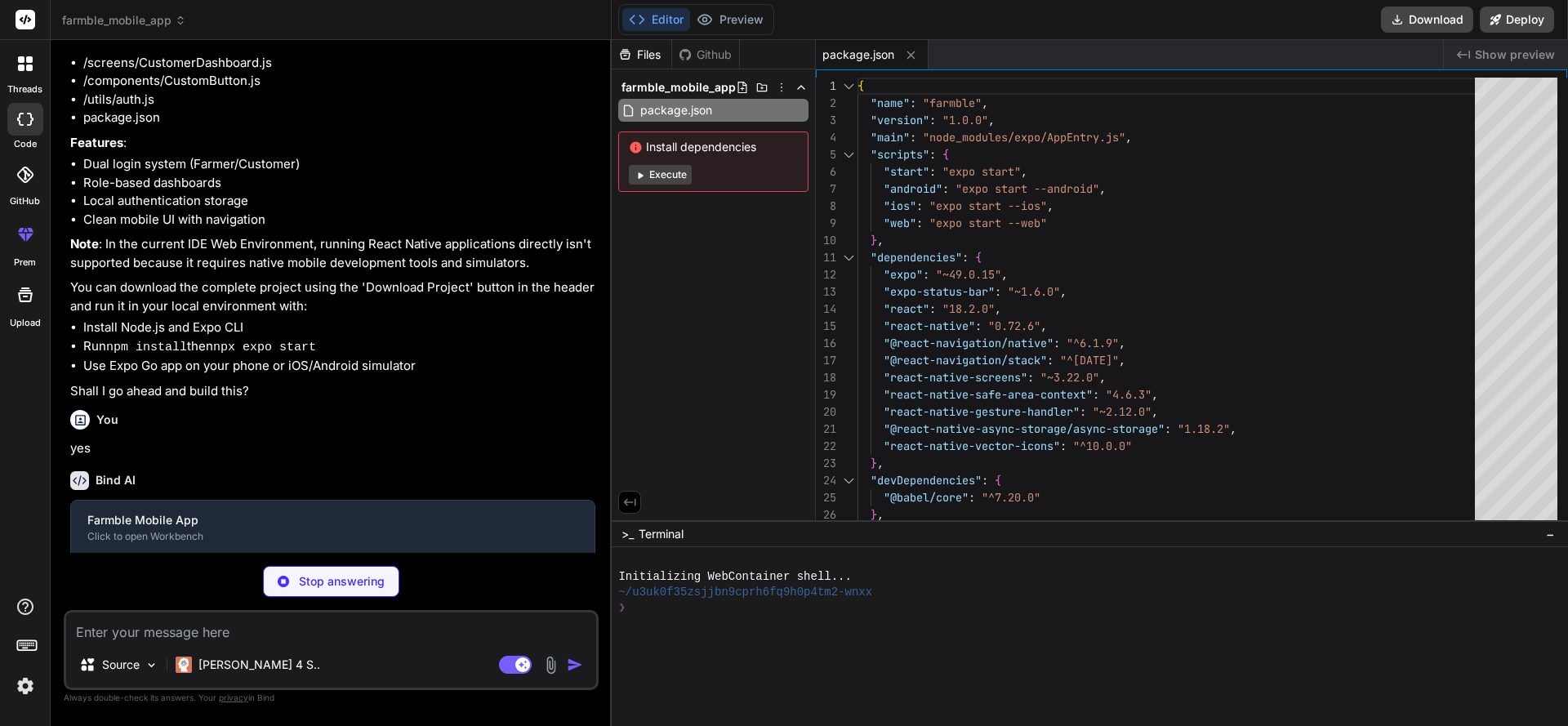
click at [644, 179] on icon at bounding box center [639, 174] width 12 height 12
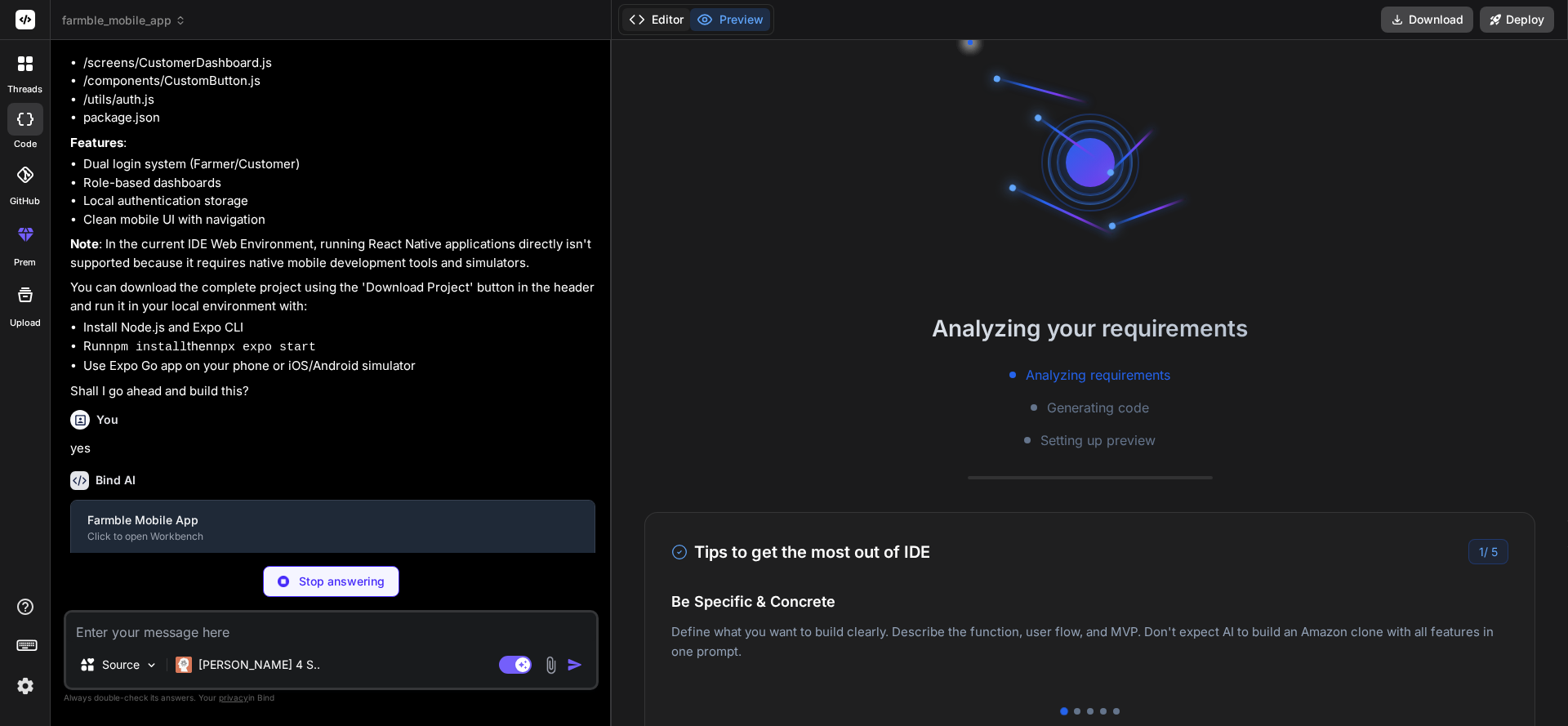
type textarea "x"
type textarea "</Stack.Screen> )} </Stack.Navigator> </NavigationContainer> ); }"
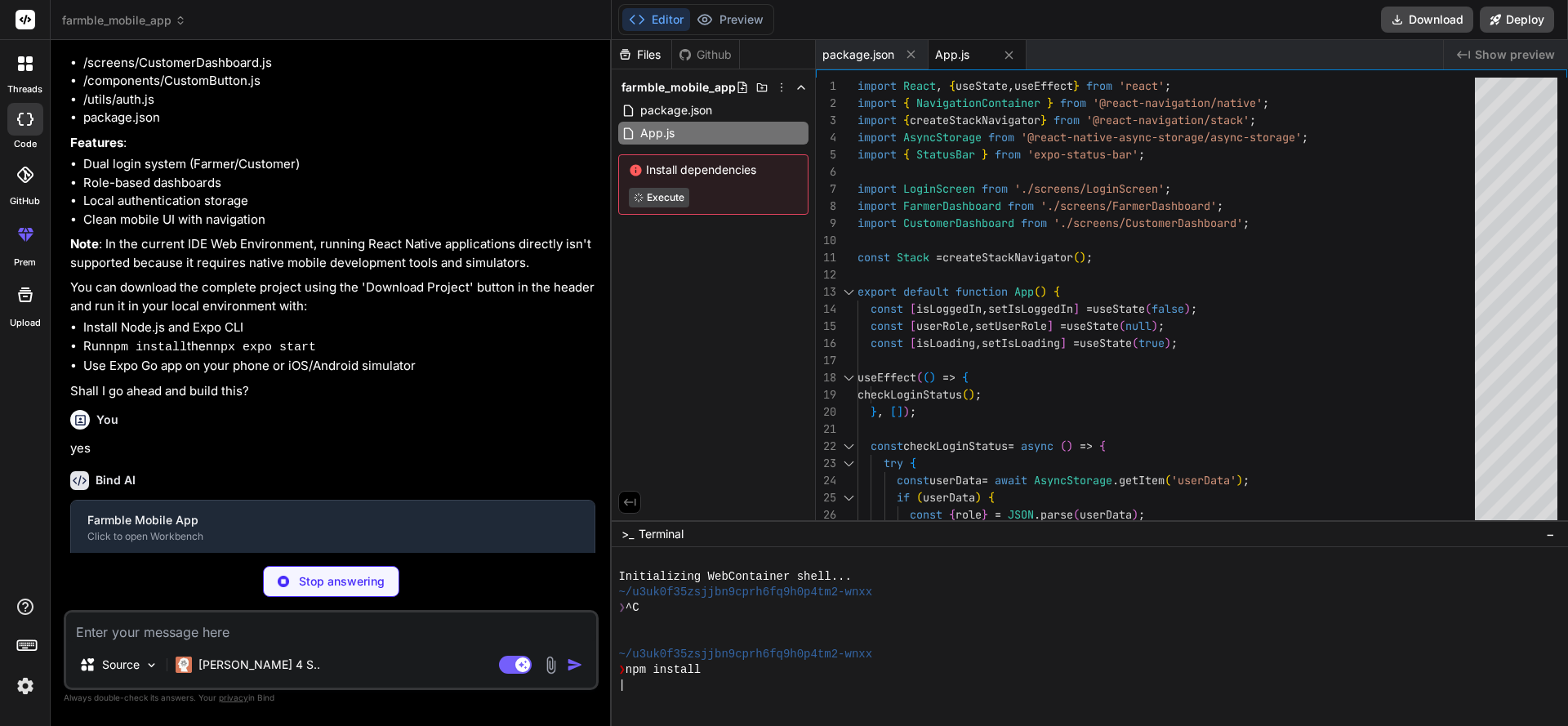
type textarea "x"
type textarea "}, });"
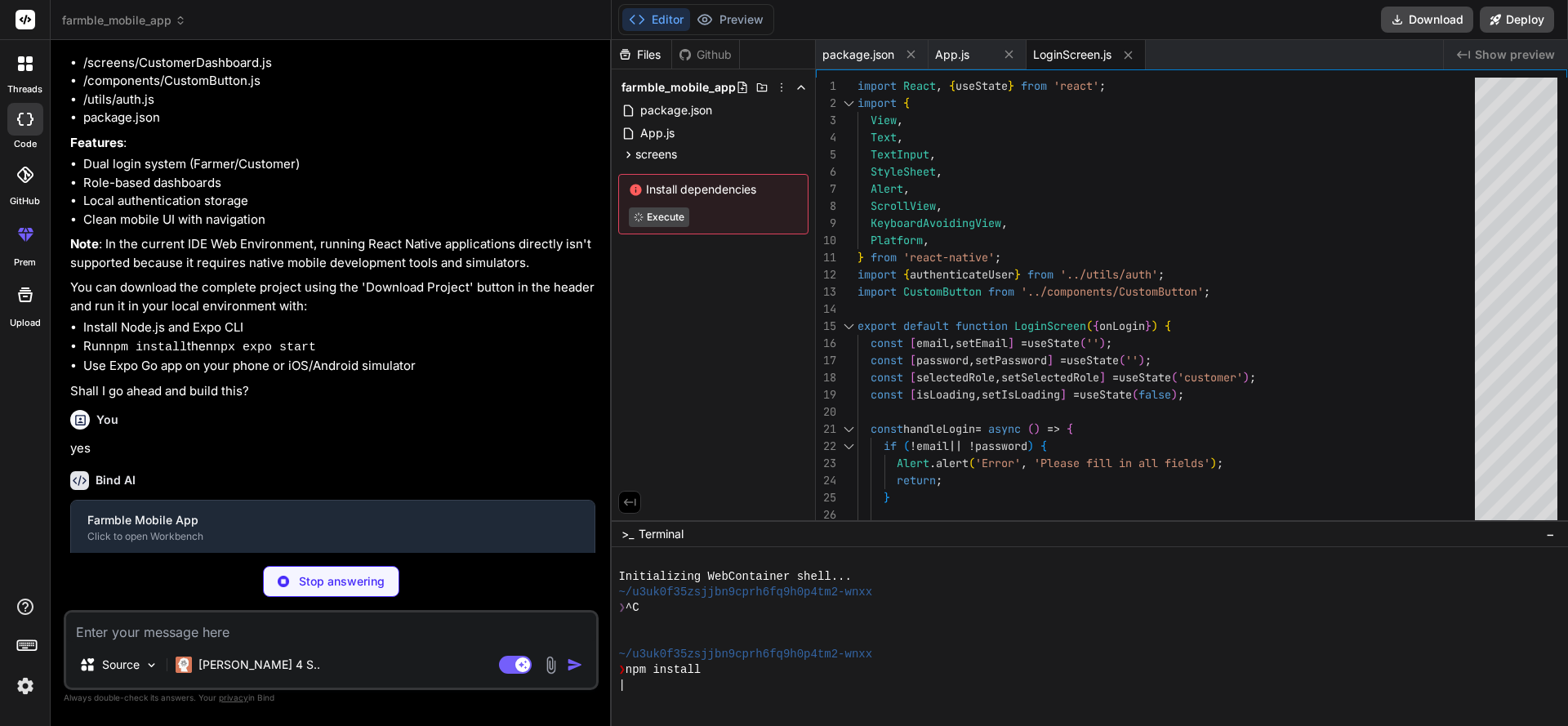
type textarea "x"
type textarea "}, pendingText: { color: '#856404', }, });"
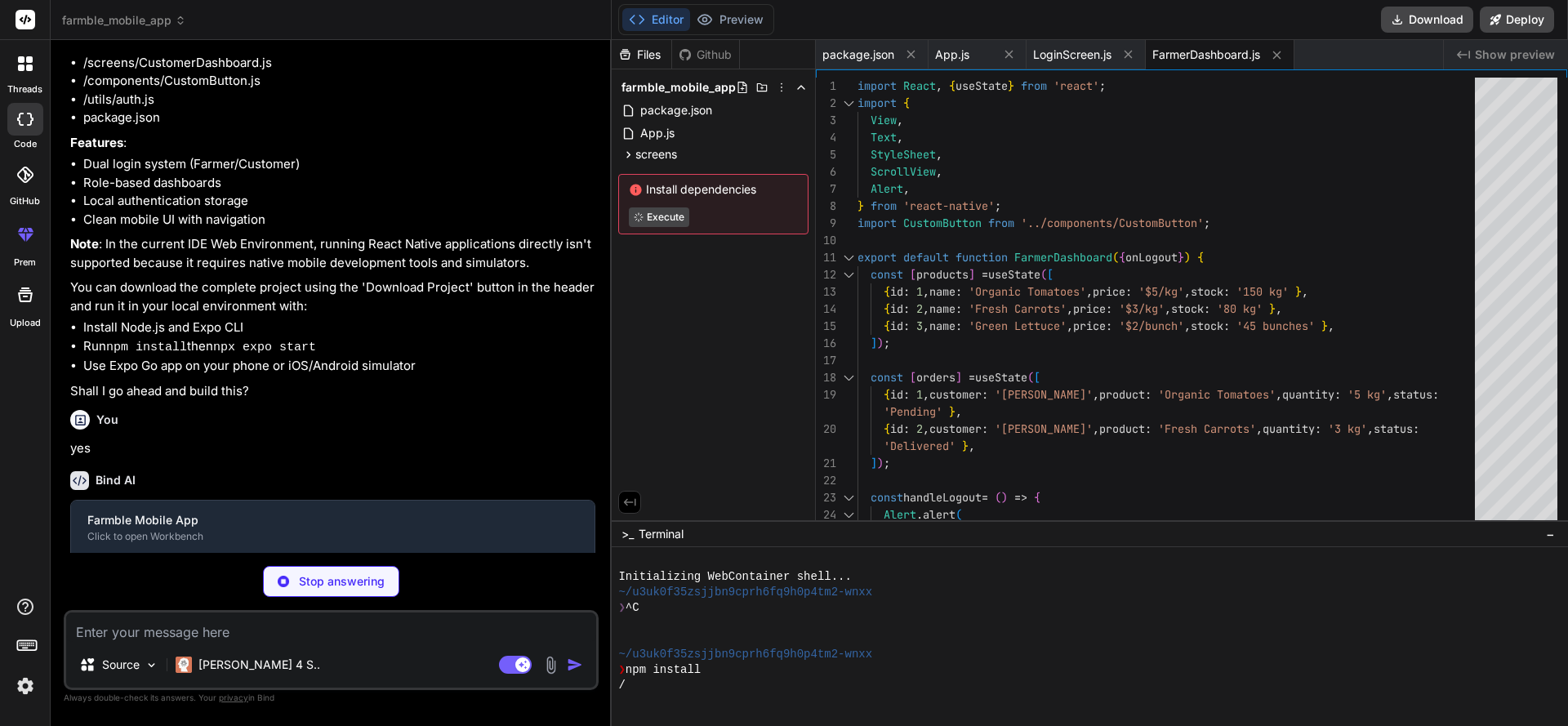
type textarea "x"
type textarea "});"
type textarea "x"
type textarea "fontWeight: '600', }, disabledButton: { backgroundColor: '#ccc', }, });"
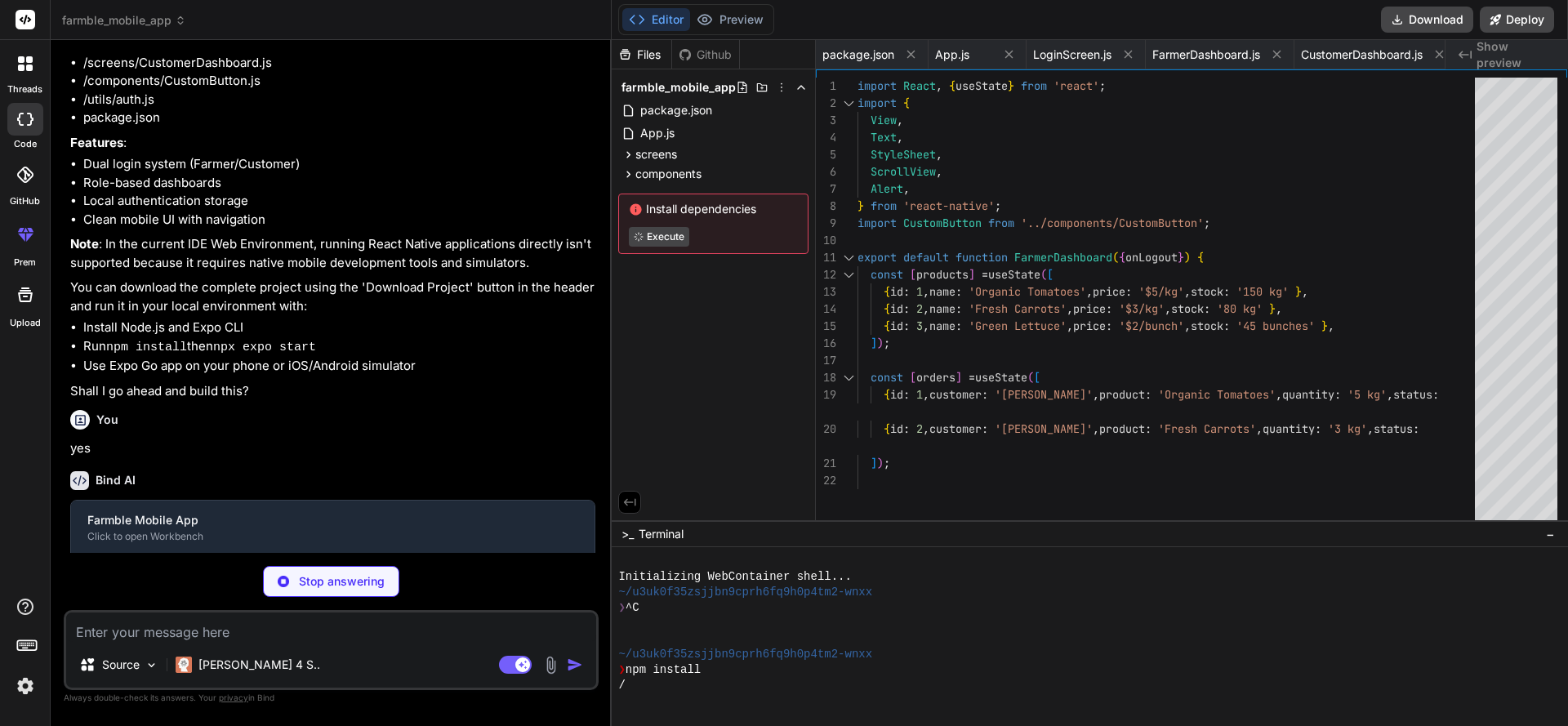
type textarea "x"
type textarea "console.log('Error during logout:', error); return false; } };"
type textarea "x"
type textarea "module.exports = function(api) { api.cache(true); return { presets: ['babel-pre…"
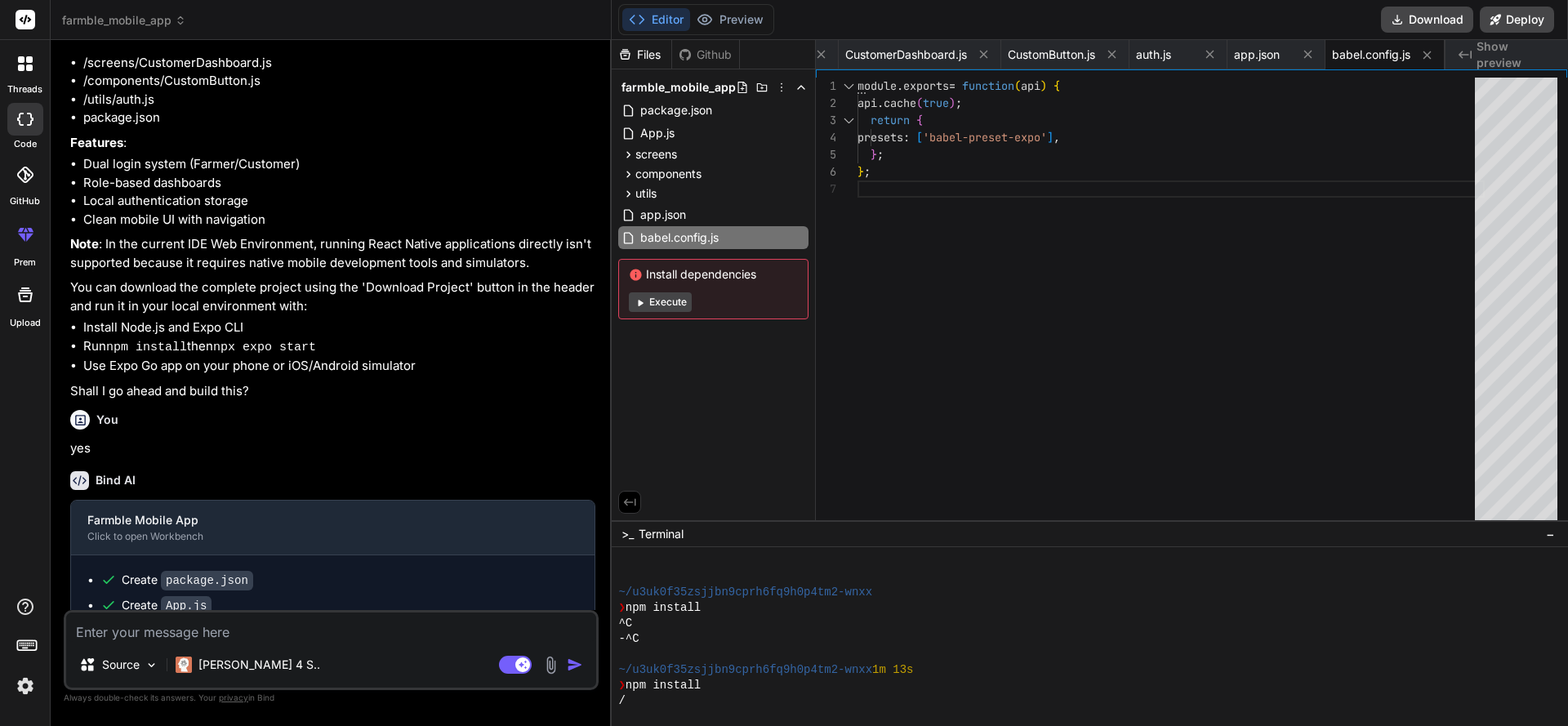
scroll to position [62, 0]
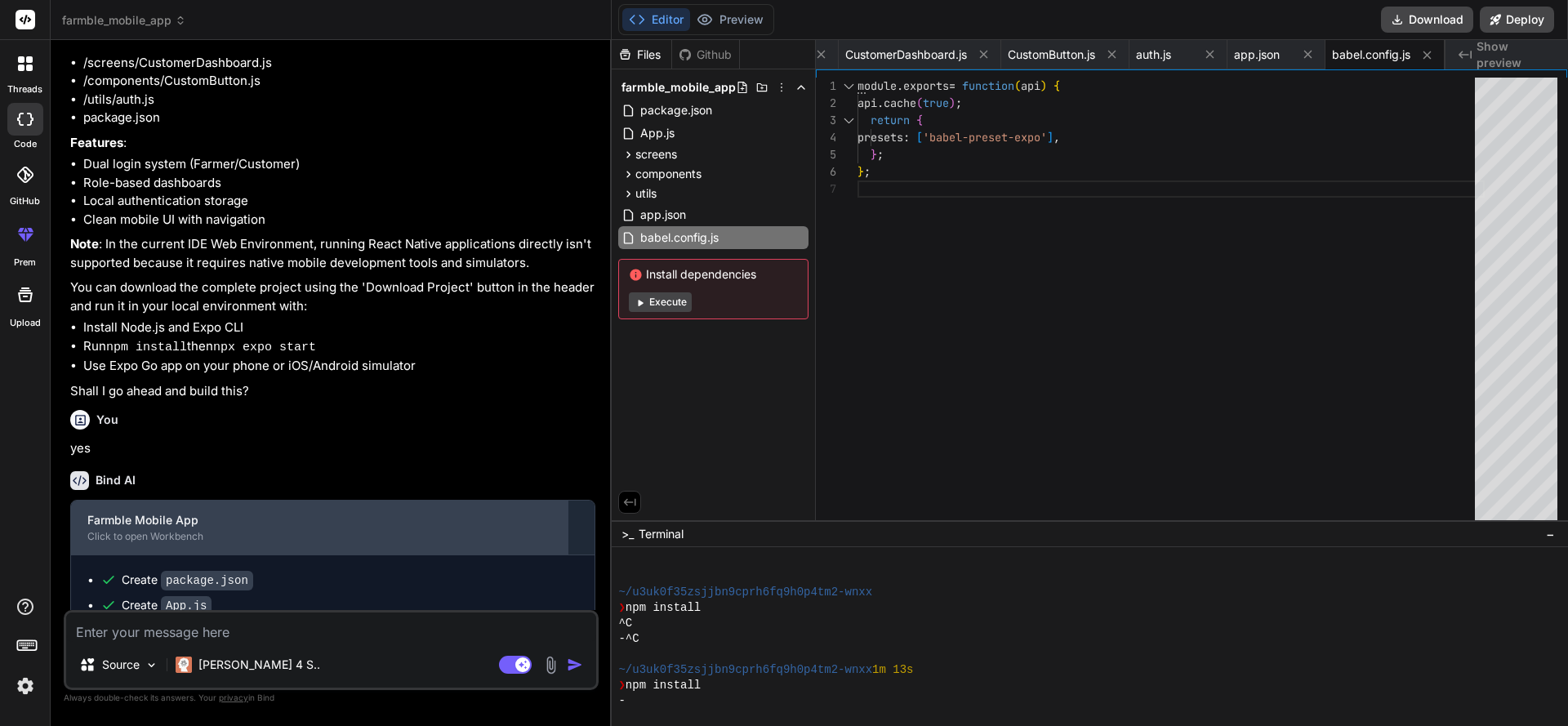
click at [524, 543] on div "Click to open Workbench" at bounding box center [320, 536] width 465 height 13
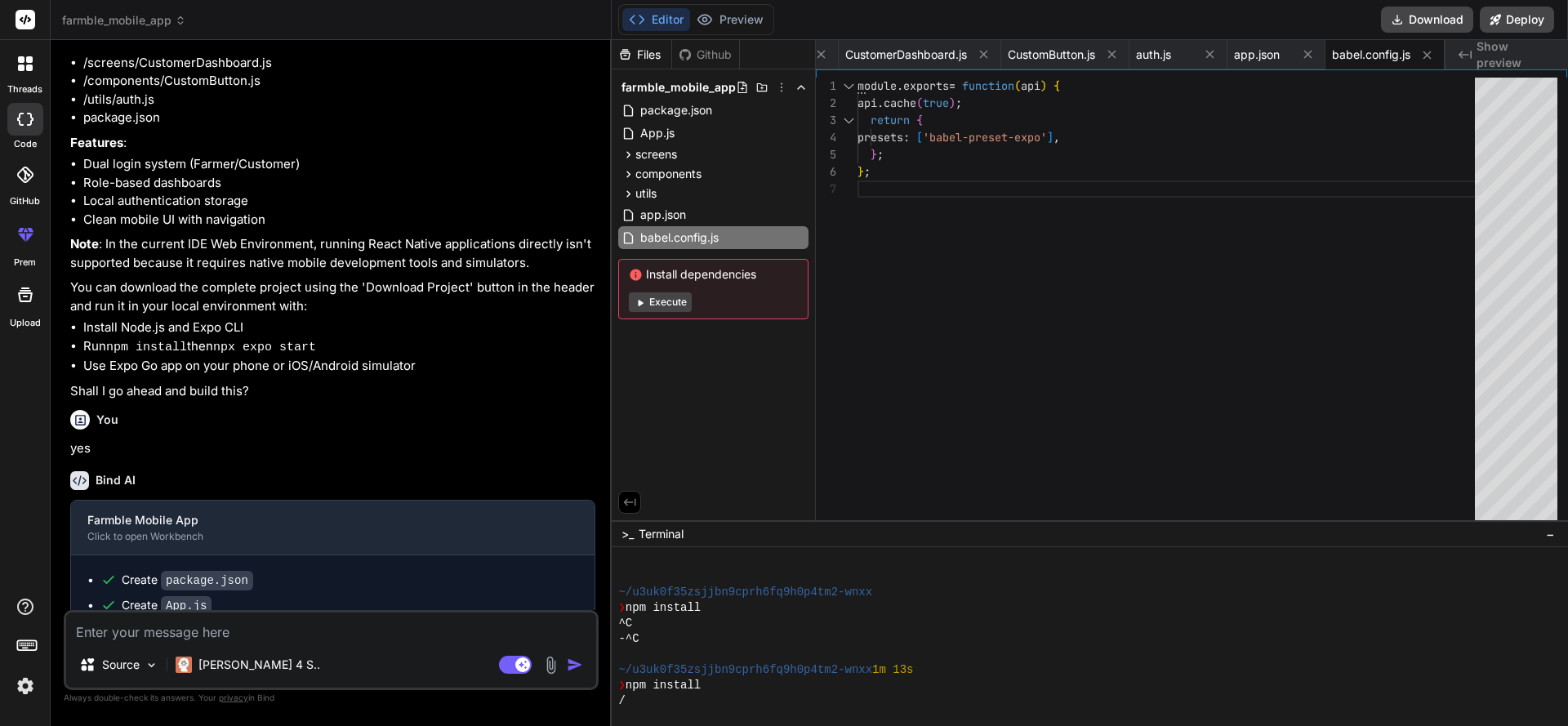
click at [496, 429] on div "You" at bounding box center [332, 419] width 525 height 20
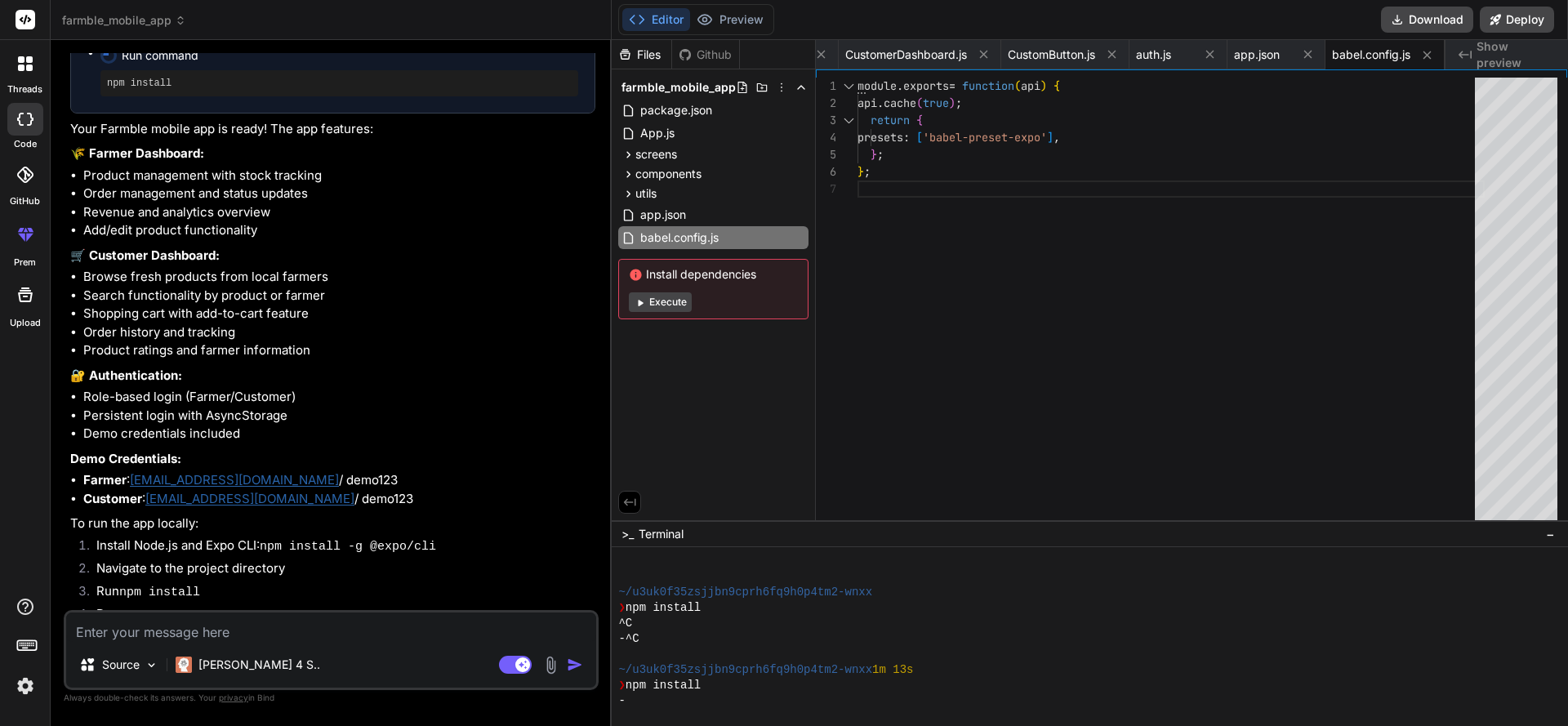
scroll to position [1088, 0]
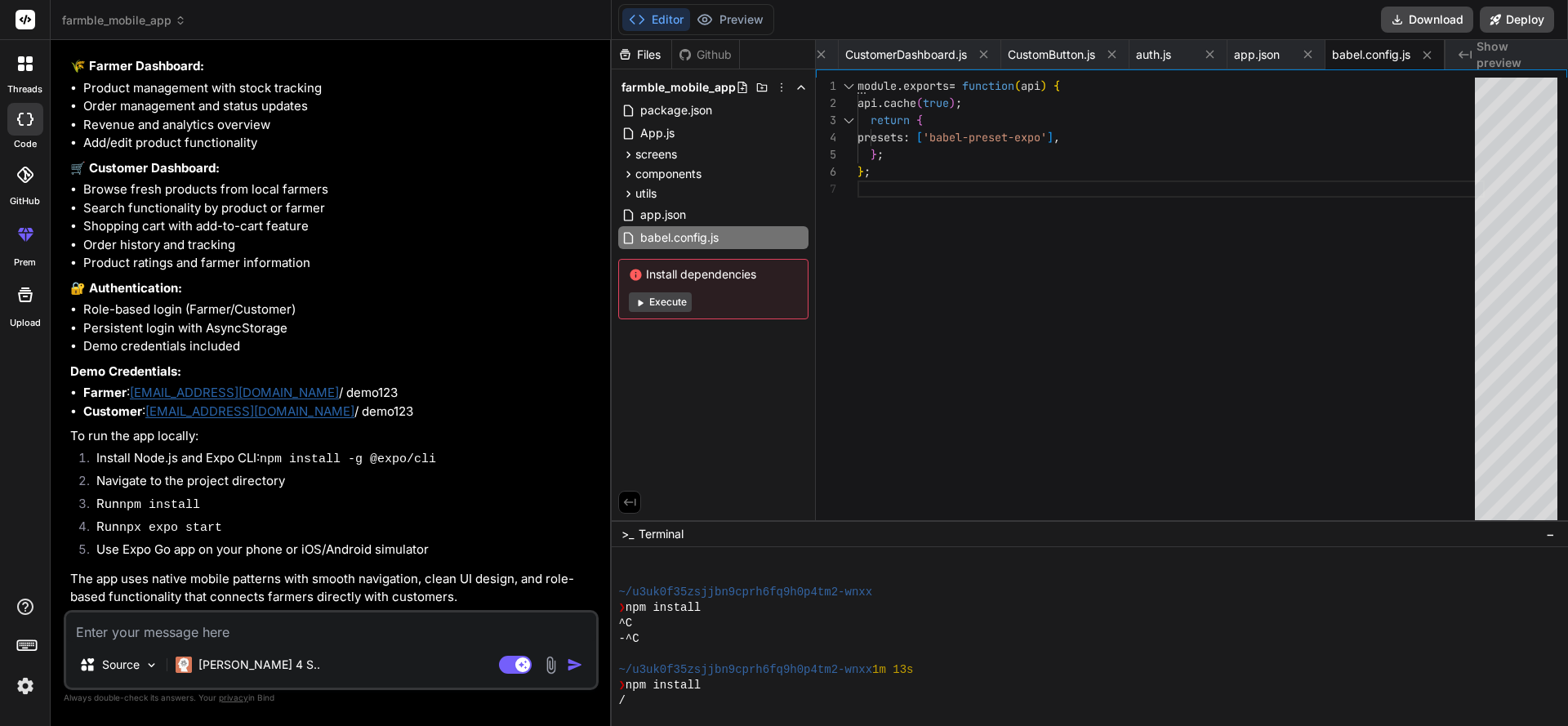
click at [666, 306] on button "Execute" at bounding box center [660, 302] width 63 height 20
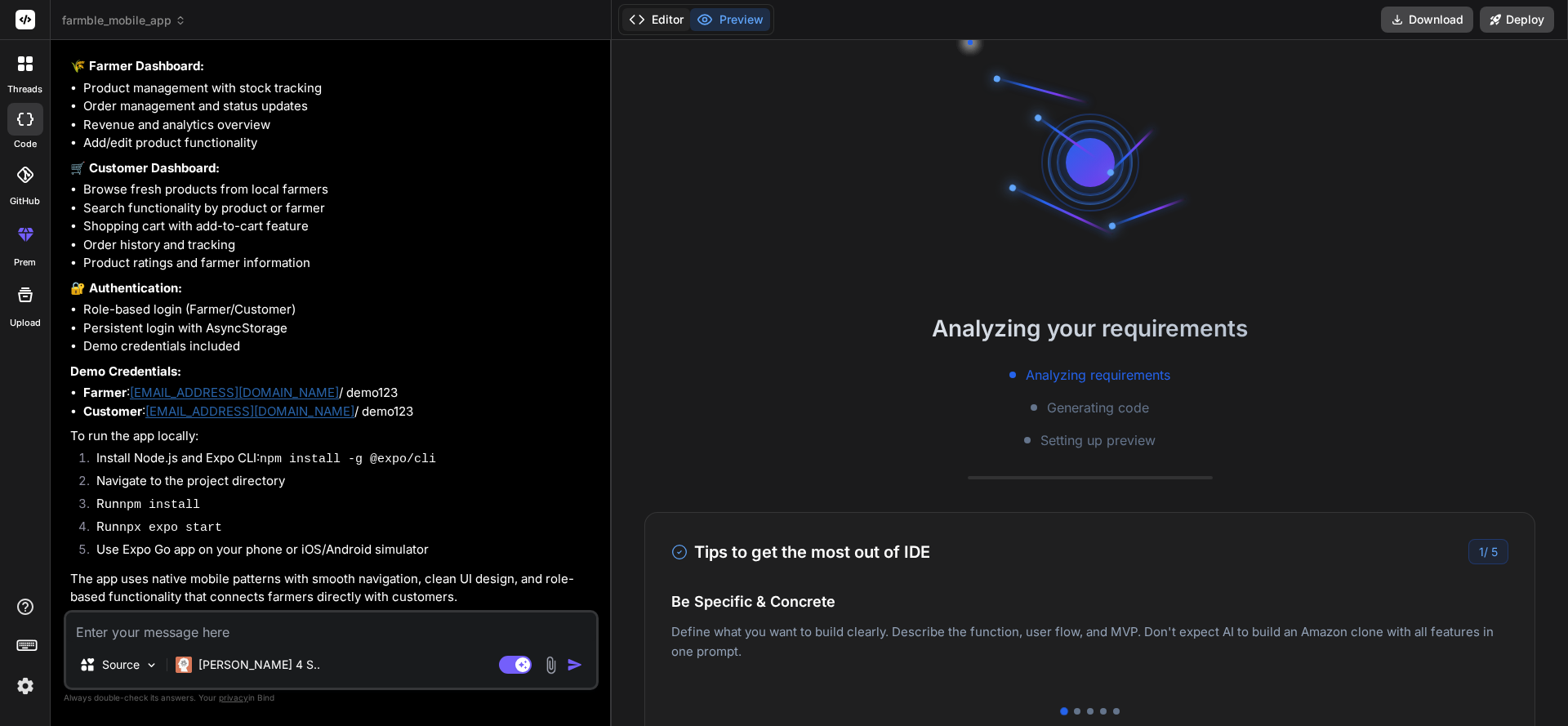
click at [679, 25] on button "Editor" at bounding box center [656, 19] width 68 height 23
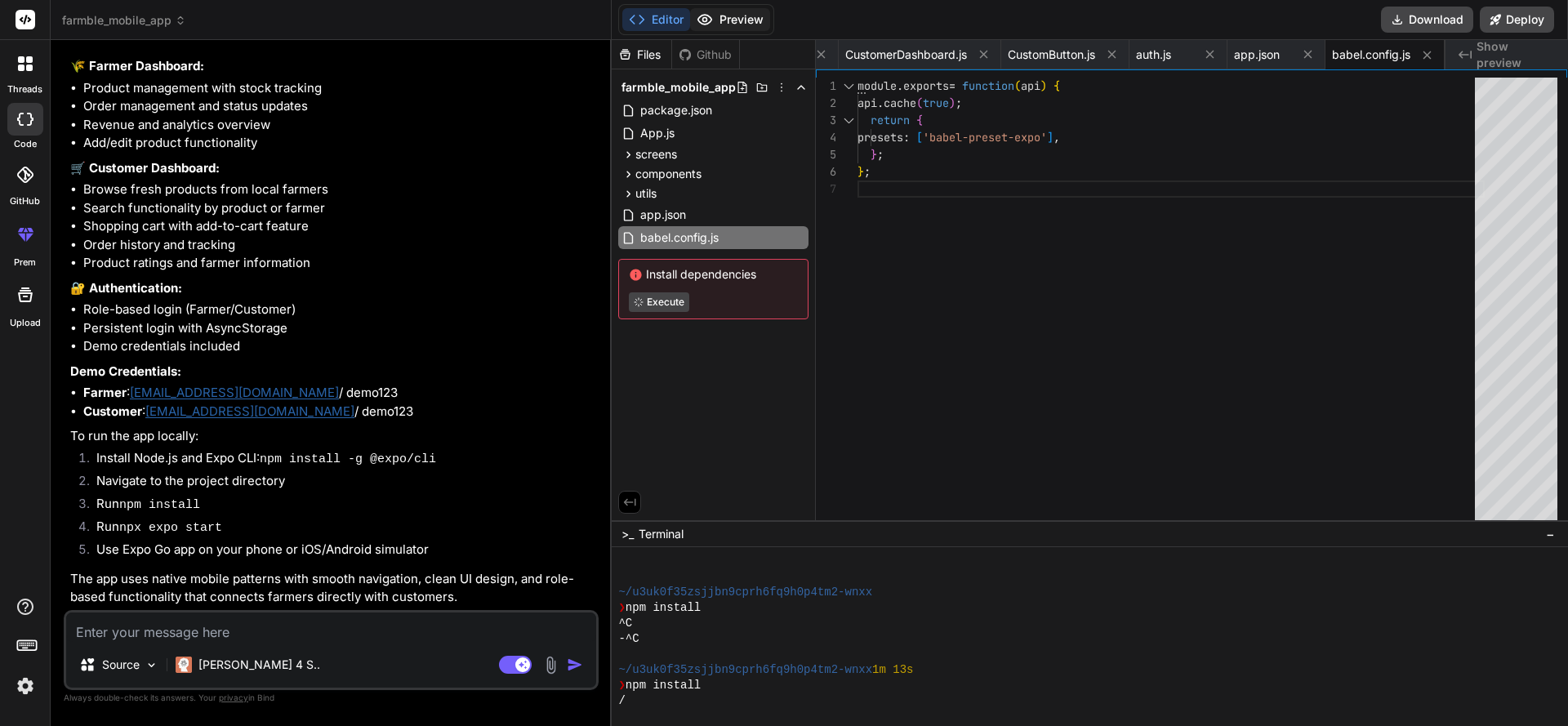
click at [736, 16] on button "Preview" at bounding box center [730, 19] width 80 height 23
type textarea "x"
click at [676, 154] on span "screens" at bounding box center [656, 154] width 42 height 16
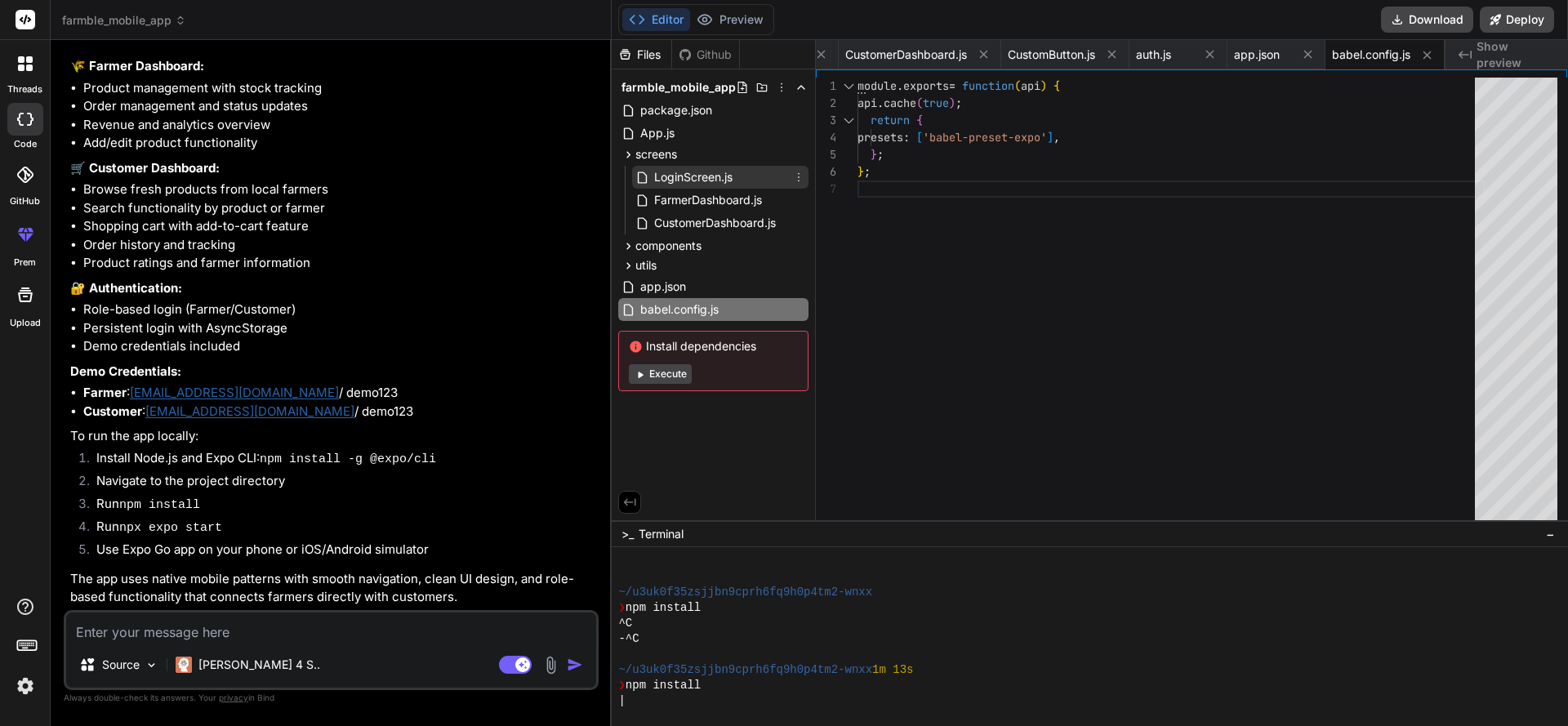
click at [669, 176] on span "LoginScreen.js" at bounding box center [694, 177] width 82 height 20
type textarea "}, });"
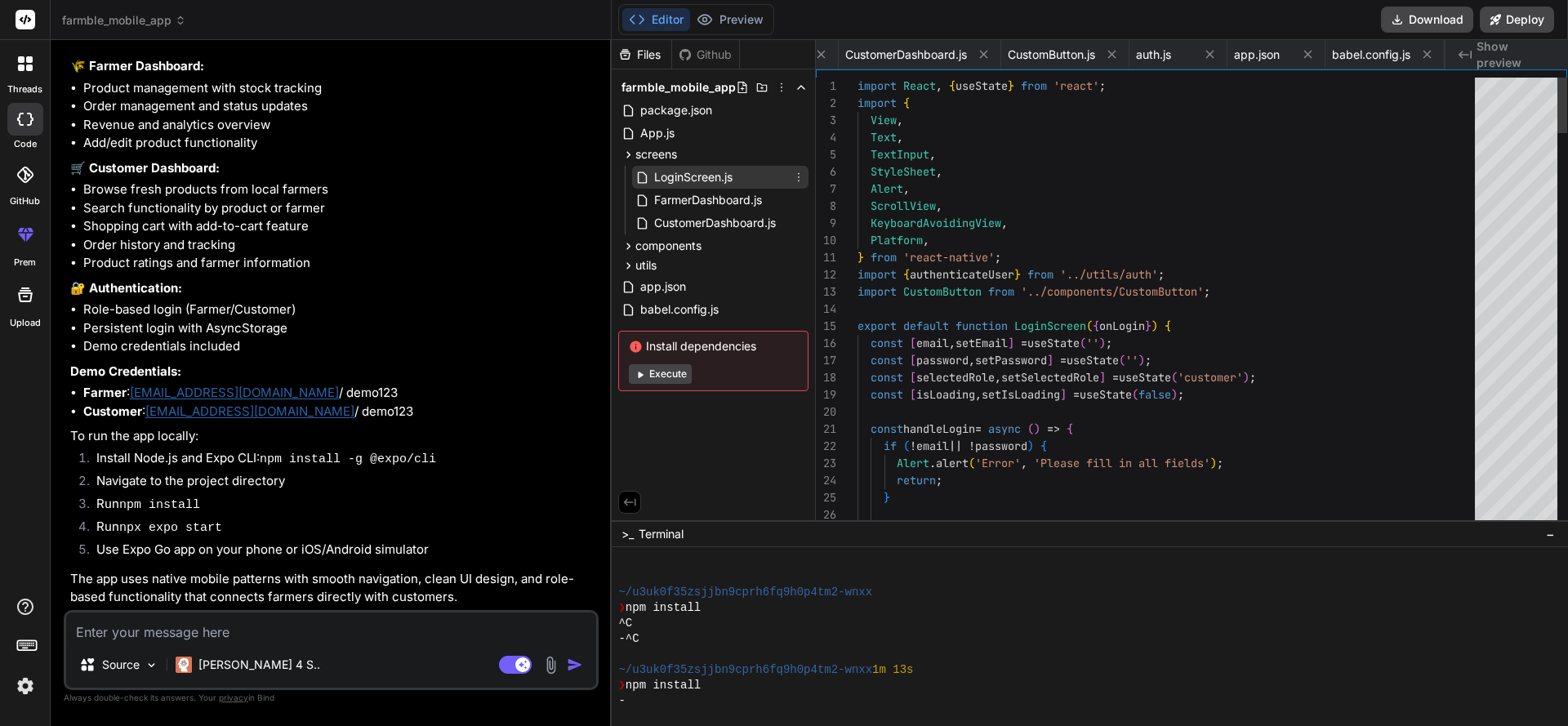
scroll to position [0, 211]
click at [656, 378] on button "Execute" at bounding box center [660, 374] width 63 height 20
type textarea "x"
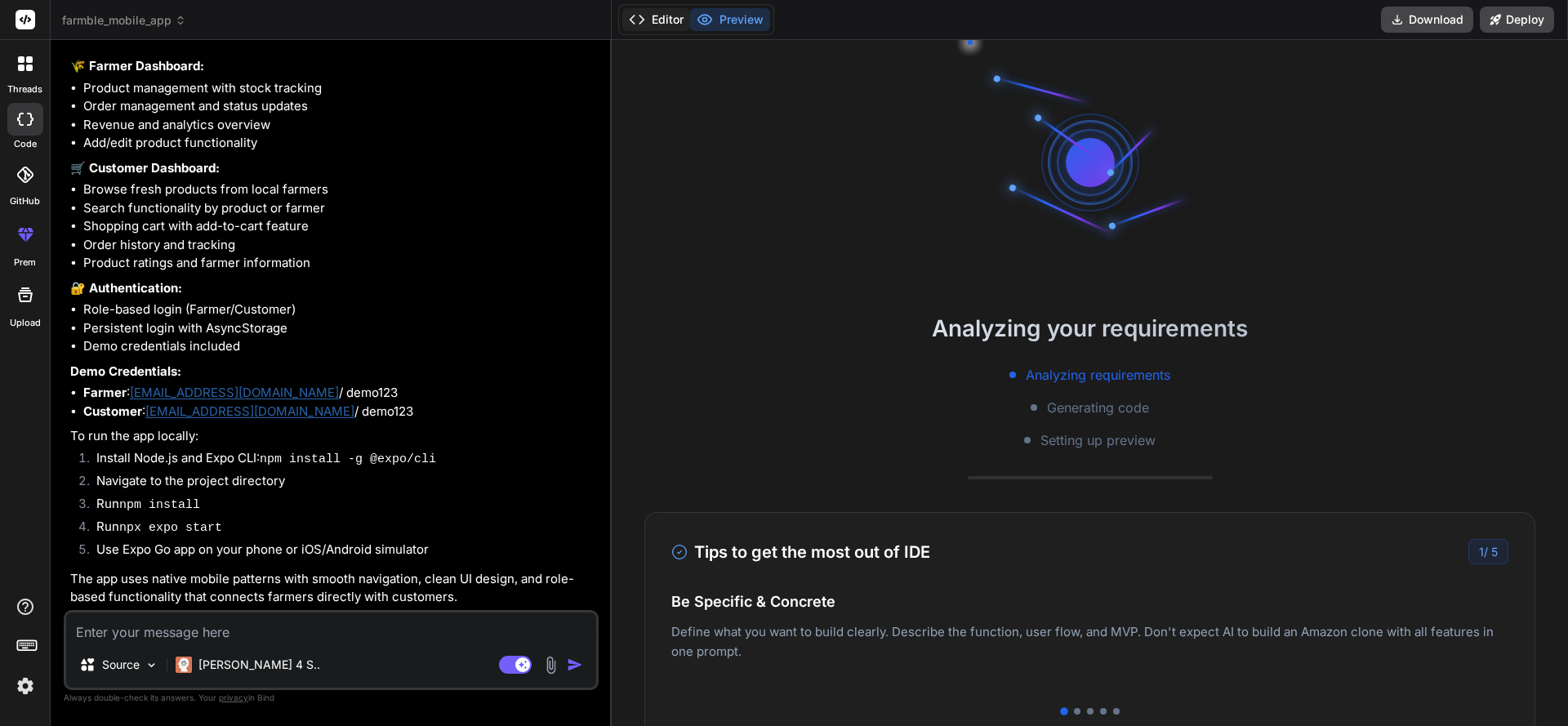
click at [662, 20] on button "Editor" at bounding box center [656, 19] width 68 height 23
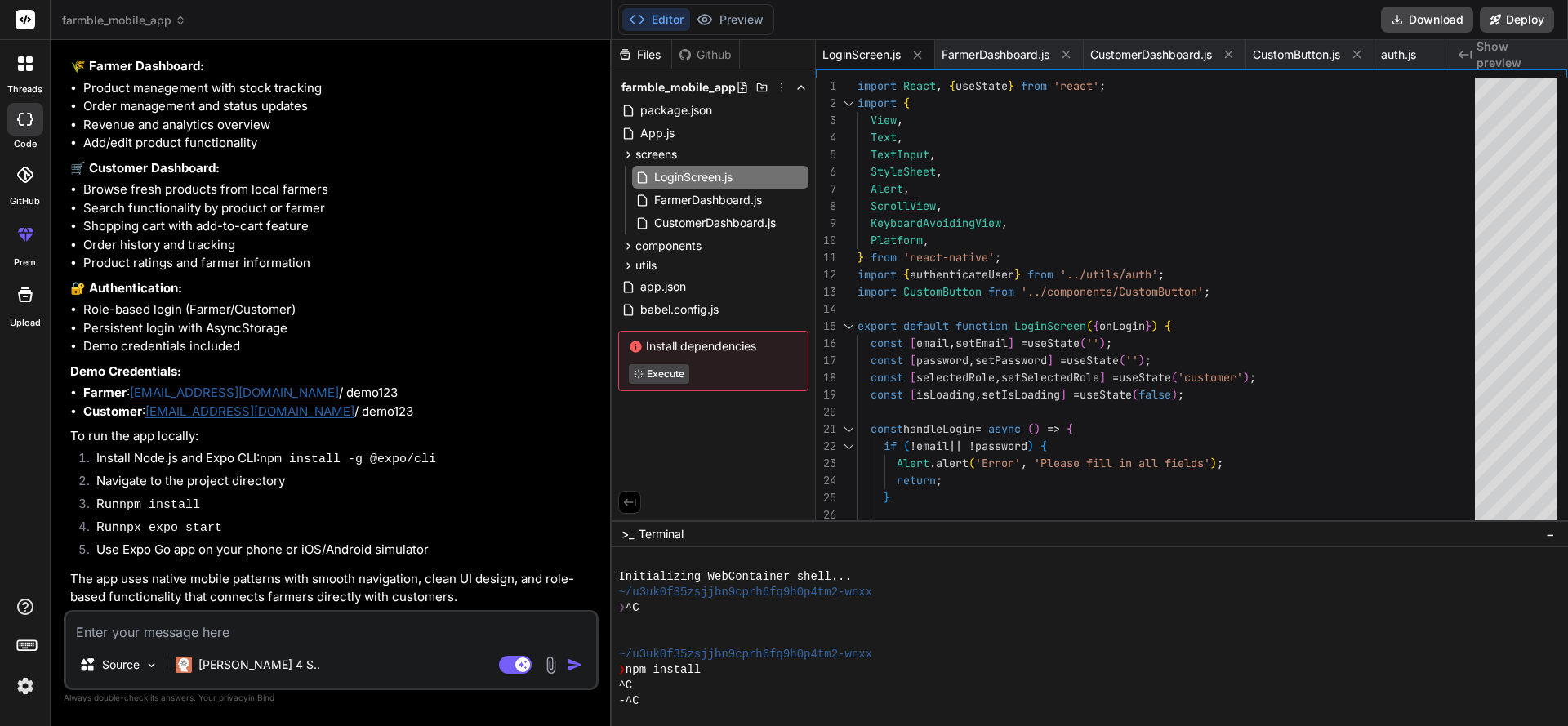
scroll to position [62, 0]
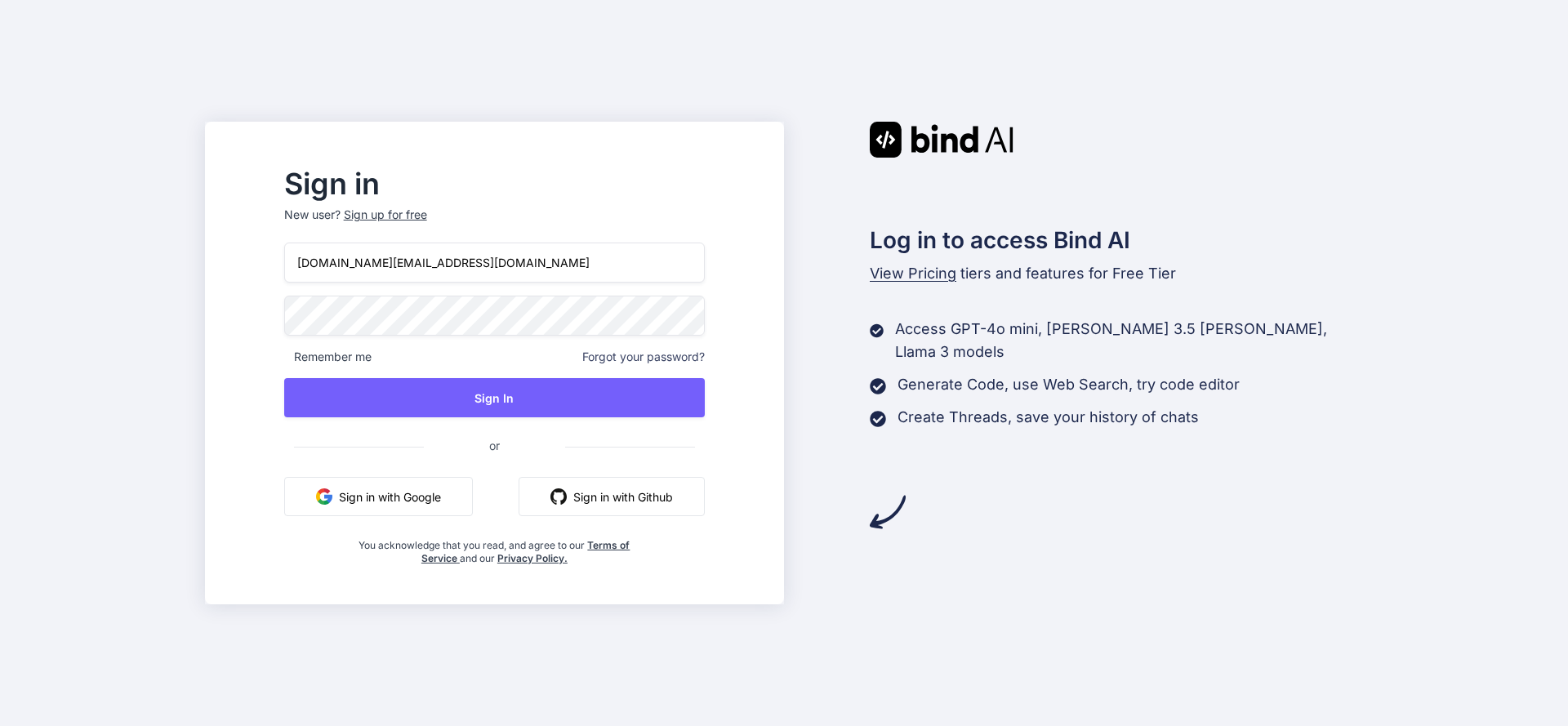
click at [655, 276] on input "schola1.app@gmail.com" at bounding box center [494, 262] width 420 height 40
type input "s"
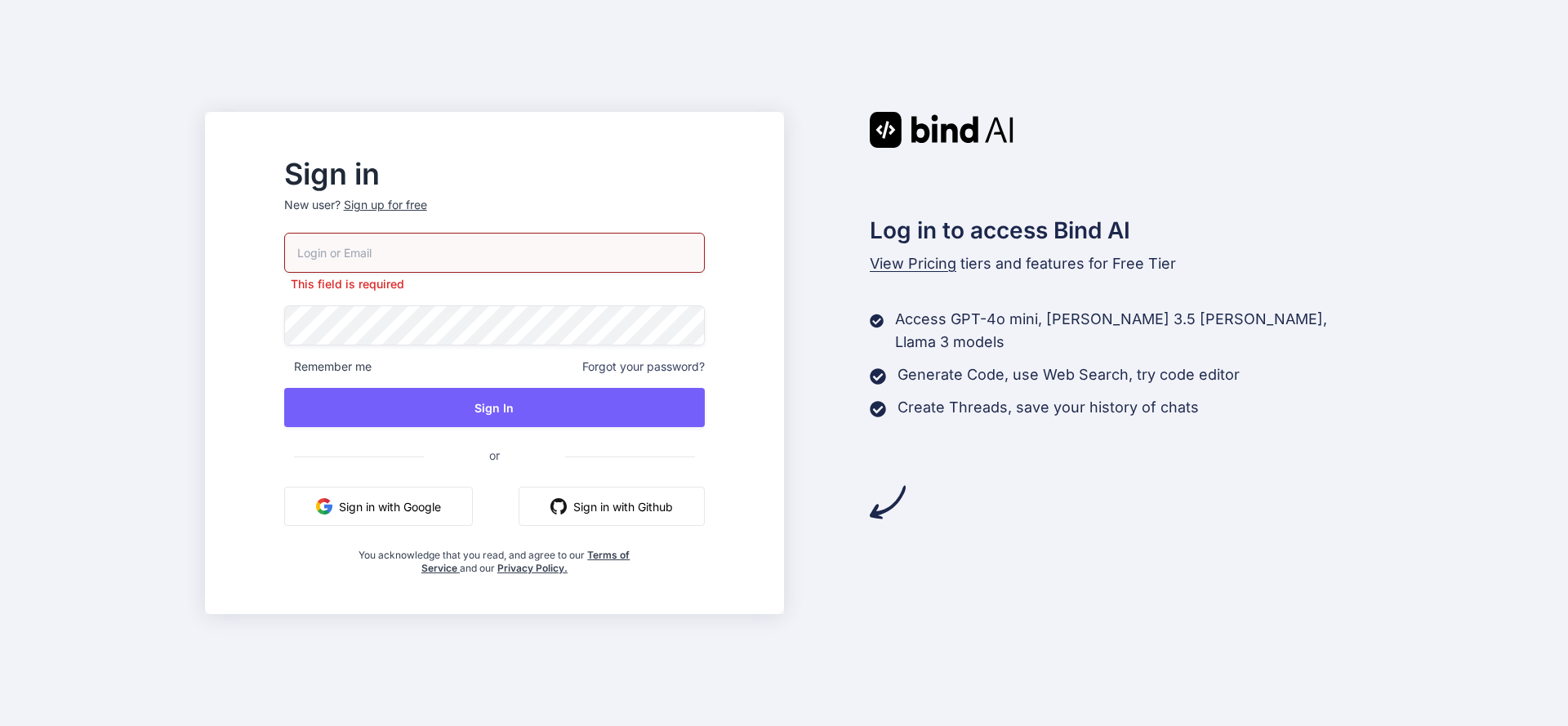
click at [438, 500] on button "Sign in with Google" at bounding box center [379, 505] width 189 height 39
click at [418, 508] on button "Sign in with Google" at bounding box center [379, 505] width 189 height 39
